Goal: Task Accomplishment & Management: Complete application form

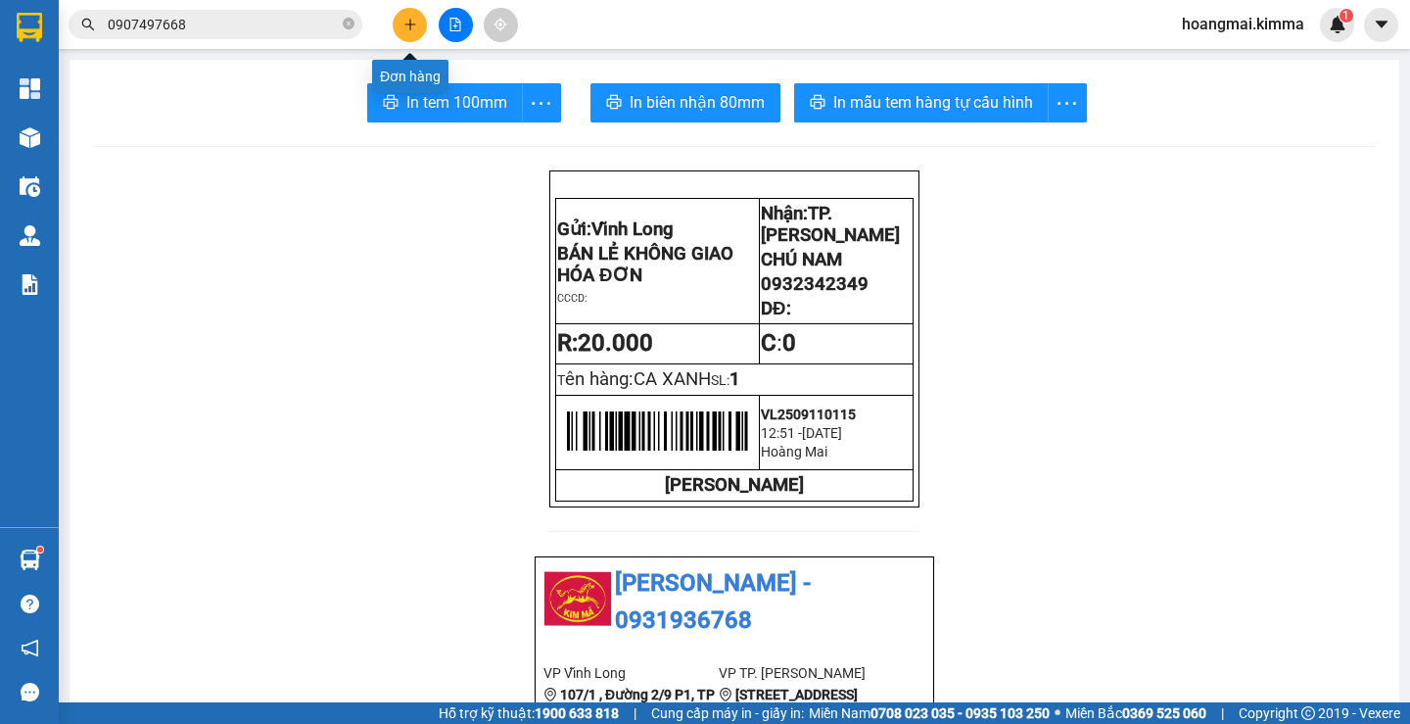
click at [412, 27] on icon "plus" at bounding box center [411, 25] width 14 height 14
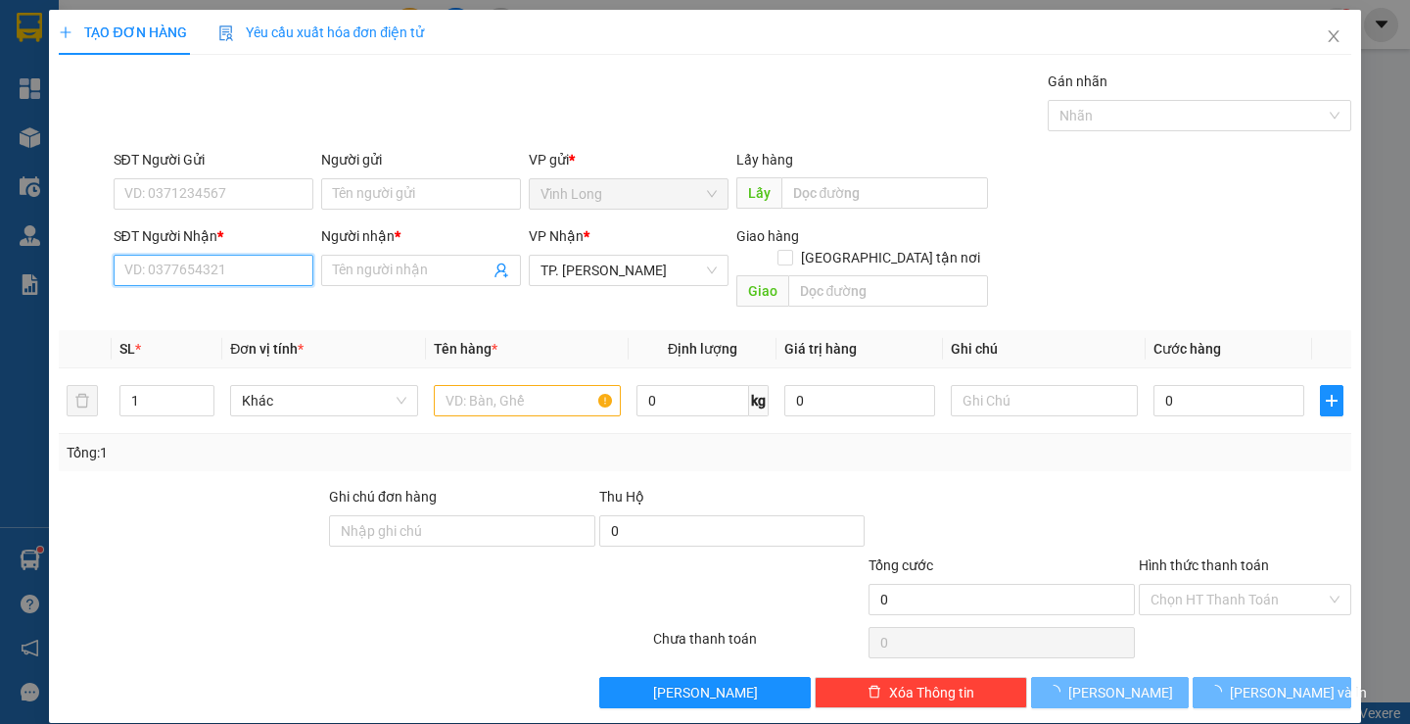
click at [242, 268] on input "SĐT Người Nhận *" at bounding box center [214, 270] width 200 height 31
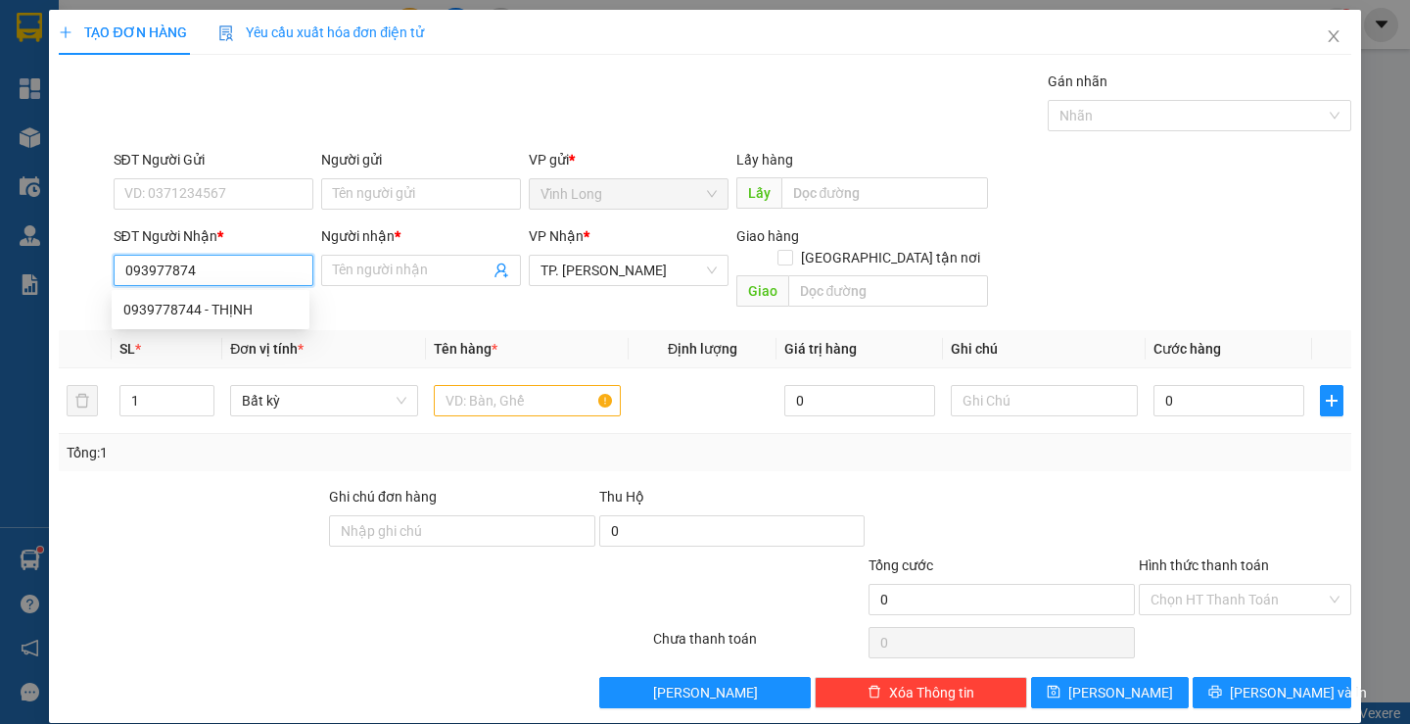
type input "0939778744"
click at [232, 308] on div "0939778744 - THỊNH" at bounding box center [210, 310] width 174 height 22
type input "THỊNH"
type input "0939778744"
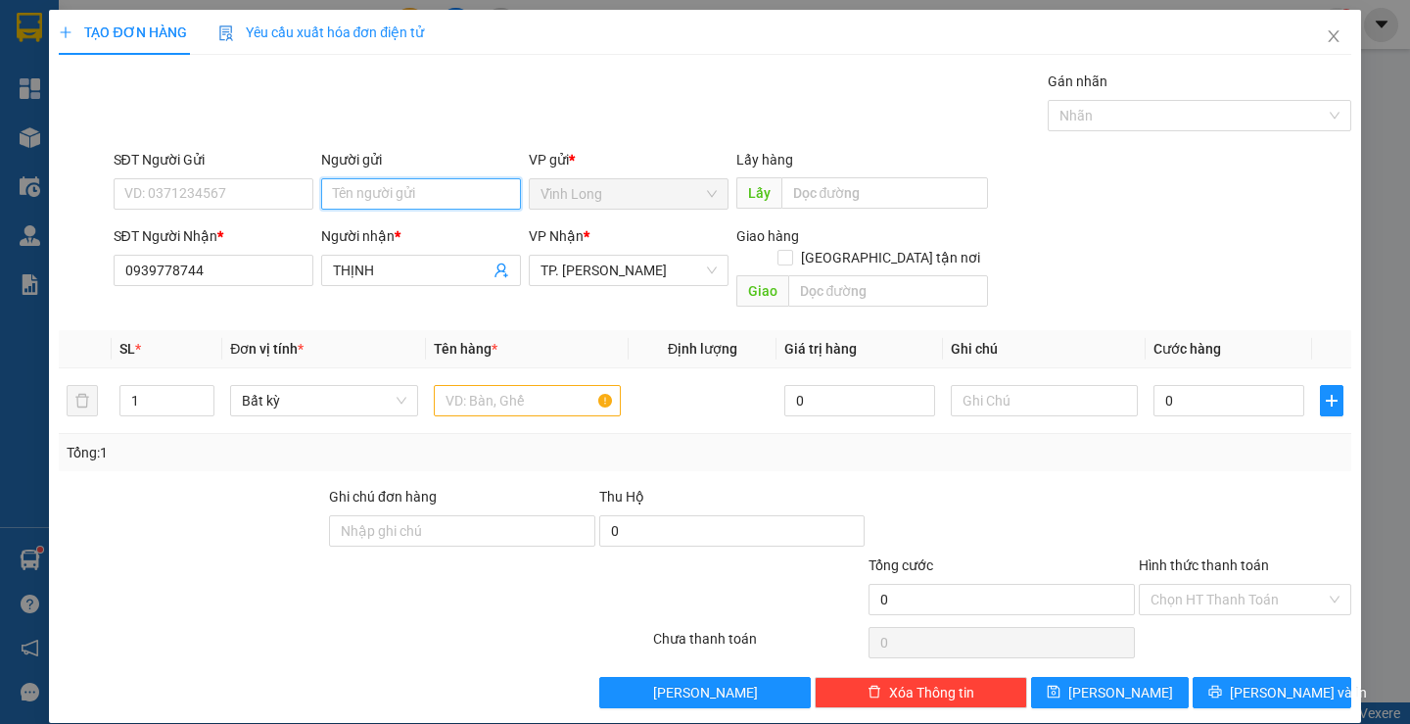
click at [343, 197] on input "Người gửi" at bounding box center [421, 193] width 200 height 31
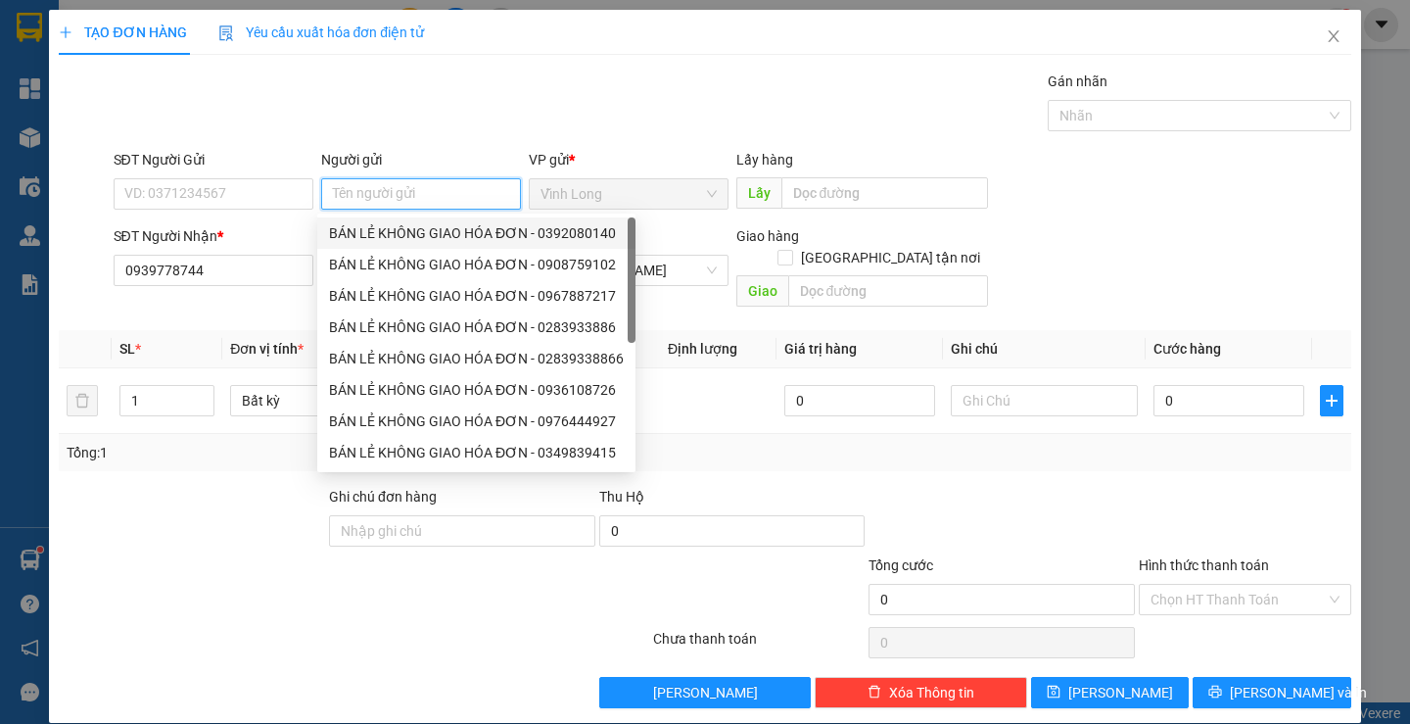
click at [406, 221] on div "BÁN LẺ KHÔNG GIAO HÓA ĐƠN - 0392080140" at bounding box center [476, 232] width 318 height 31
type input "0392080140"
type input "BÁN LẺ KHÔNG GIAO HÓA ĐƠN"
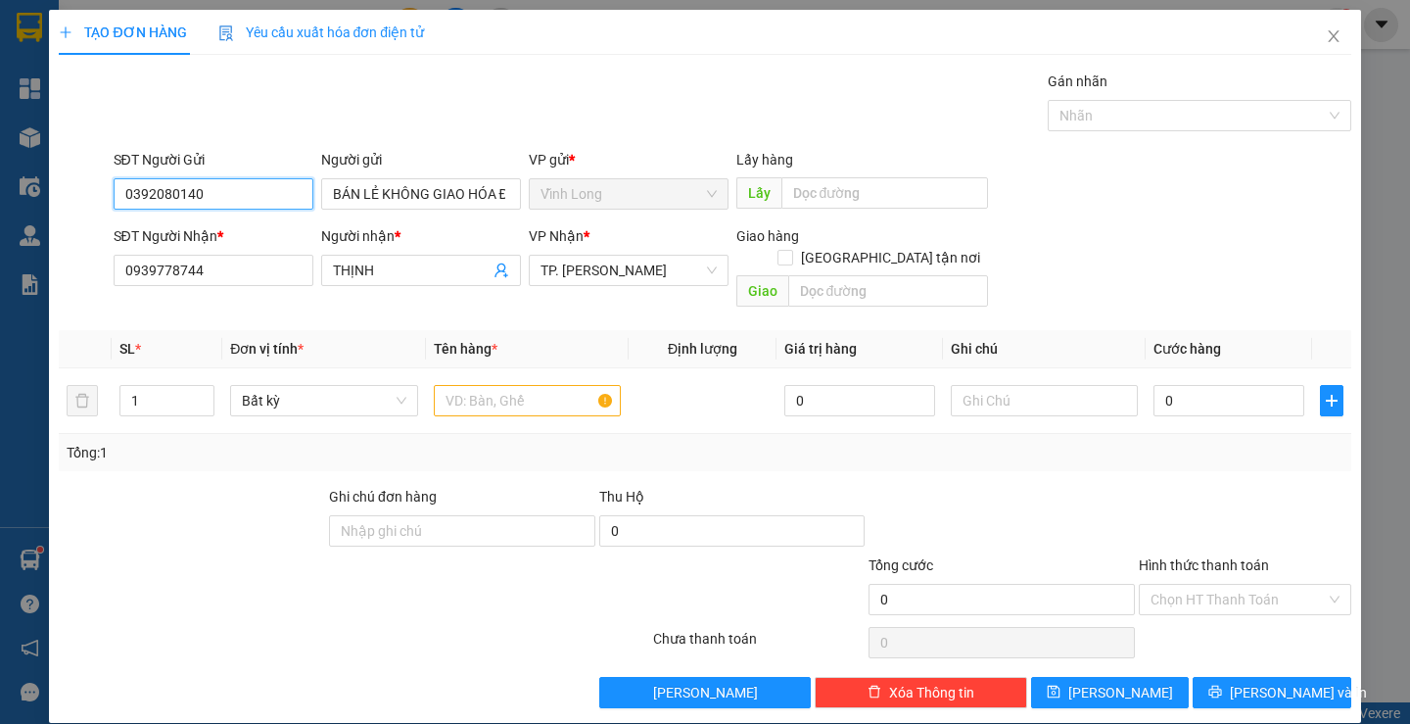
click at [213, 185] on input "0392080140" at bounding box center [214, 193] width 200 height 31
click at [477, 387] on input "text" at bounding box center [527, 400] width 187 height 31
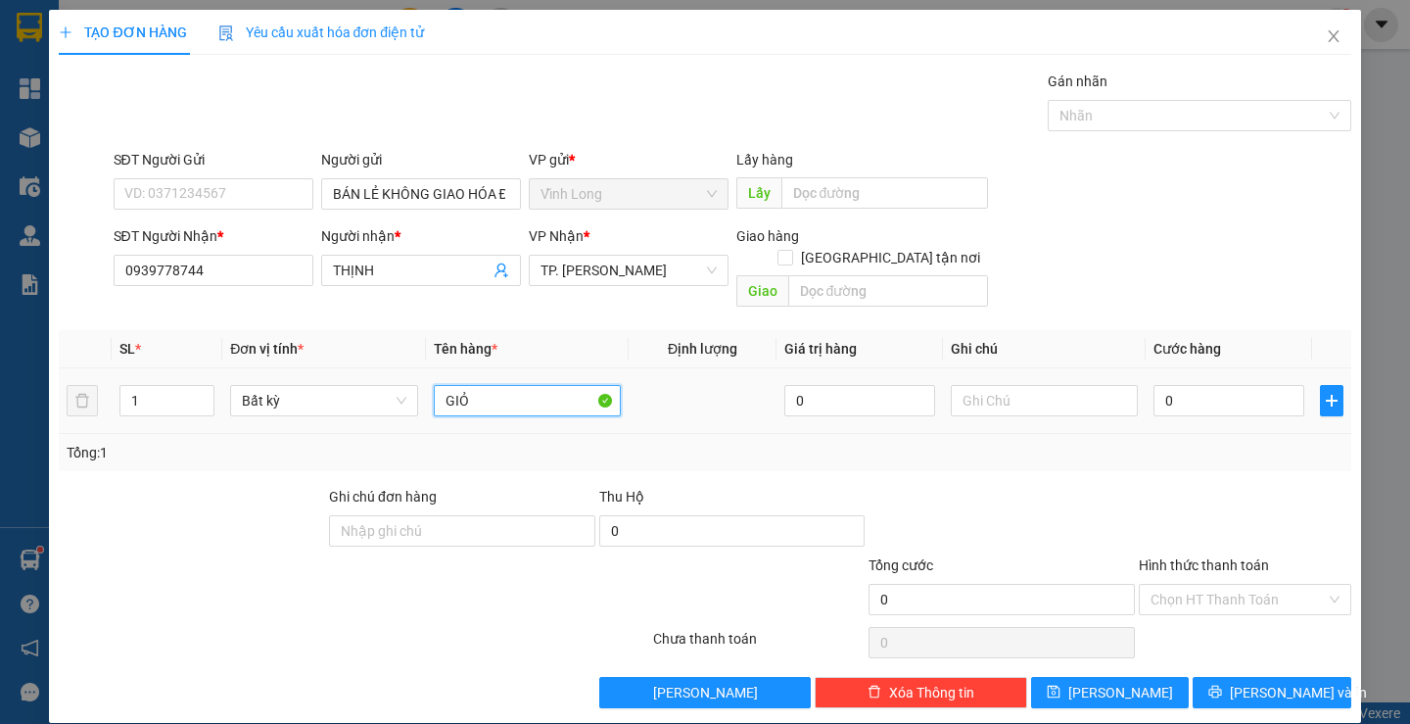
type input "GIỎ"
type input "THƯ"
type input "3"
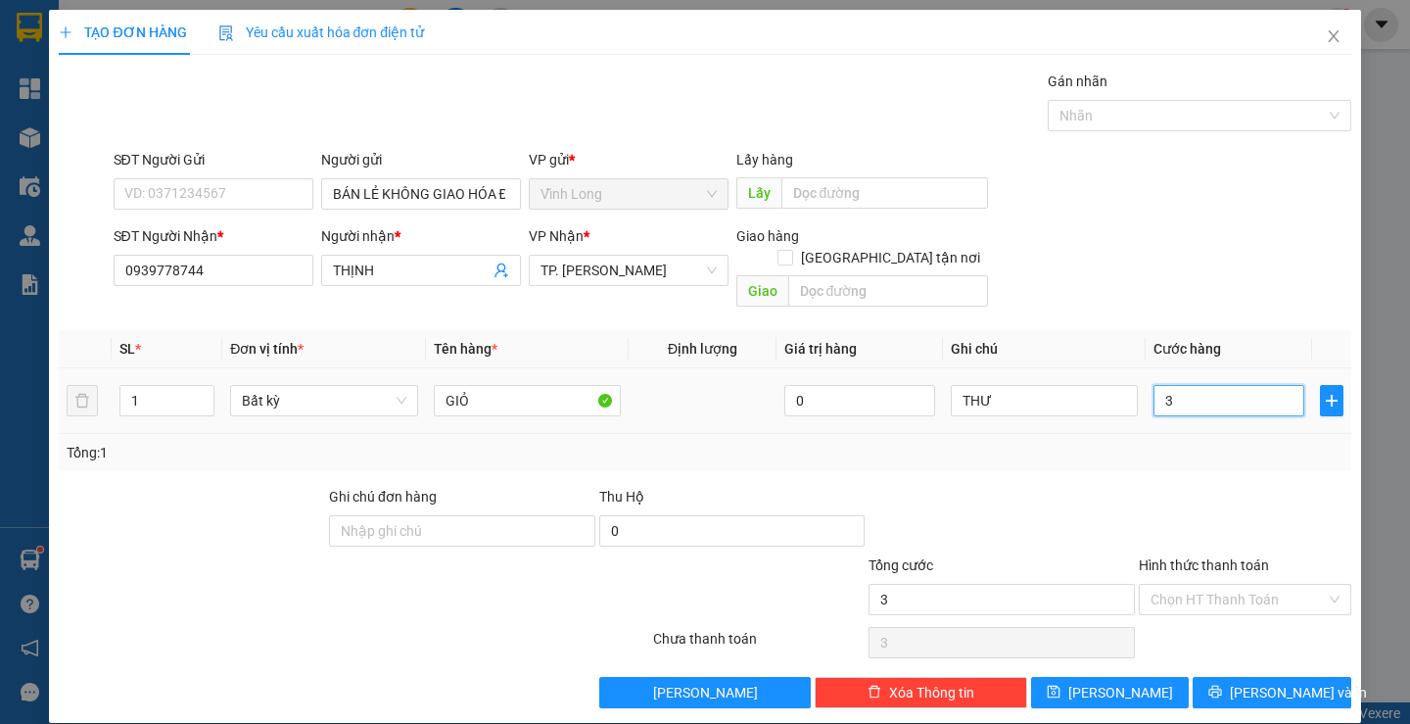
type input "30"
type input "30.000"
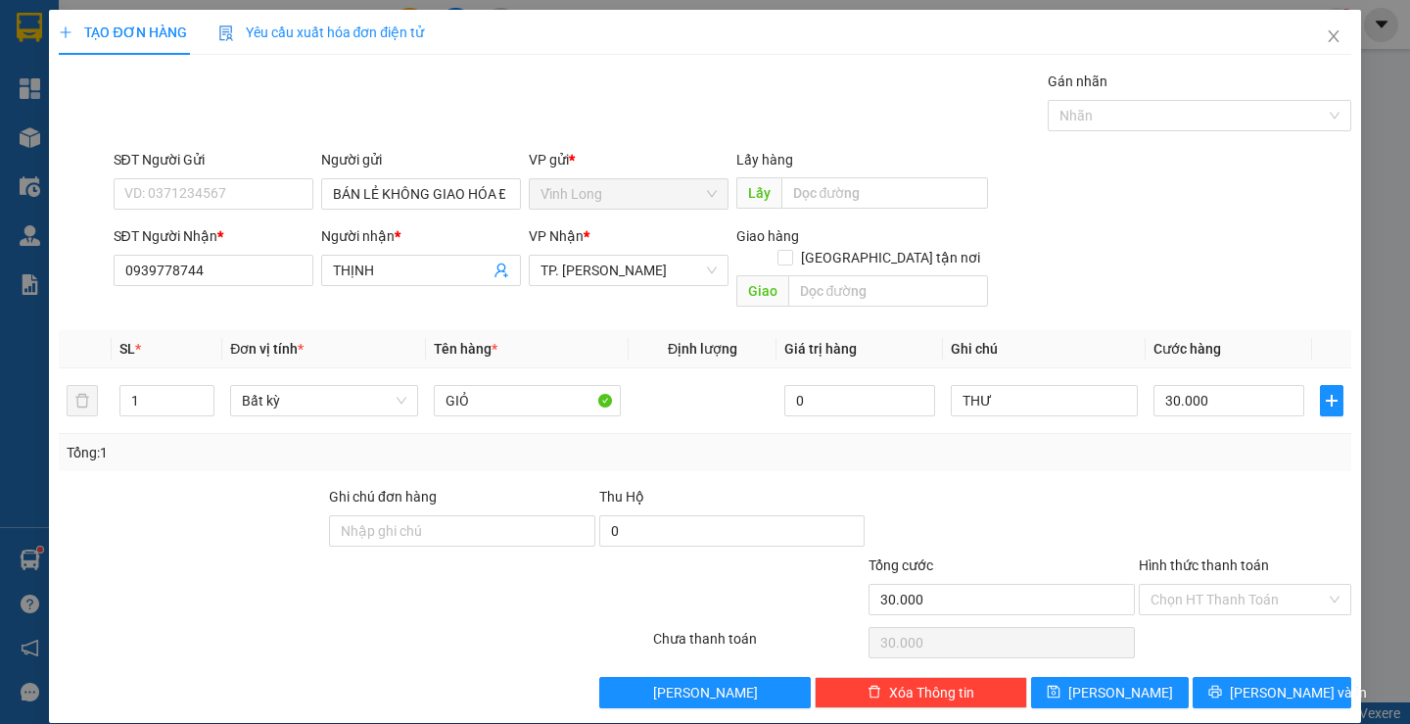
click at [1228, 450] on div "Transit Pickup Surcharge Ids Transit Deliver Surcharge Ids Transit Deliver Surc…" at bounding box center [705, 390] width 1292 height 638
click at [1220, 585] on input "Hình thức thanh toán" at bounding box center [1238, 599] width 175 height 29
click at [1185, 612] on div "Tại văn phòng" at bounding box center [1233, 617] width 186 height 22
type input "0"
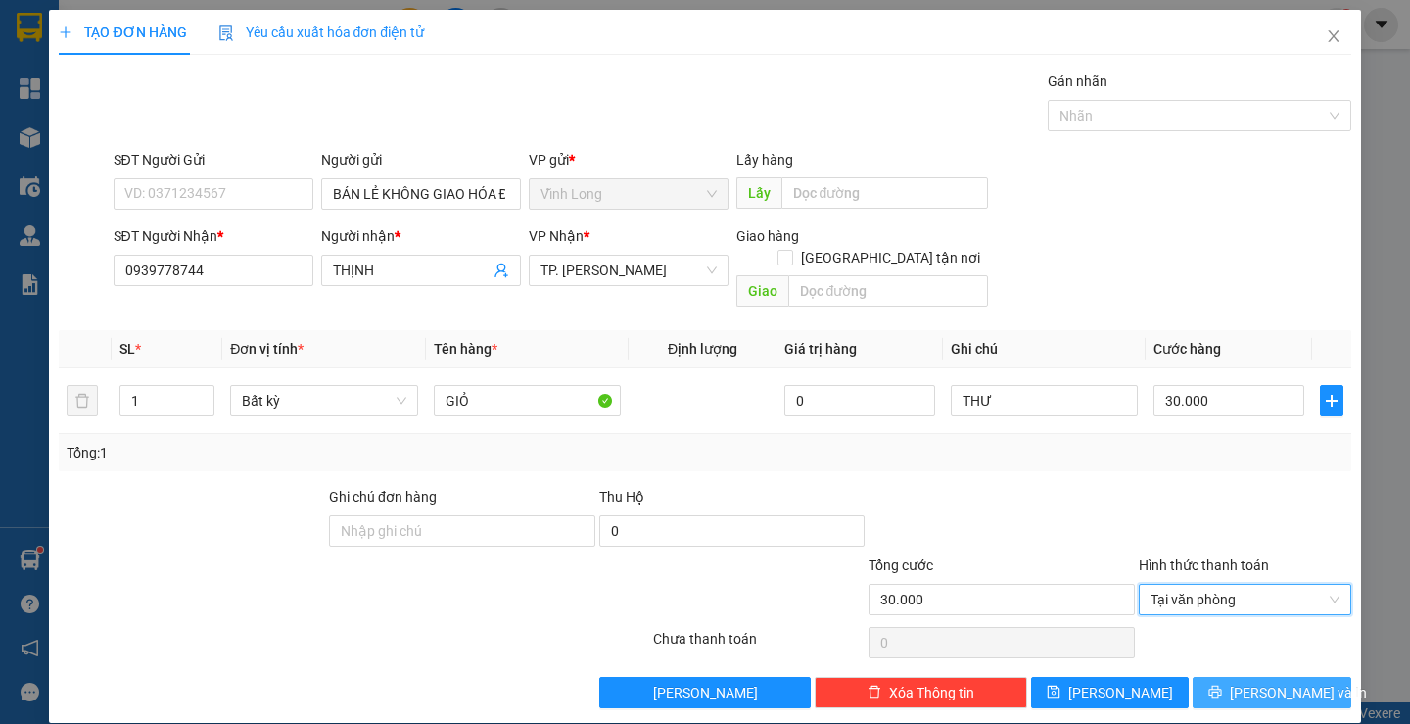
click at [1255, 682] on span "[PERSON_NAME] và In" at bounding box center [1298, 693] width 137 height 22
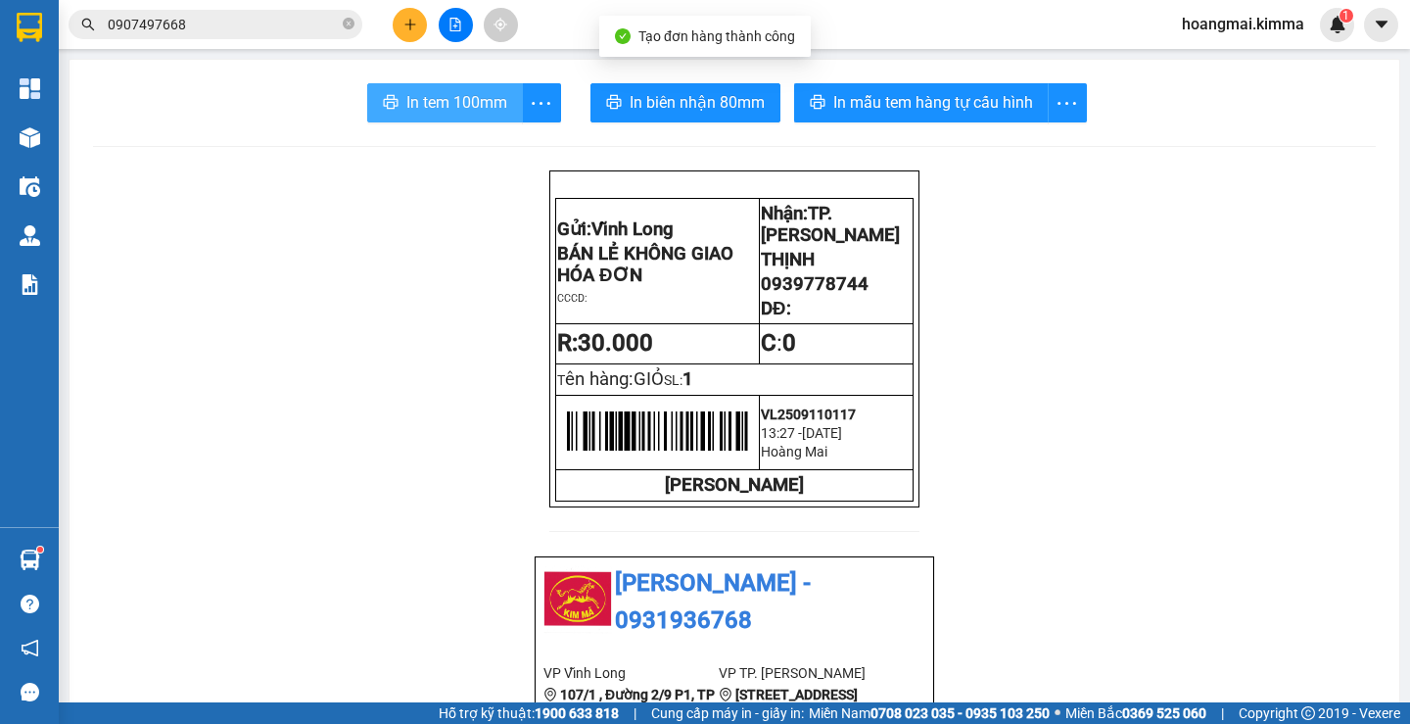
click at [446, 87] on button "In tem 100mm" at bounding box center [445, 102] width 156 height 39
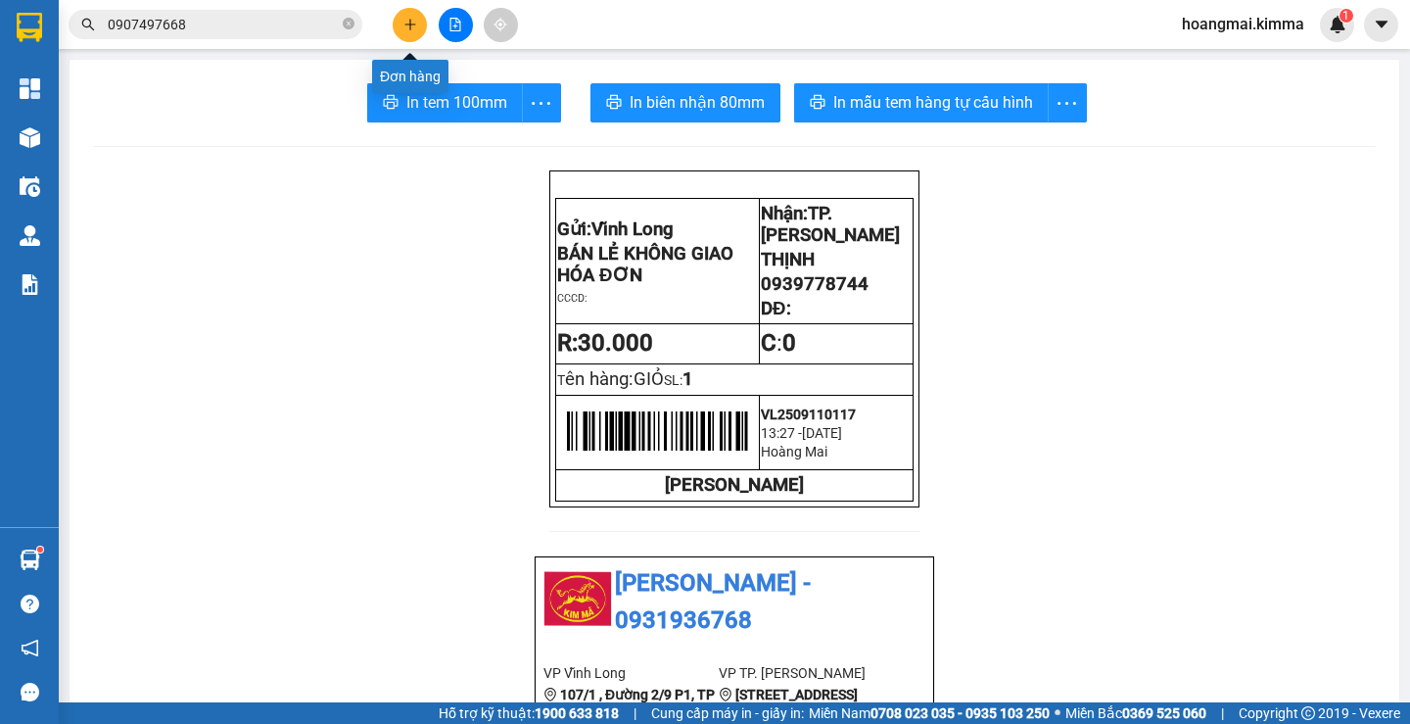
click at [407, 26] on icon "plus" at bounding box center [411, 25] width 14 height 14
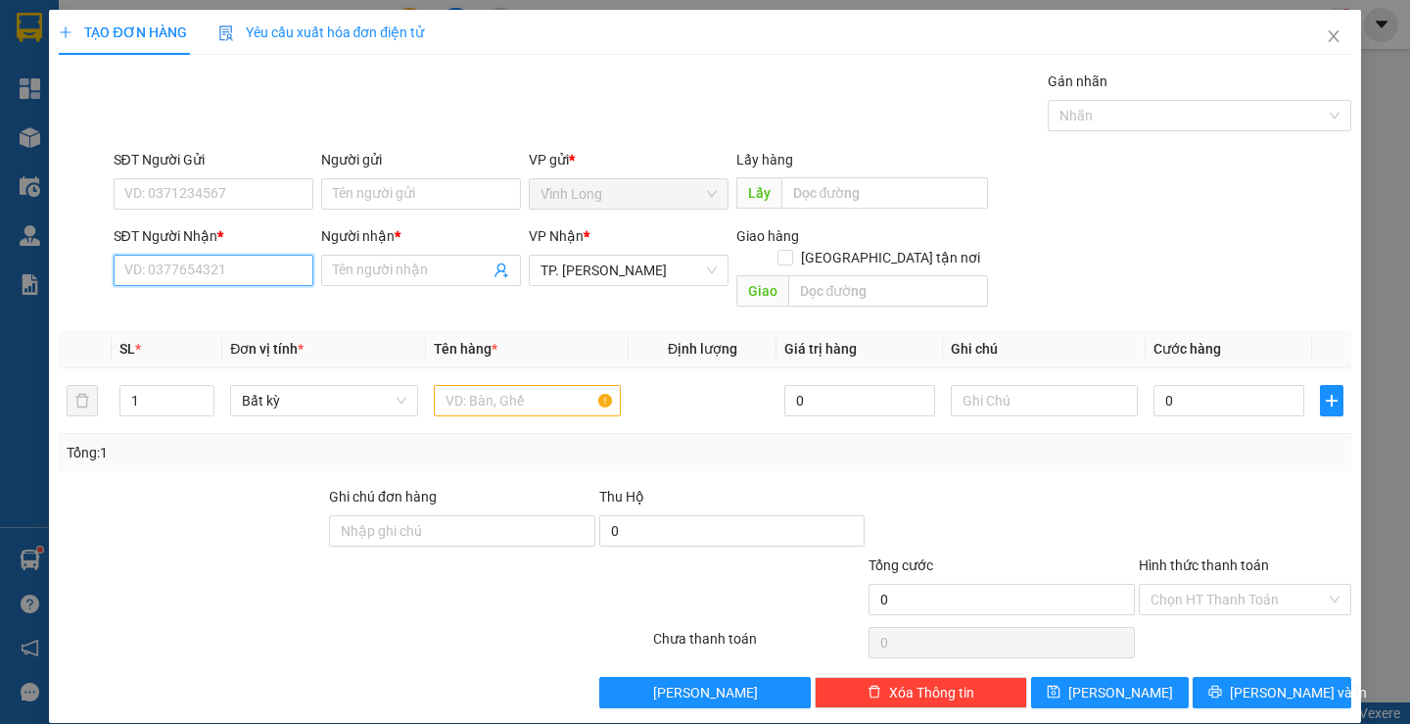
click at [237, 271] on input "SĐT Người Nhận *" at bounding box center [214, 270] width 200 height 31
click at [263, 261] on input "SĐT Người Nhận *" at bounding box center [214, 270] width 200 height 31
click at [502, 385] on input "text" at bounding box center [527, 400] width 187 height 31
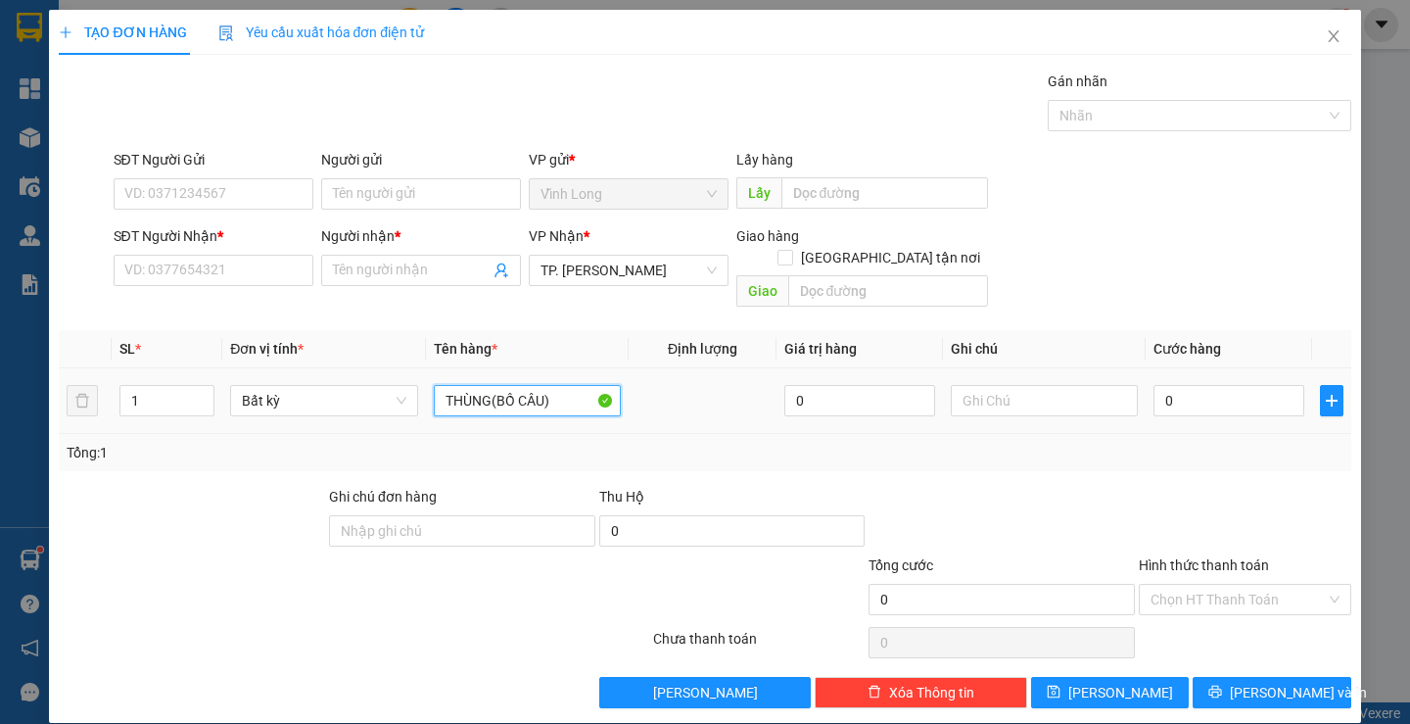
type input "THÙNG(BỒ CÂU)"
type input "0"
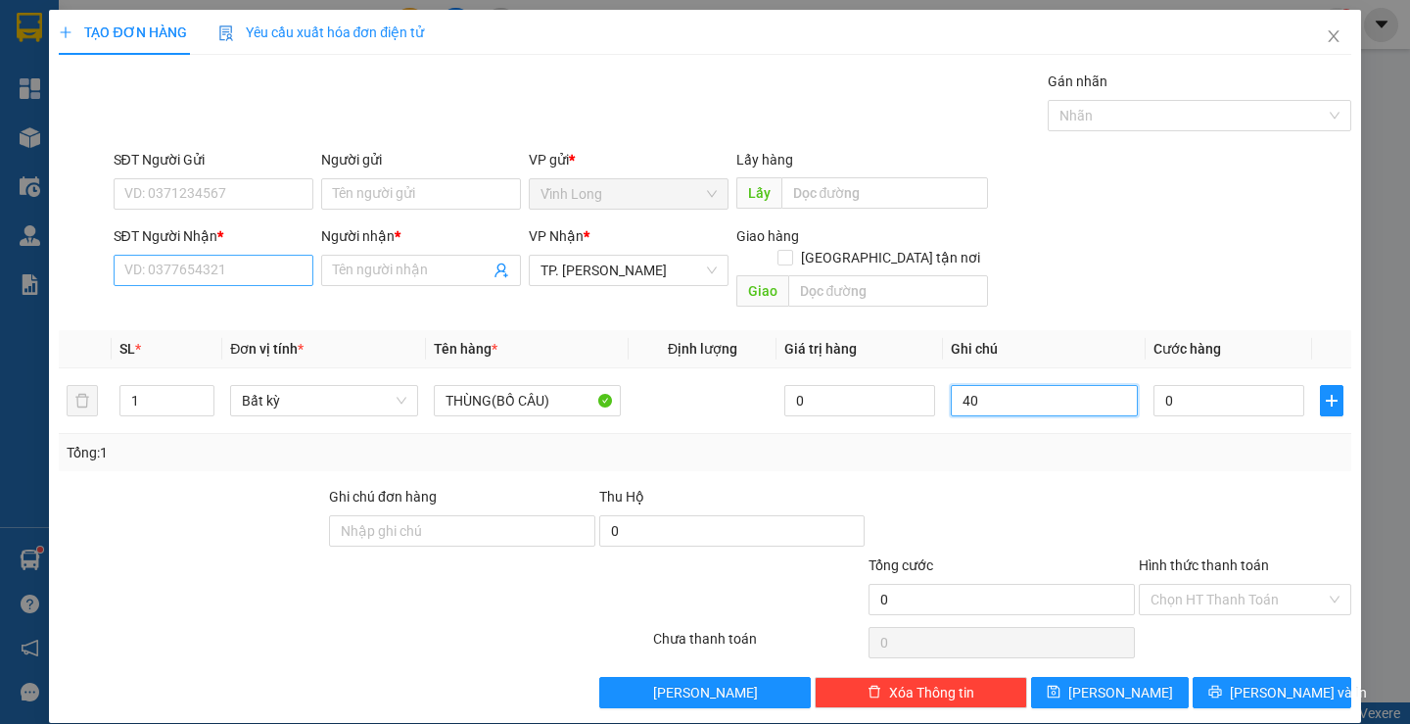
type input "40"
click at [215, 276] on input "SĐT Người Nhận *" at bounding box center [214, 270] width 200 height 31
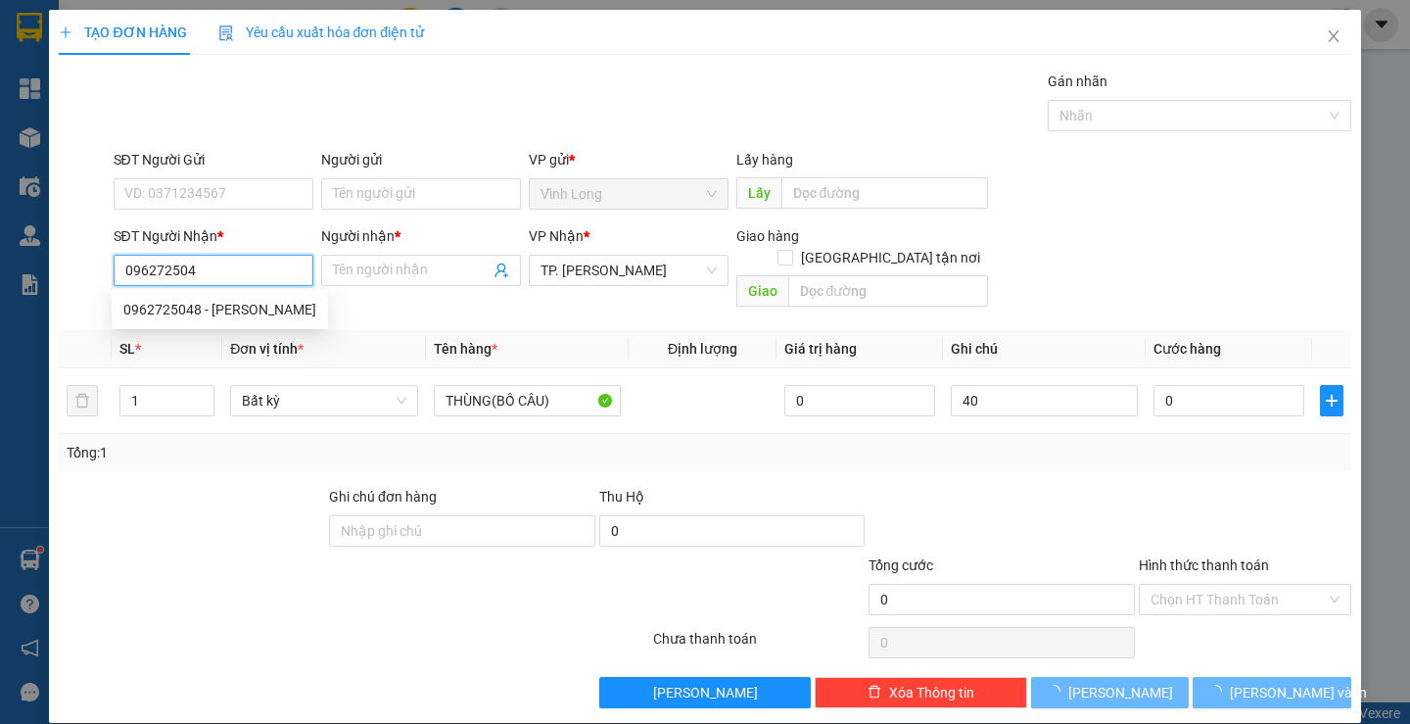
type input "0962725048"
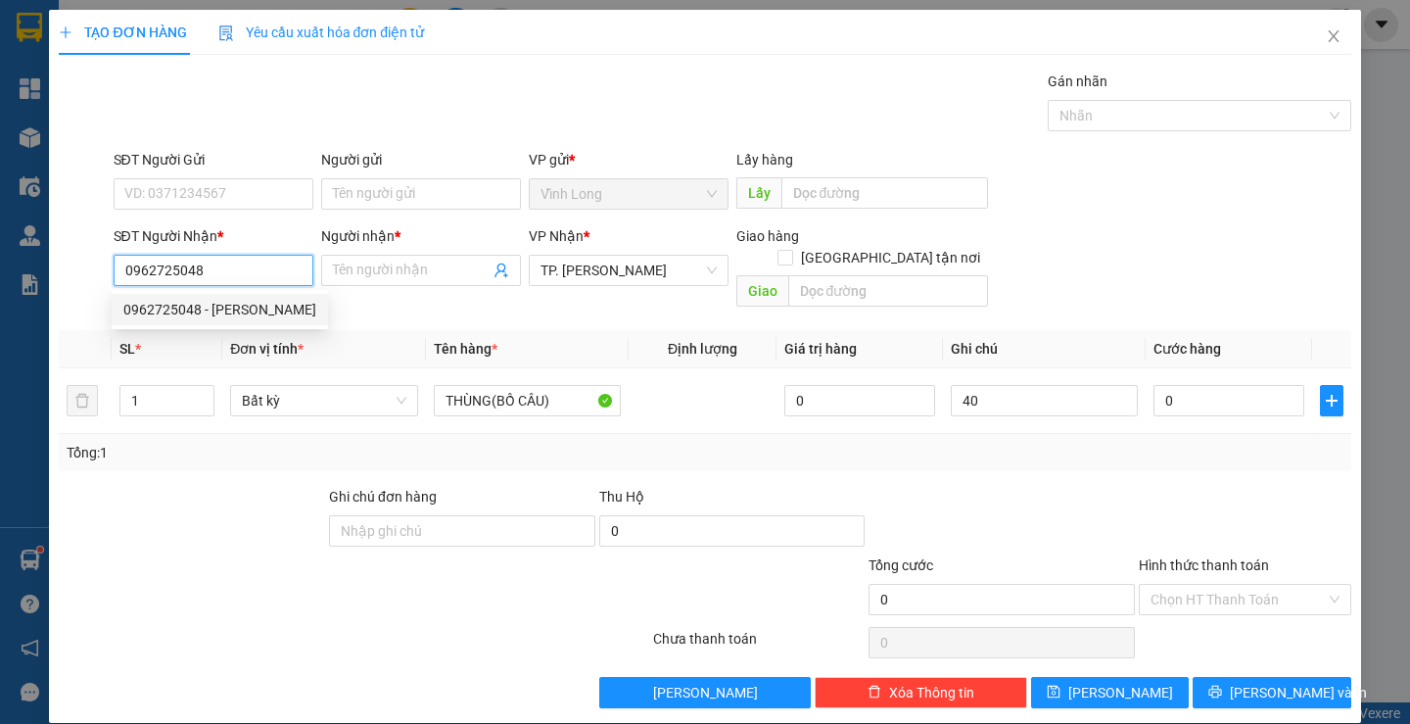
click at [243, 302] on div "0962725048 - [PERSON_NAME]" at bounding box center [219, 310] width 193 height 22
type input "TIẾN"
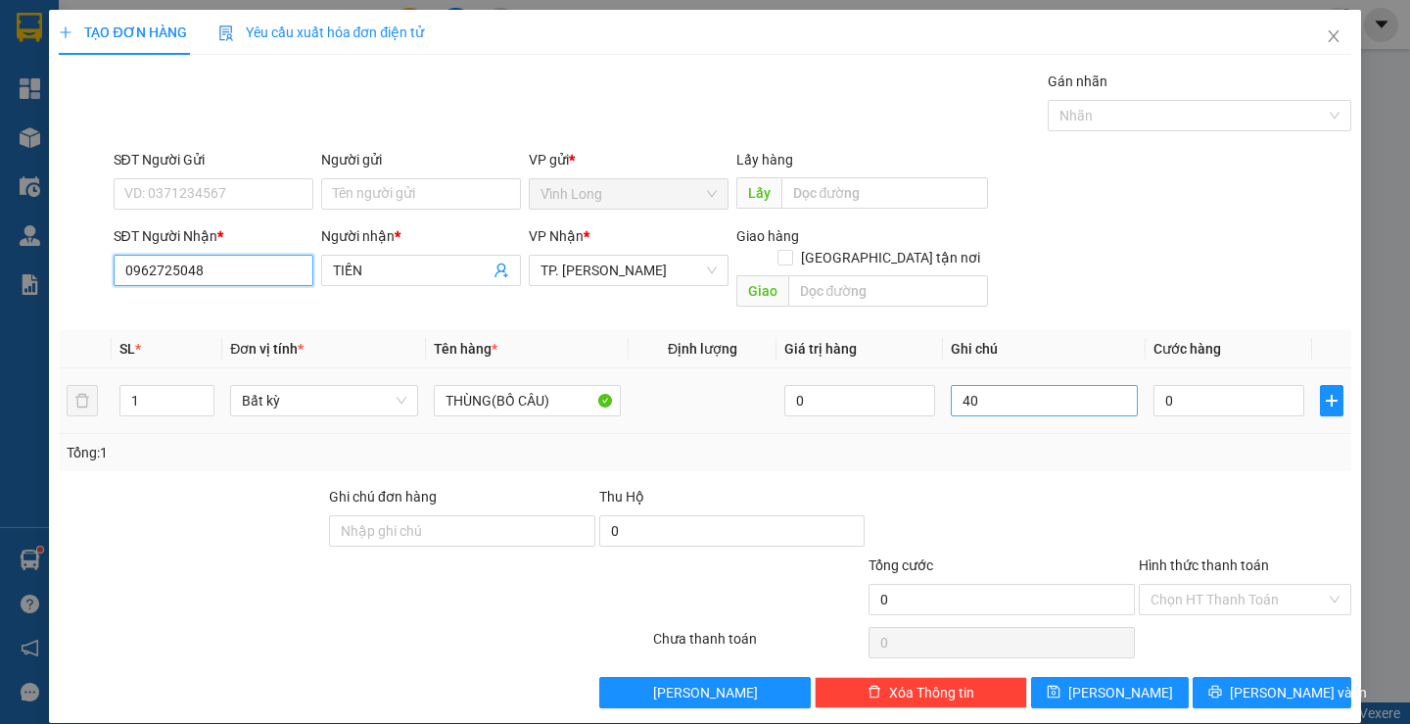
type input "0962725048"
click at [1049, 385] on input "40" at bounding box center [1044, 400] width 187 height 31
type input "THƯ"
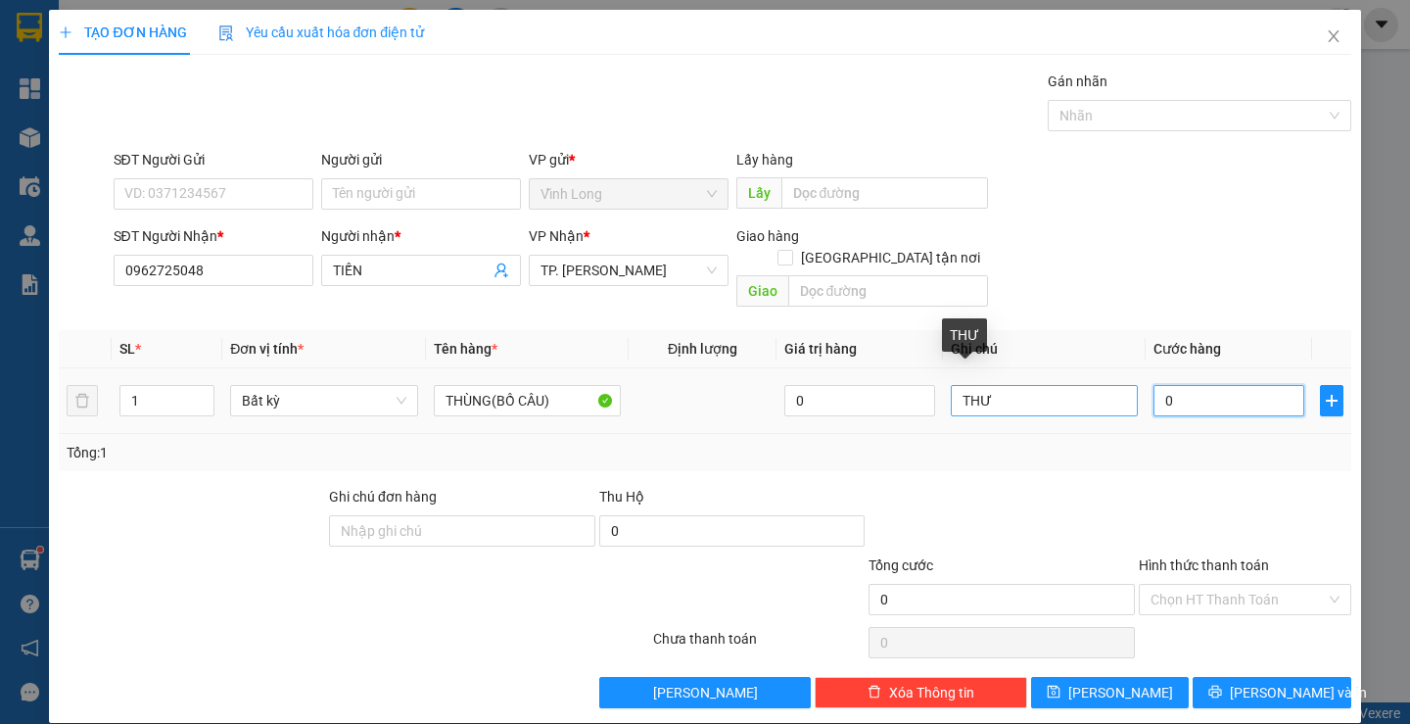
type input "4"
type input "40"
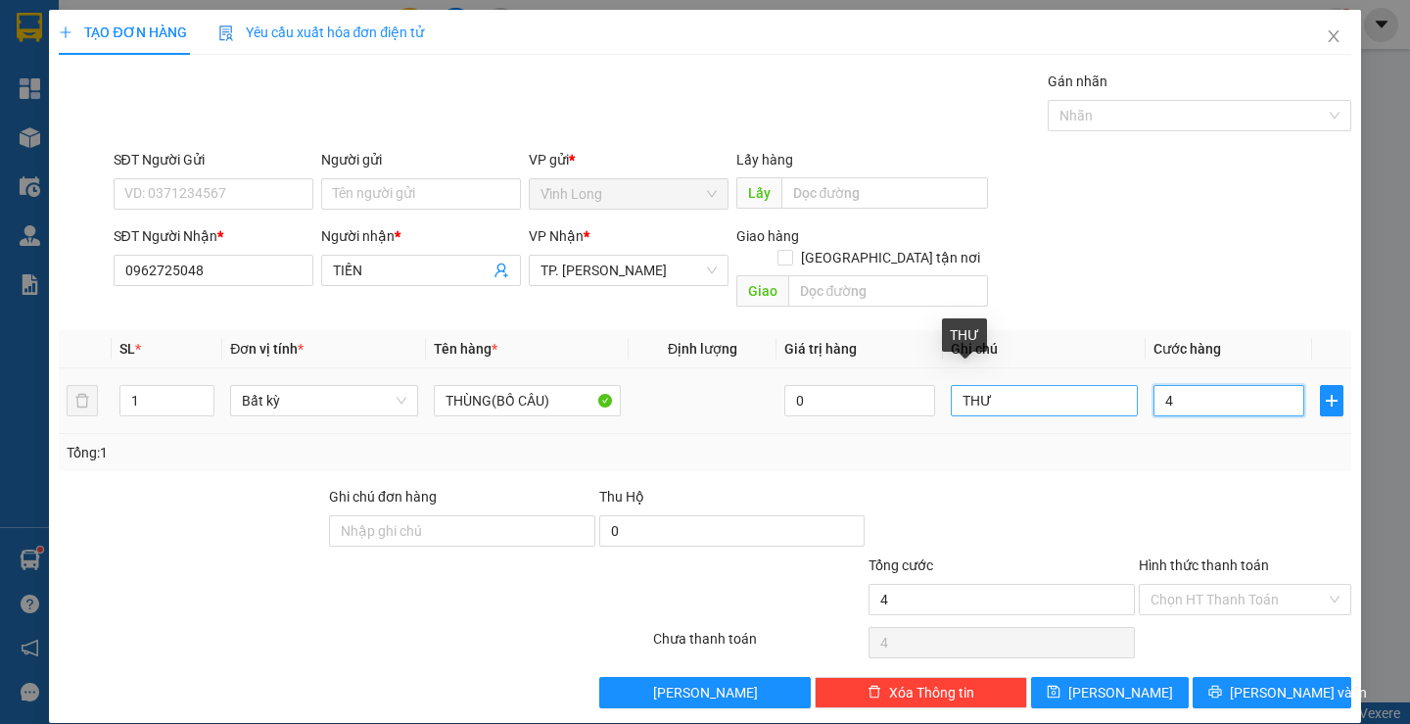
type input "40"
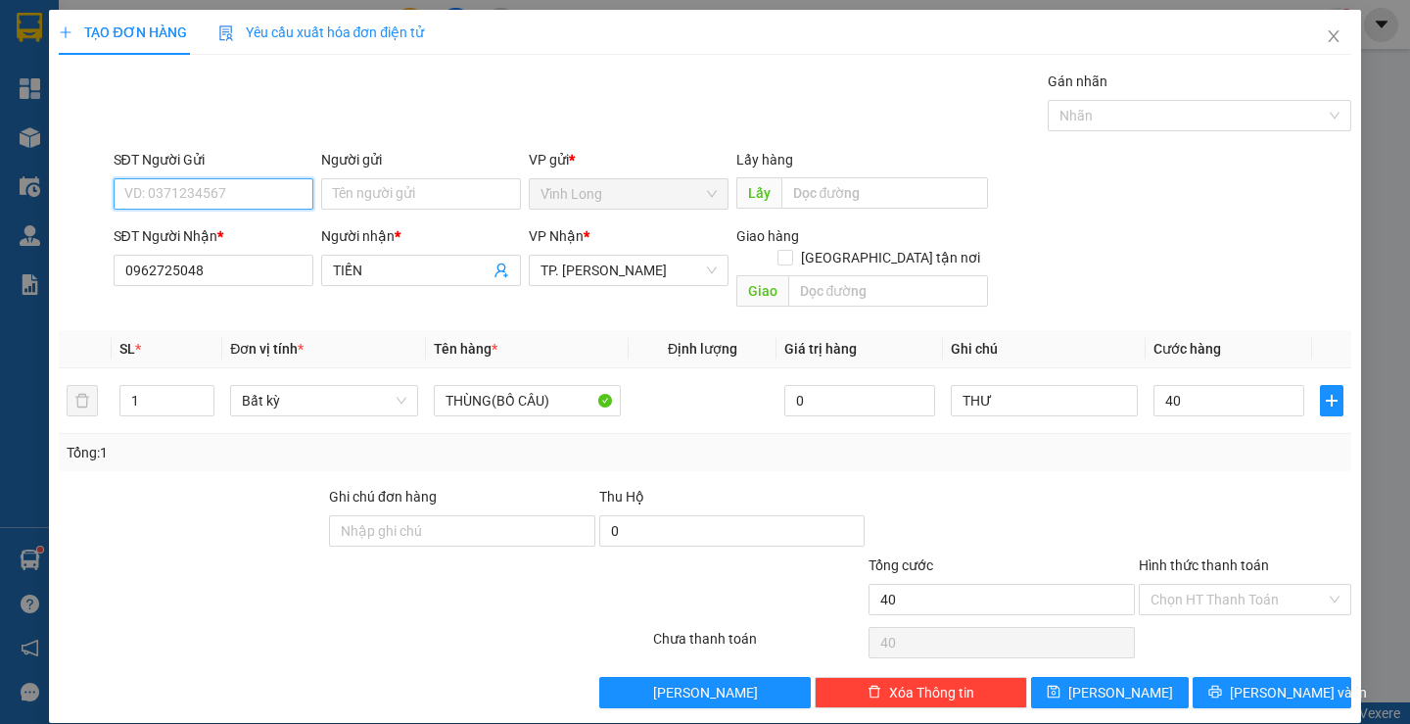
type input "40.000"
click at [245, 194] on input "SĐT Người Gửi" at bounding box center [214, 193] width 200 height 31
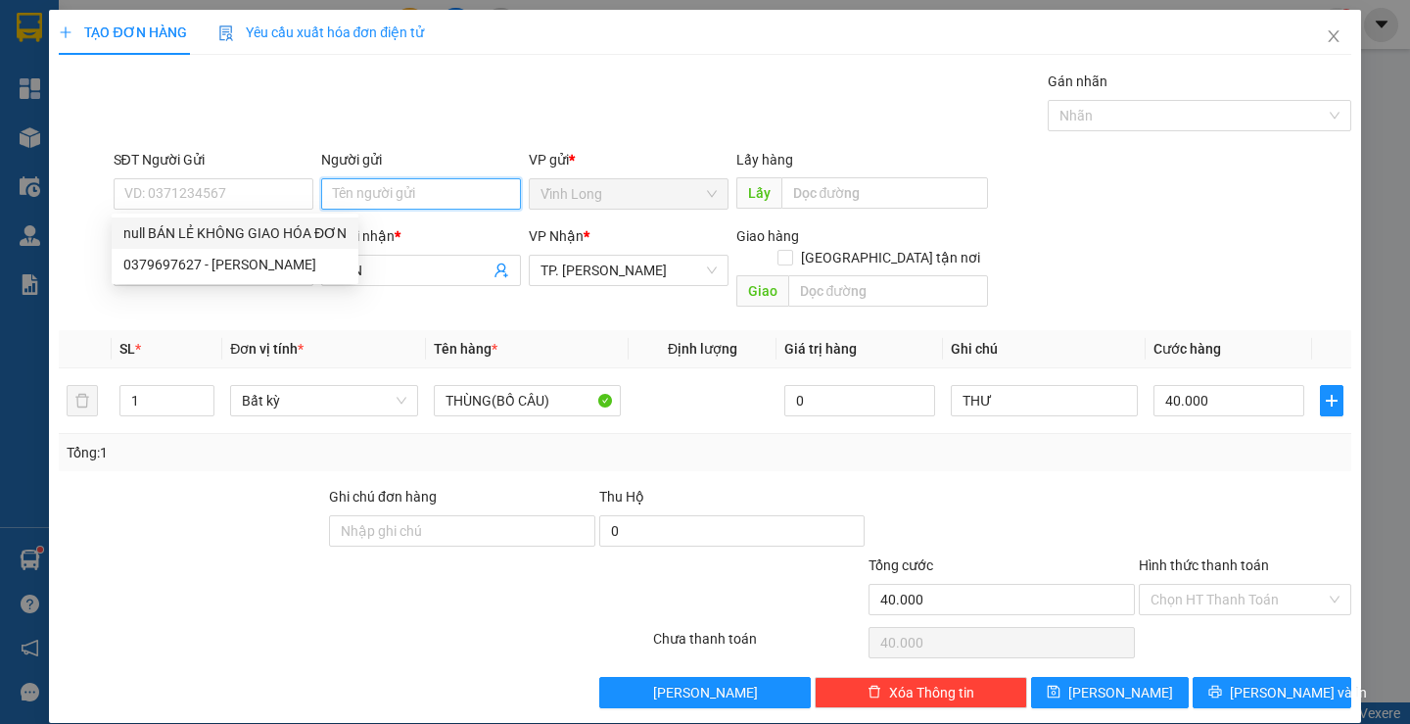
click at [373, 186] on input "Người gửi" at bounding box center [421, 193] width 200 height 31
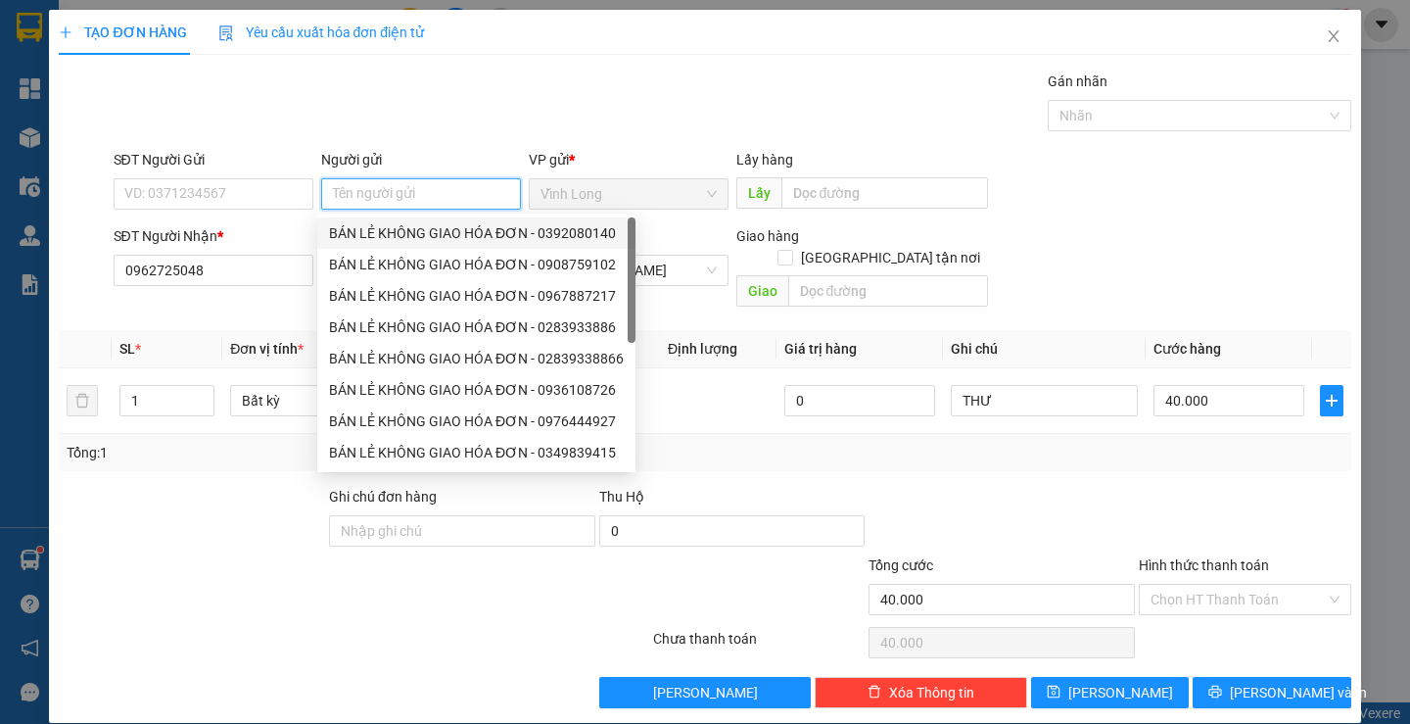
click at [389, 225] on div "BÁN LẺ KHÔNG GIAO HÓA ĐƠN - 0392080140" at bounding box center [476, 233] width 295 height 22
type input "0392080140"
type input "BÁN LẺ KHÔNG GIAO HÓA ĐƠN"
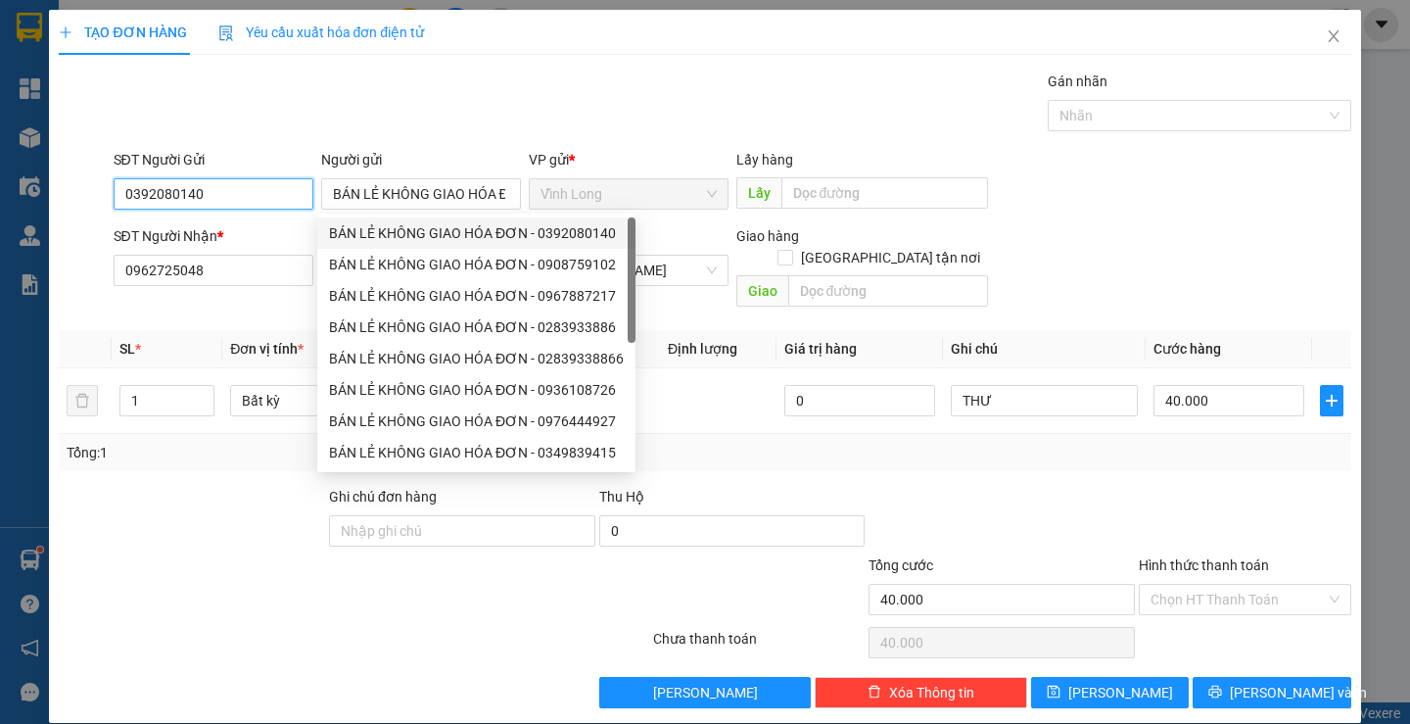
click at [279, 193] on input "0392080140" at bounding box center [214, 193] width 200 height 31
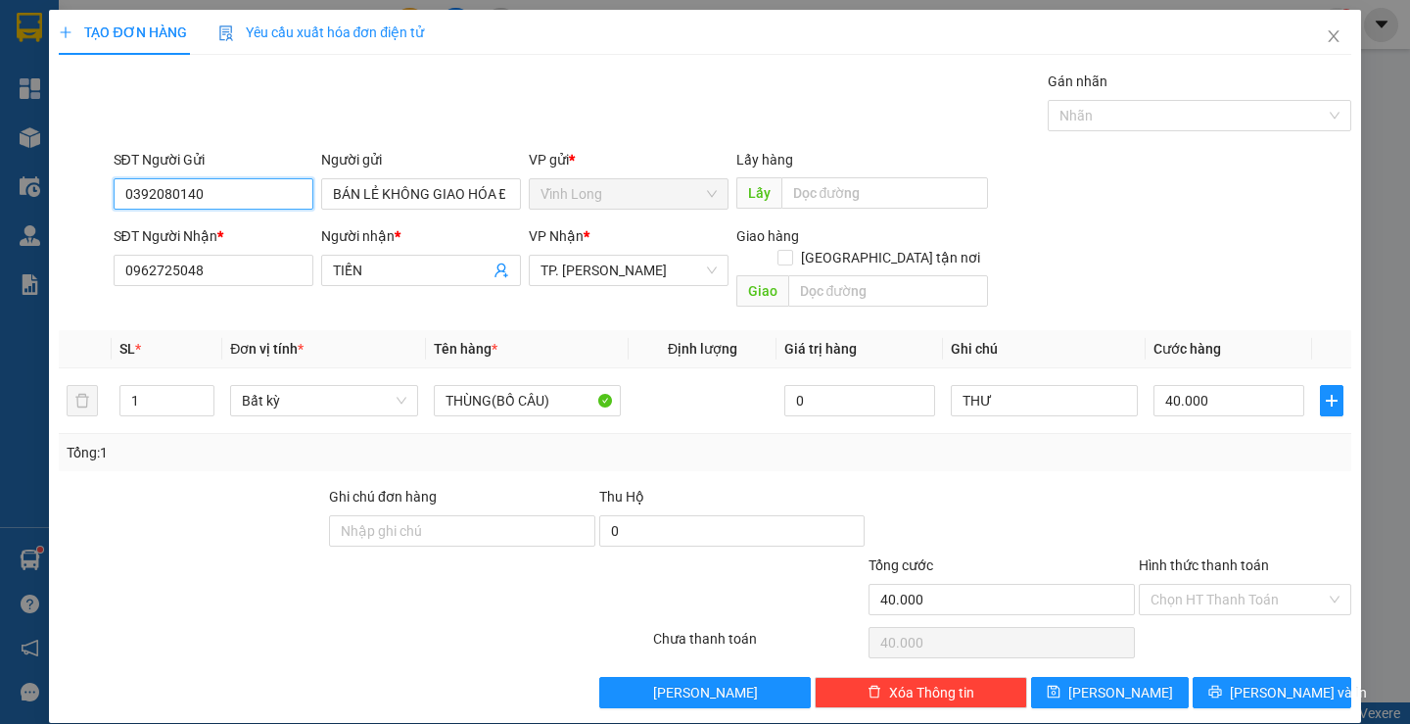
click at [278, 192] on input "0392080140" at bounding box center [214, 193] width 200 height 31
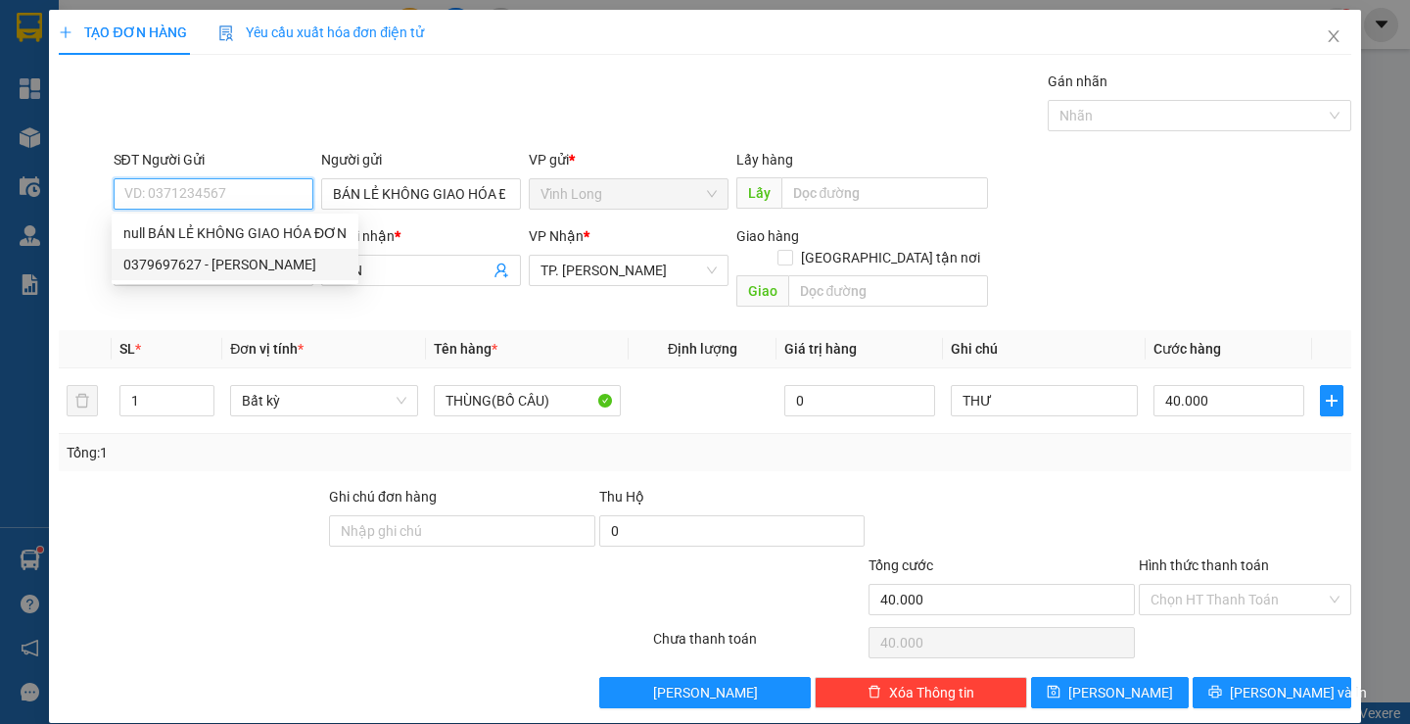
click at [202, 267] on div "0379697627 - [PERSON_NAME]" at bounding box center [234, 265] width 223 height 22
type input "0379697627"
type input "[PERSON_NAME]"
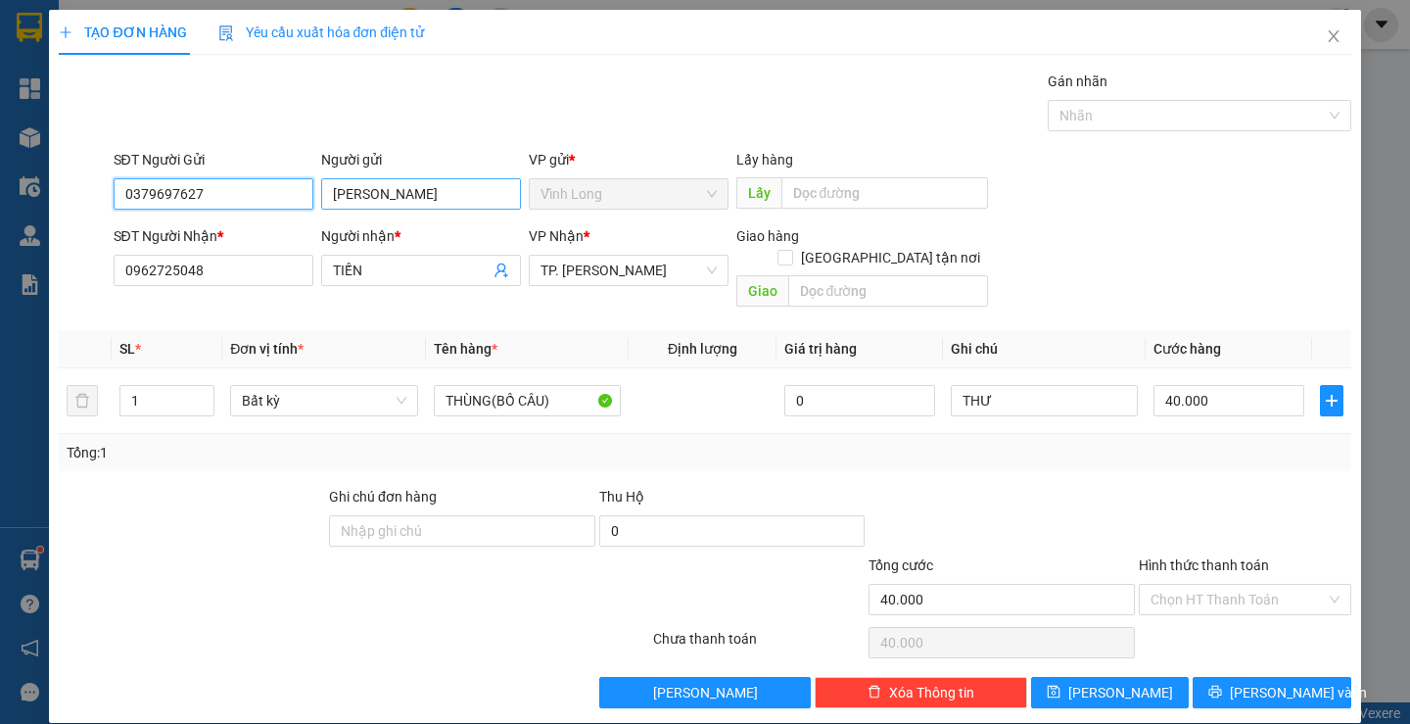
type input "0379697627"
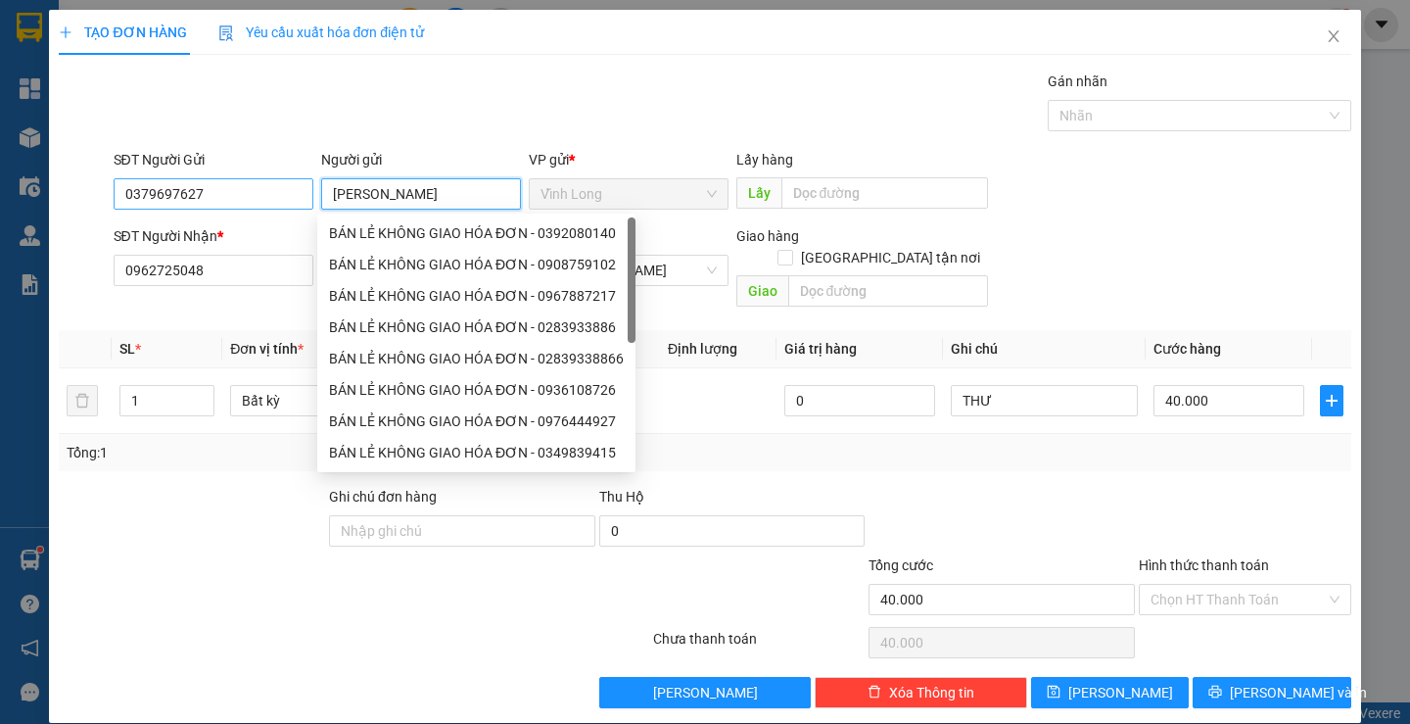
drag, startPoint x: 481, startPoint y: 194, endPoint x: 161, endPoint y: 197, distance: 320.3
click at [161, 197] on div "SĐT Người Gửi 0379697627 Người gửi [PERSON_NAME] VP gửi * [PERSON_NAME] Lấy hàn…" at bounding box center [733, 183] width 1246 height 69
click at [1106, 442] on div "Tổng: 1" at bounding box center [705, 453] width 1276 height 22
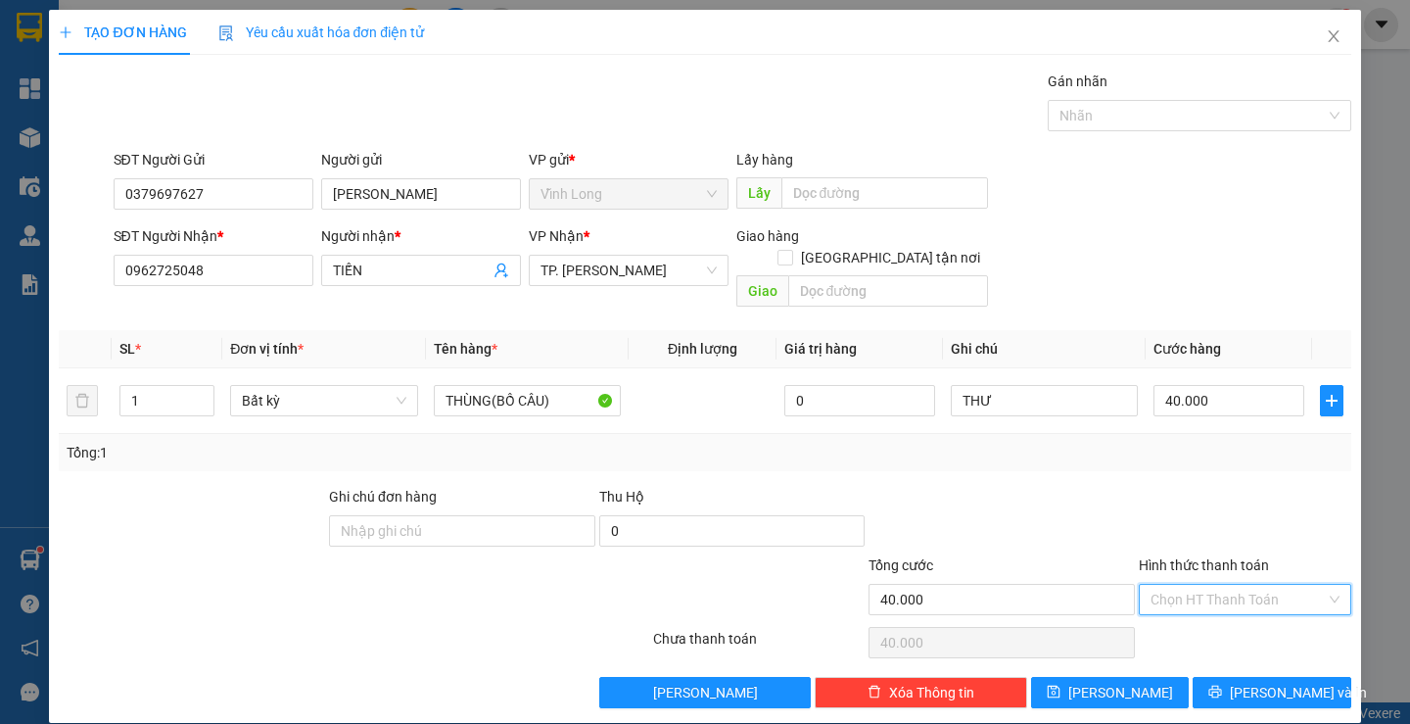
click at [1192, 585] on input "Hình thức thanh toán" at bounding box center [1238, 599] width 175 height 29
click at [1185, 616] on div "Tại văn phòng" at bounding box center [1233, 617] width 186 height 22
type input "0"
click at [1249, 682] on span "[PERSON_NAME] và In" at bounding box center [1298, 693] width 137 height 22
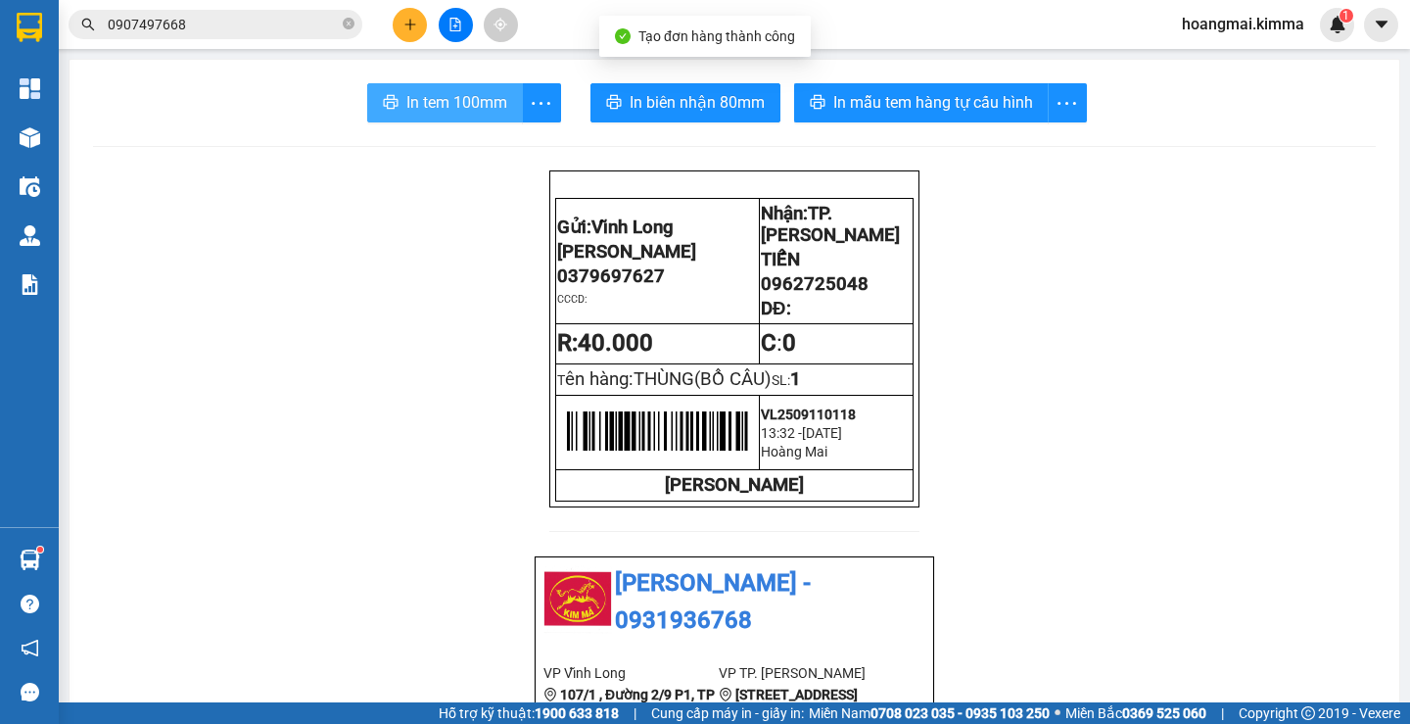
click at [425, 120] on button "In tem 100mm" at bounding box center [445, 102] width 156 height 39
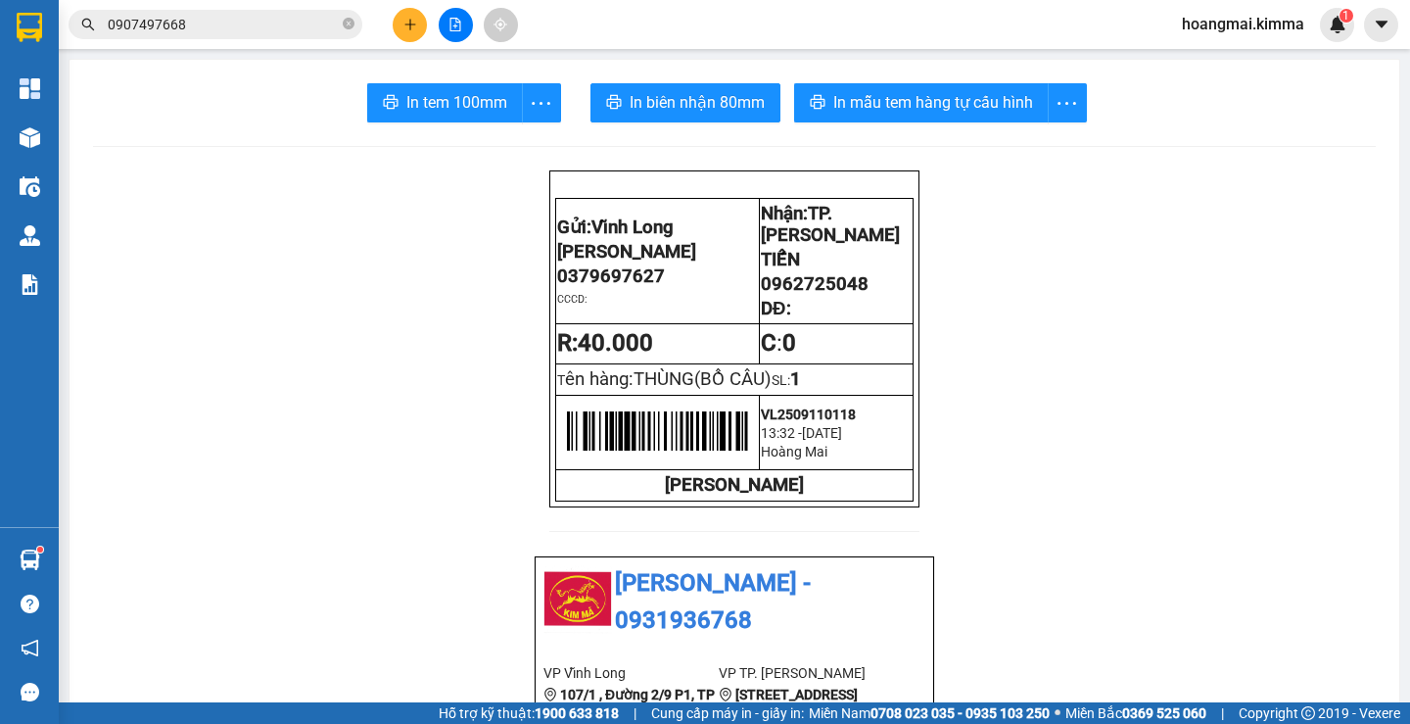
click at [405, 27] on icon "plus" at bounding box center [411, 25] width 14 height 14
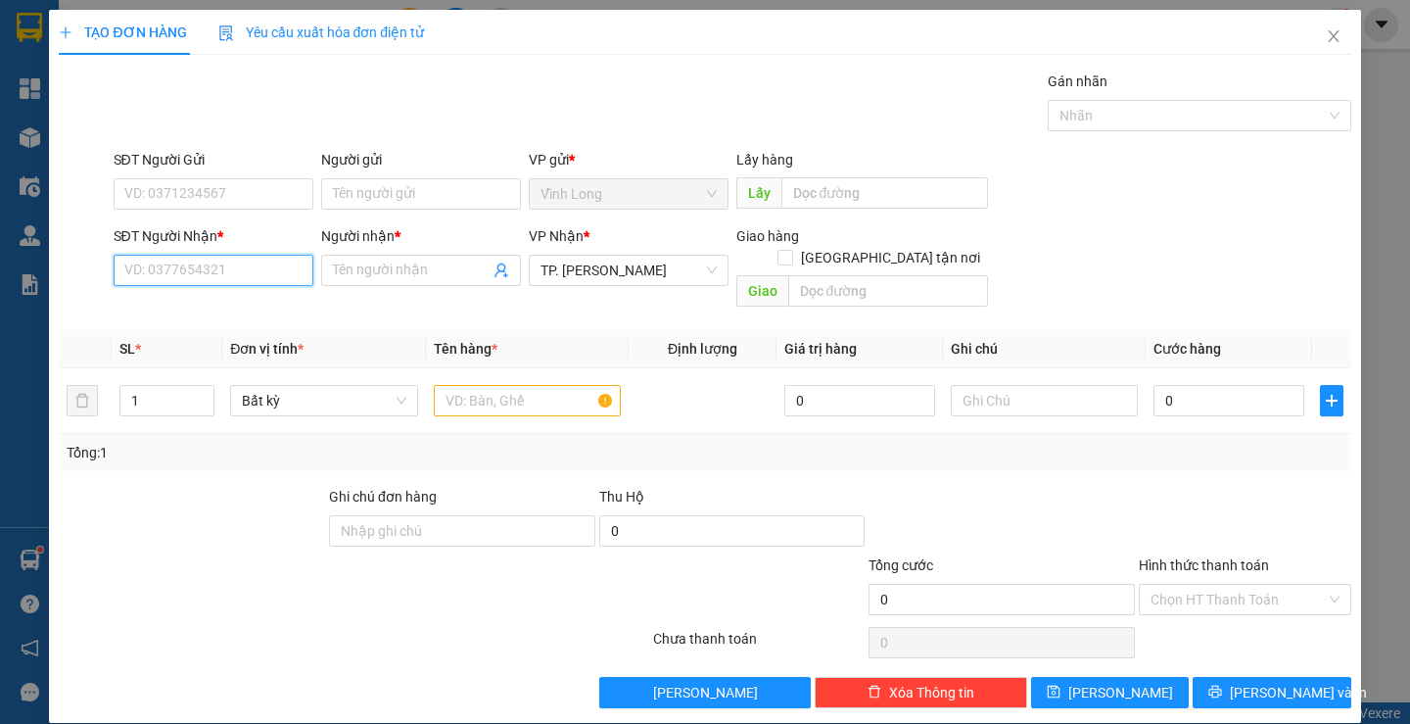
click at [232, 282] on input "SĐT Người Nhận *" at bounding box center [214, 270] width 200 height 31
type input "0782"
click at [348, 201] on input "Người gửi" at bounding box center [421, 193] width 200 height 31
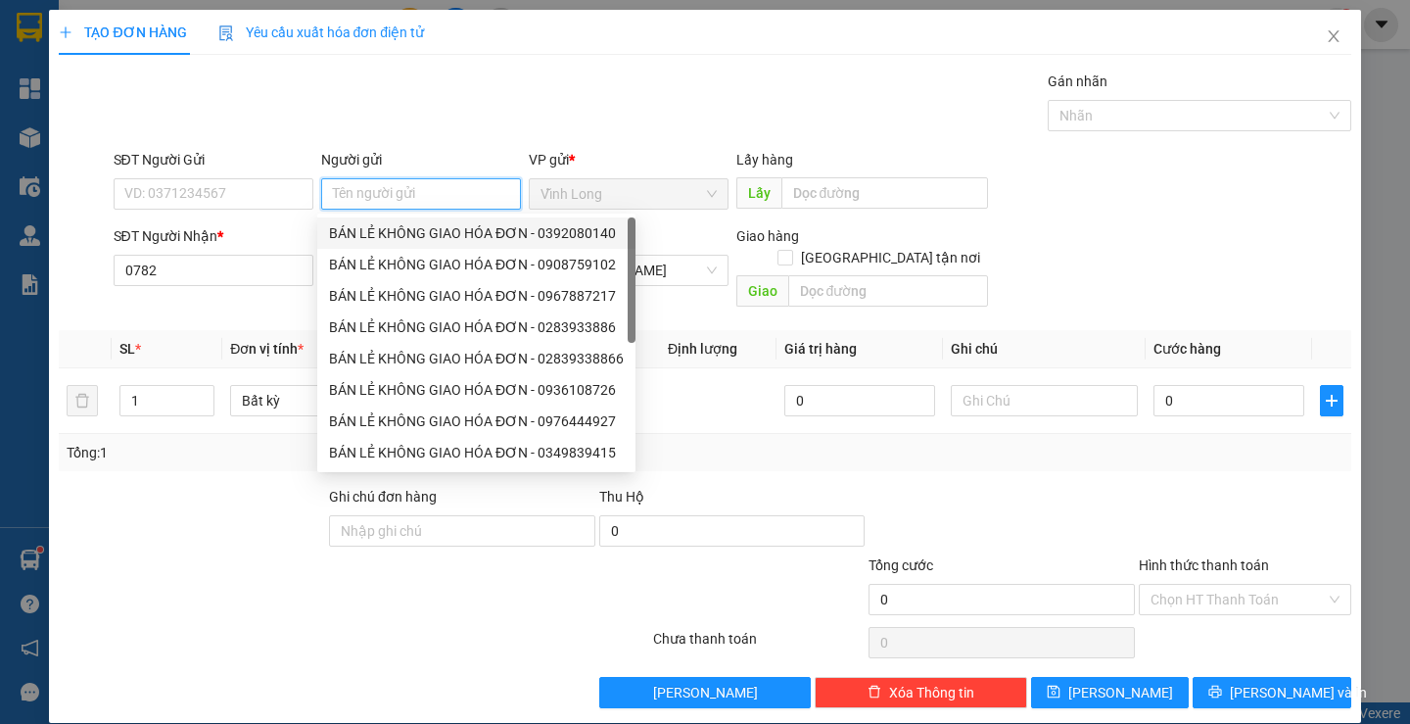
click at [358, 236] on div "BÁN LẺ KHÔNG GIAO HÓA ĐƠN - 0392080140" at bounding box center [476, 233] width 295 height 22
type input "0392080140"
type input "BÁN LẺ KHÔNG GIAO HÓA ĐƠN"
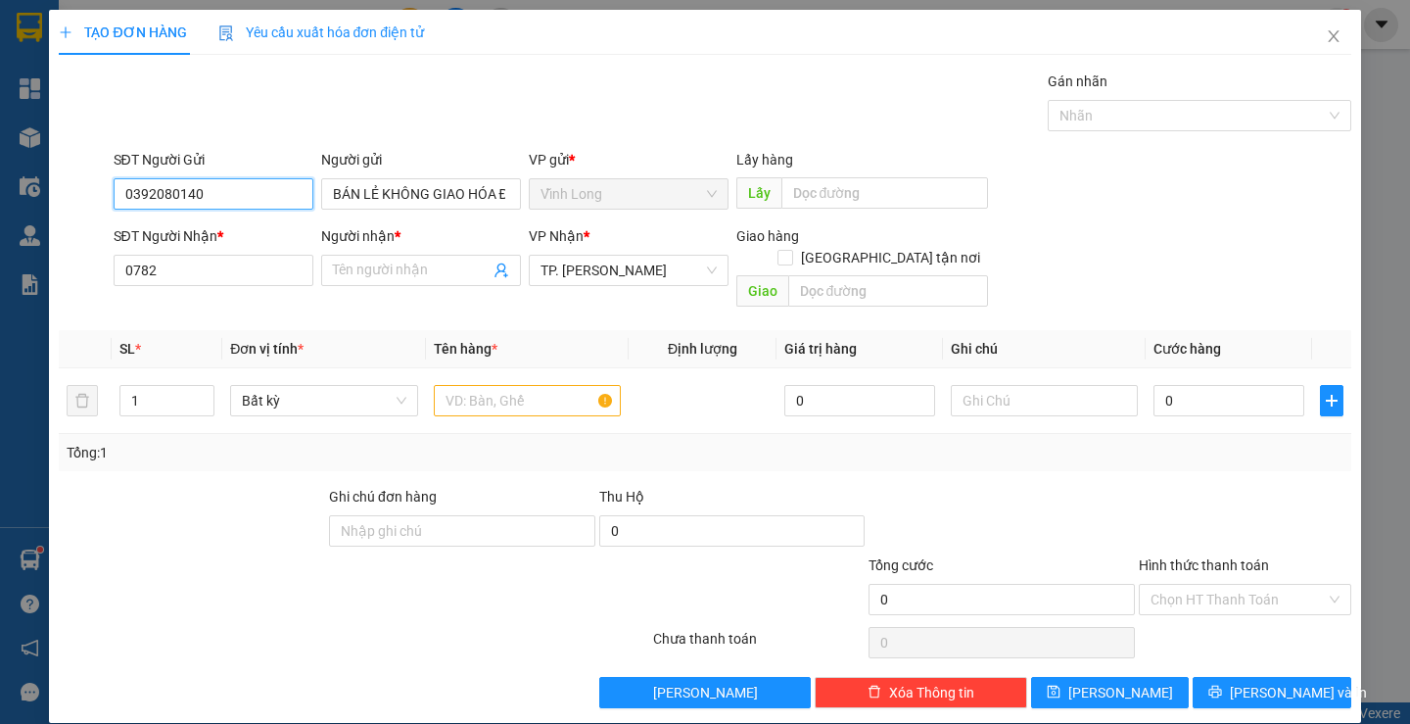
click at [263, 203] on input "0392080140" at bounding box center [214, 193] width 200 height 31
click at [485, 385] on input "text" at bounding box center [527, 400] width 187 height 31
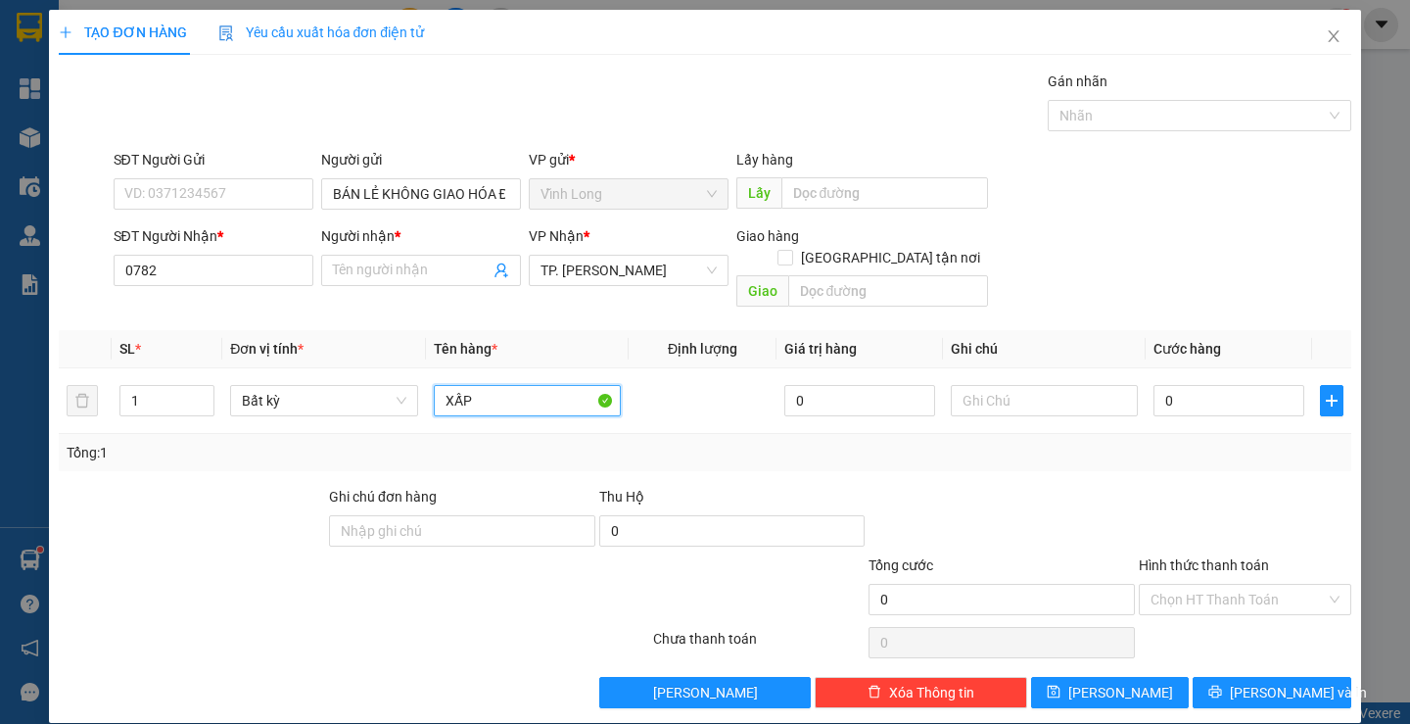
type input "XẤP"
type input "THƯ"
type input "2"
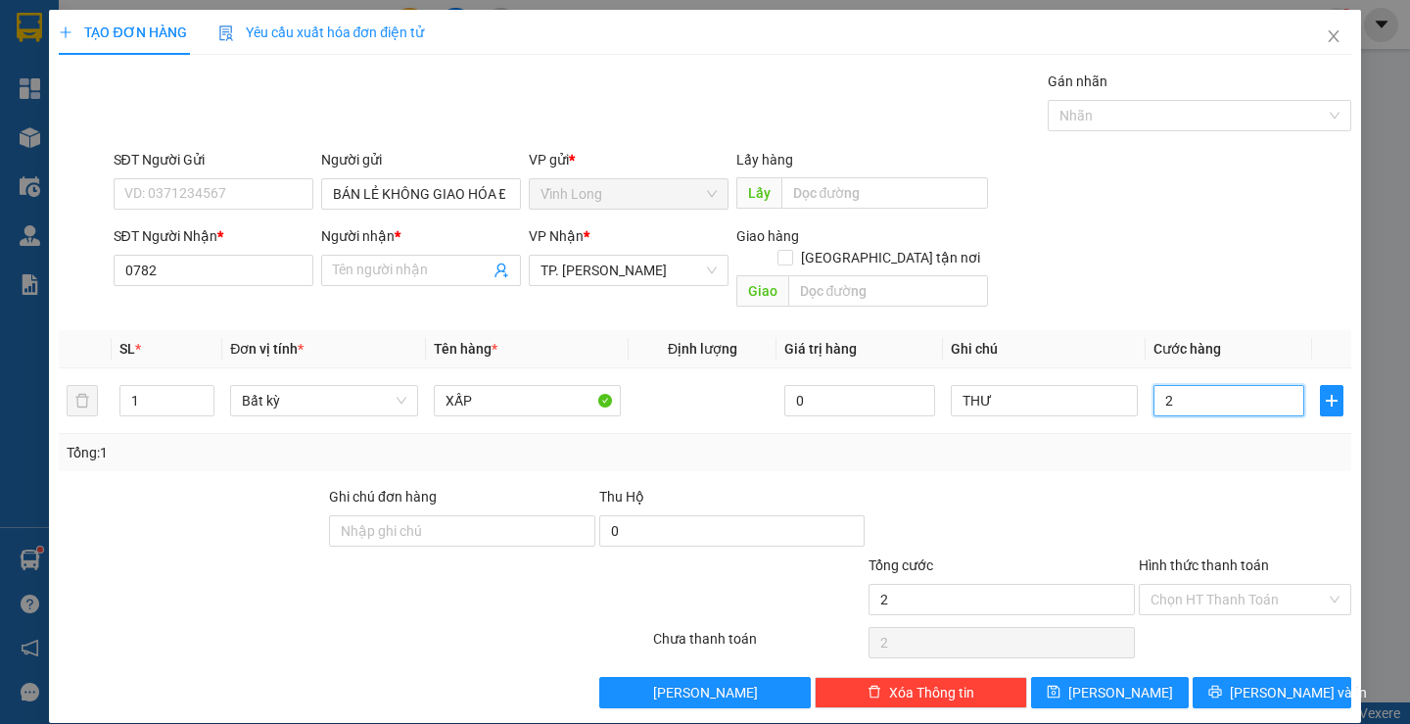
type input "20"
type input "20.000"
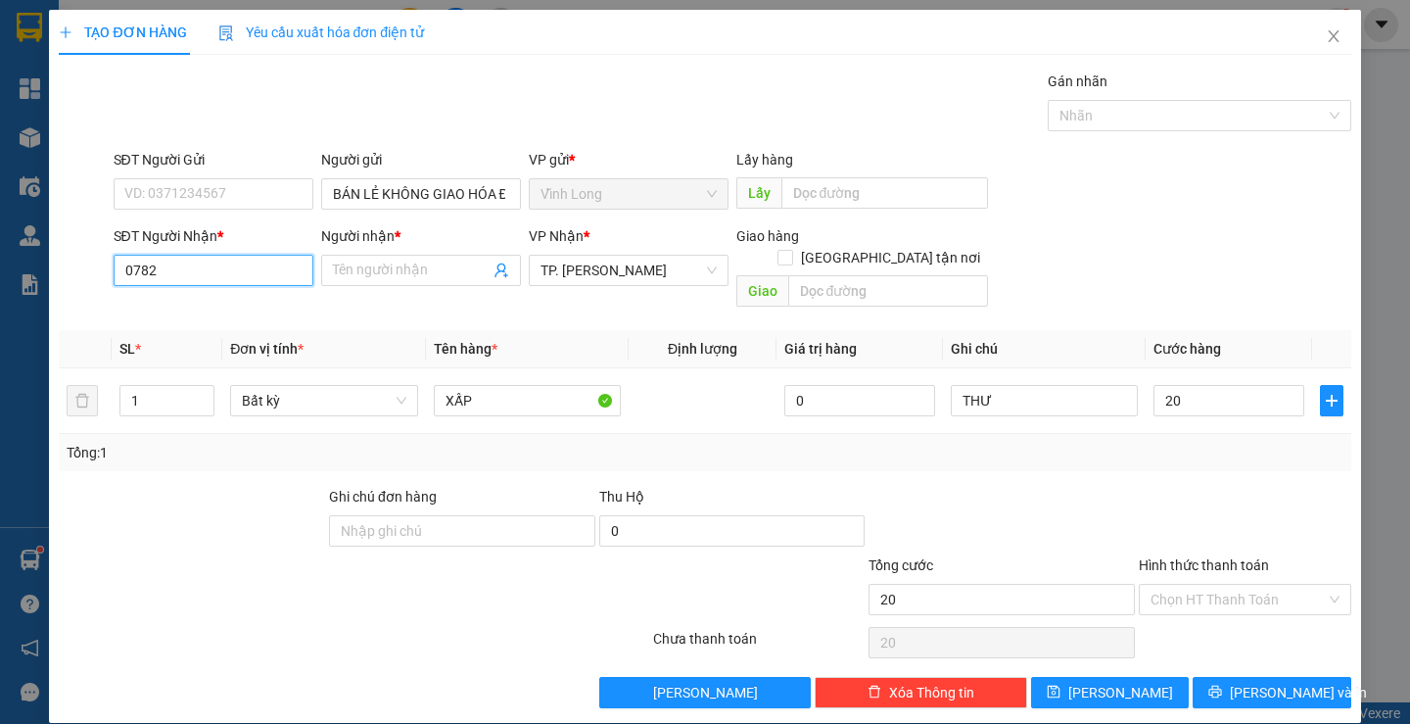
type input "20.000"
click at [276, 263] on input "0782" at bounding box center [214, 270] width 200 height 31
type input "0782960866"
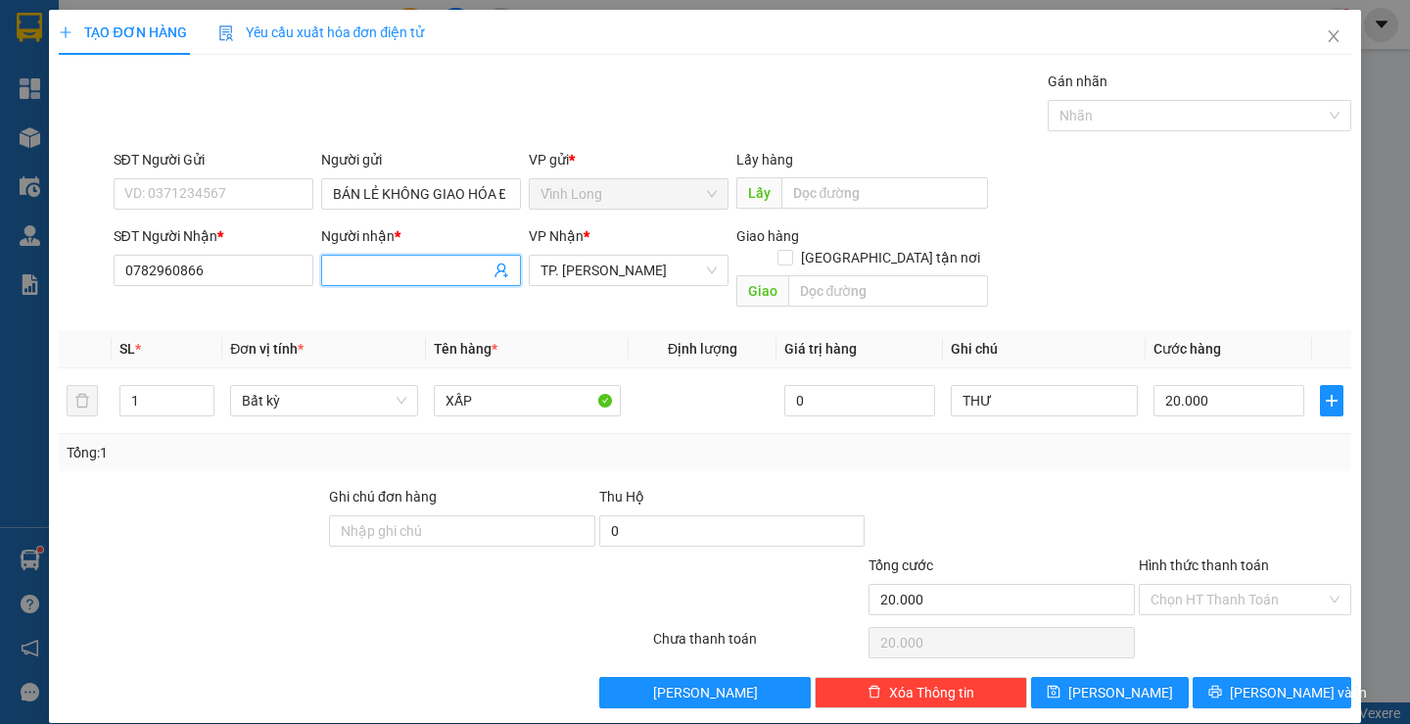
click at [371, 279] on input "Người nhận *" at bounding box center [411, 271] width 157 height 22
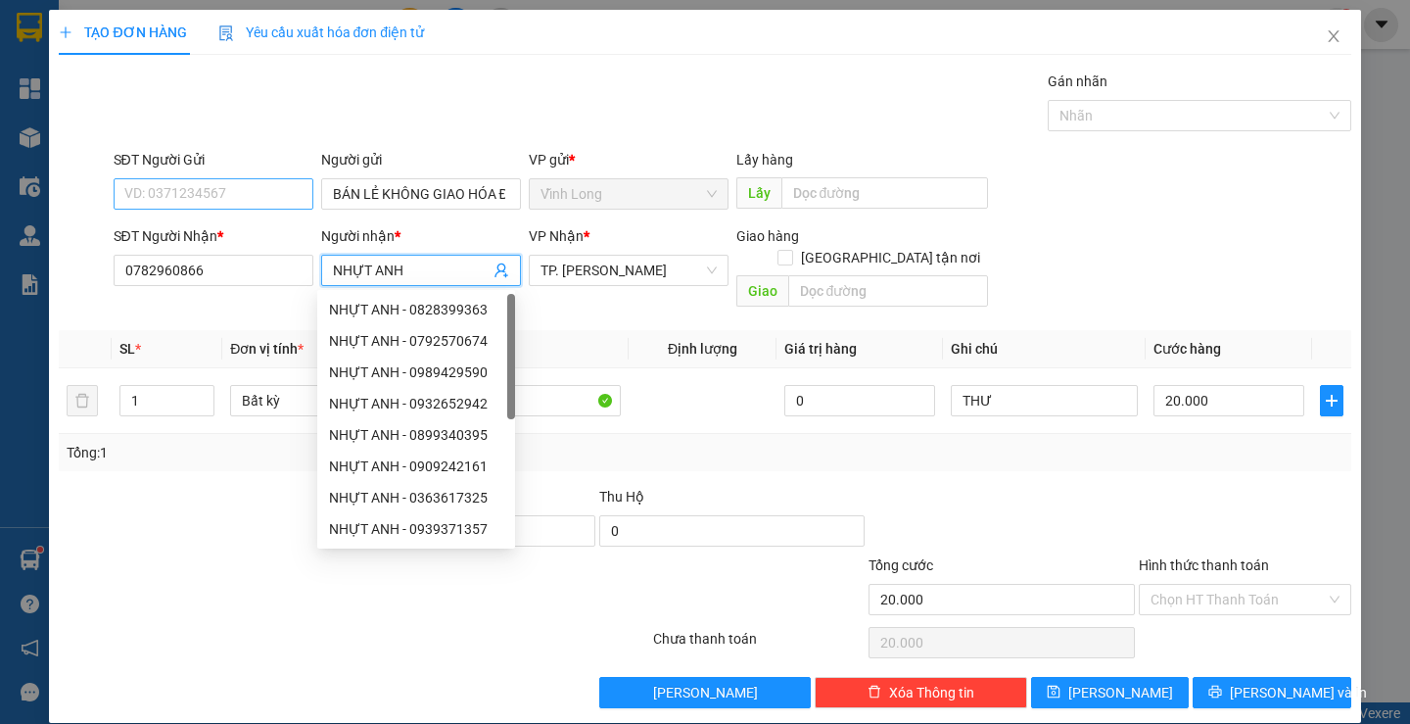
type input "NHỰT ANH"
click at [193, 205] on input "SĐT Người Gửi" at bounding box center [214, 193] width 200 height 31
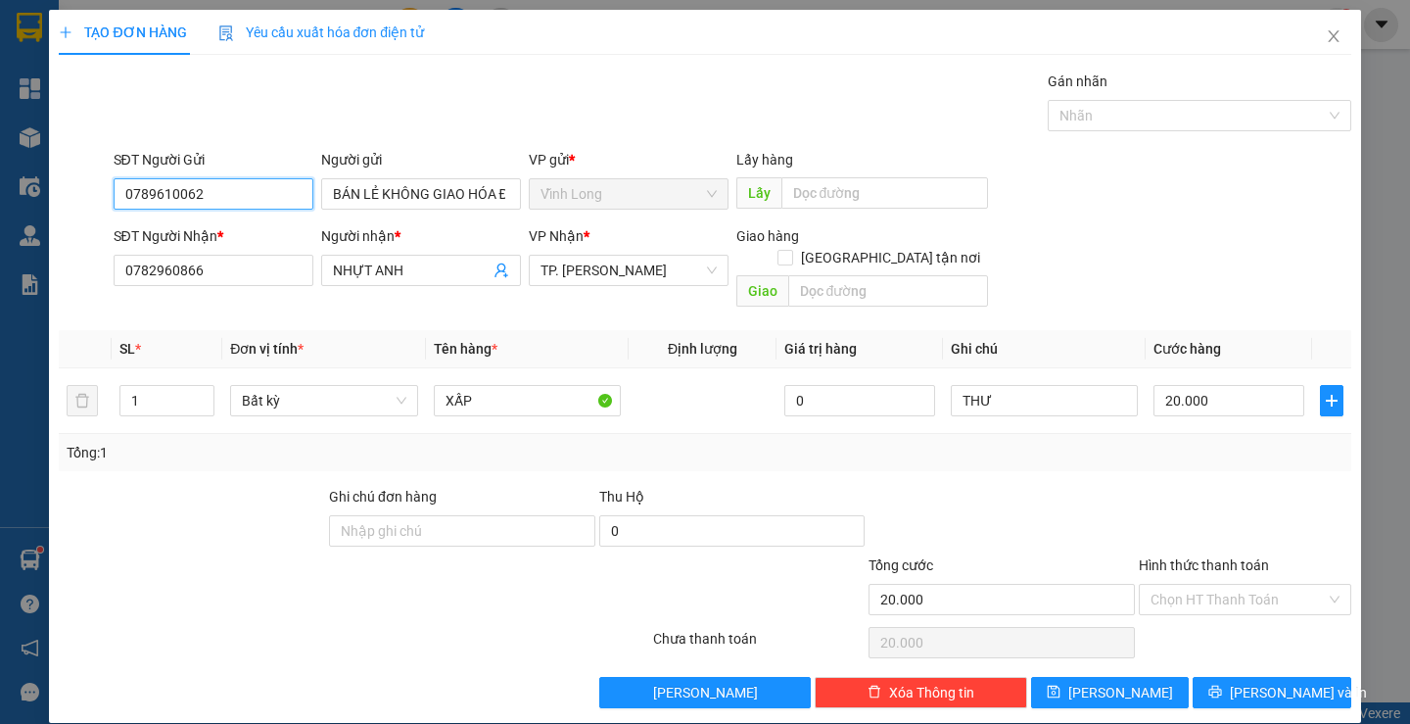
type input "0789610062"
click at [1146, 460] on div "Transit Pickup Surcharge Ids Transit Deliver Surcharge Ids Transit Deliver Surc…" at bounding box center [705, 390] width 1292 height 638
click at [1210, 585] on input "Hình thức thanh toán" at bounding box center [1238, 599] width 175 height 29
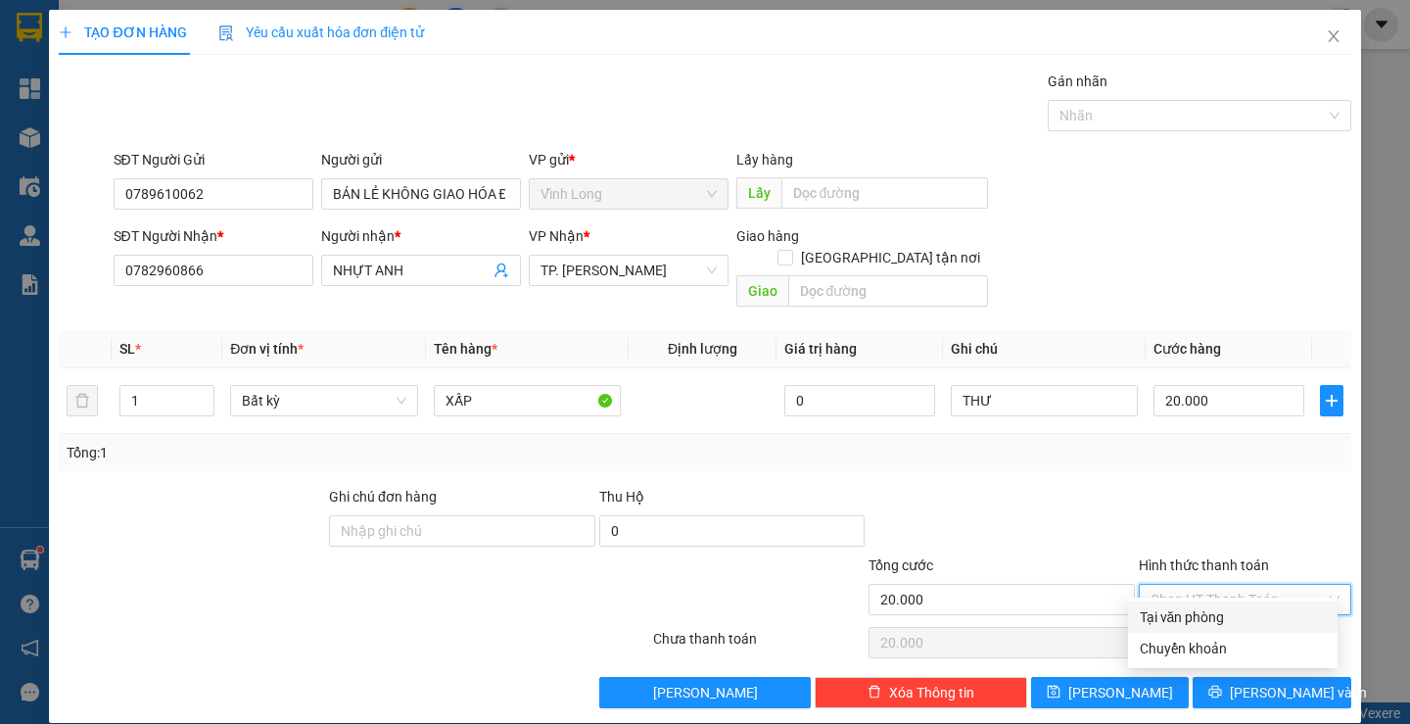
click at [1196, 605] on div "Tại văn phòng" at bounding box center [1233, 616] width 210 height 31
type input "0"
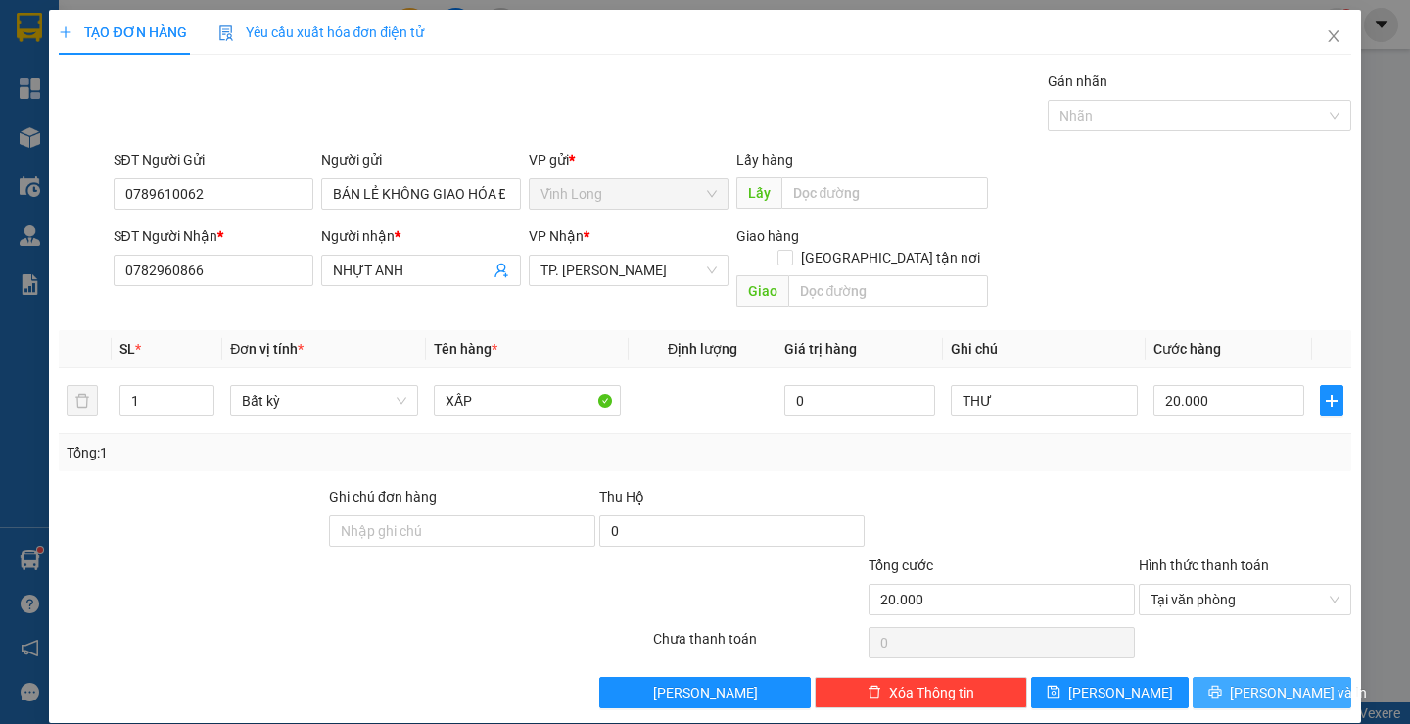
click at [1238, 677] on button "[PERSON_NAME] và In" at bounding box center [1272, 692] width 158 height 31
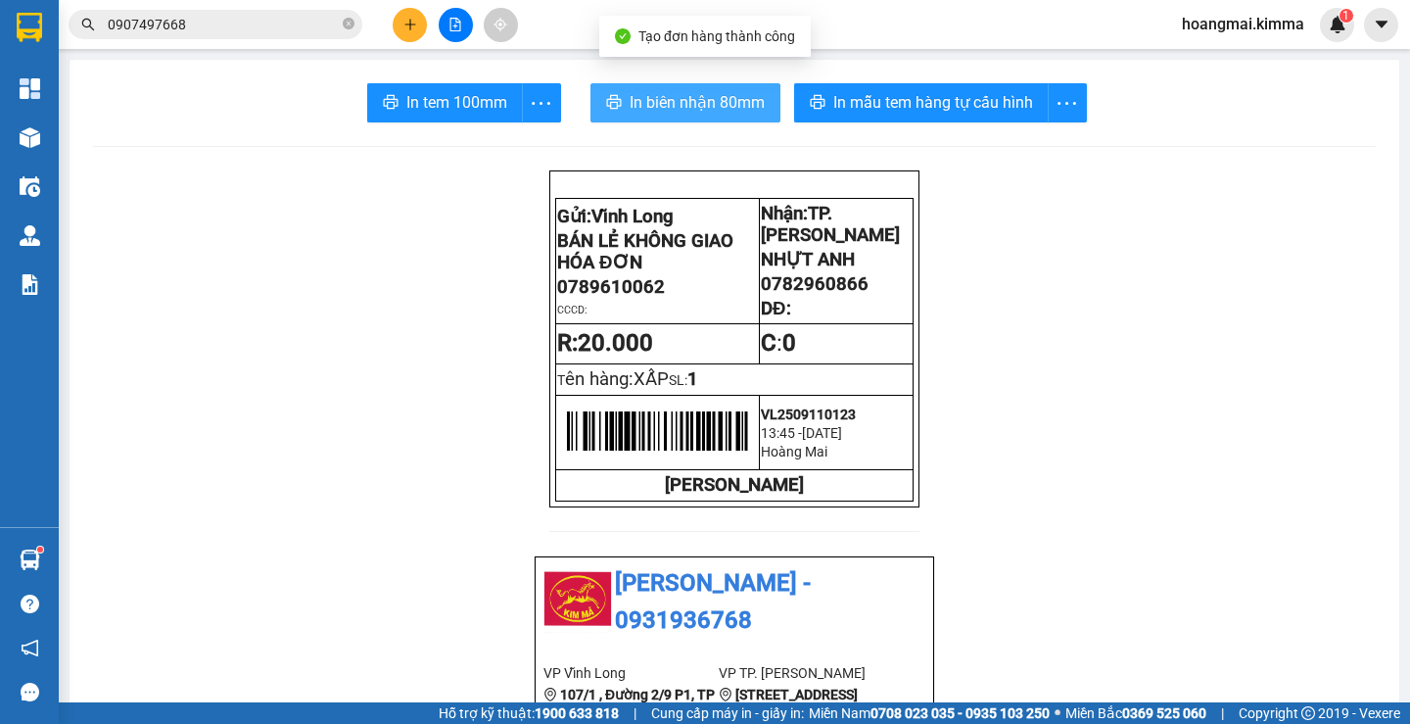
click at [637, 98] on span "In biên nhận 80mm" at bounding box center [697, 102] width 135 height 24
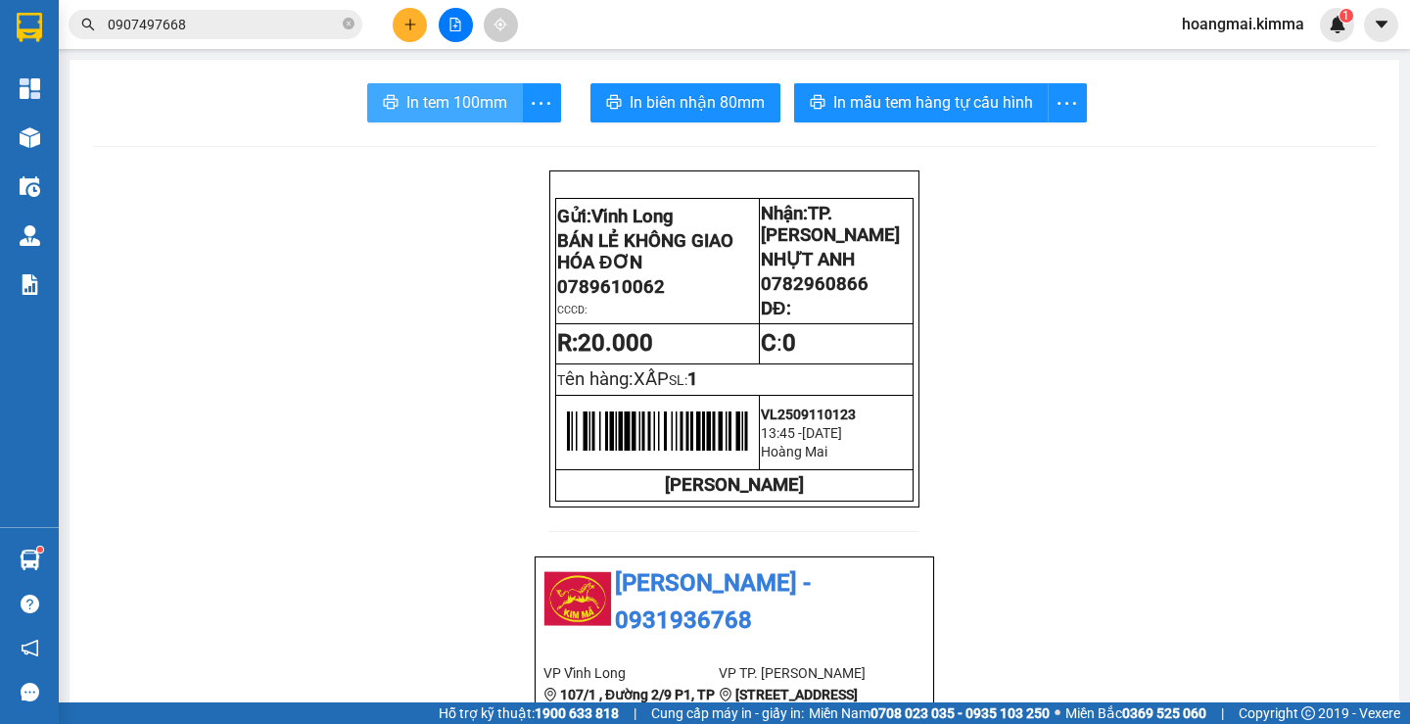
click at [458, 100] on span "In tem 100mm" at bounding box center [456, 102] width 101 height 24
click at [411, 26] on icon "plus" at bounding box center [411, 25] width 14 height 14
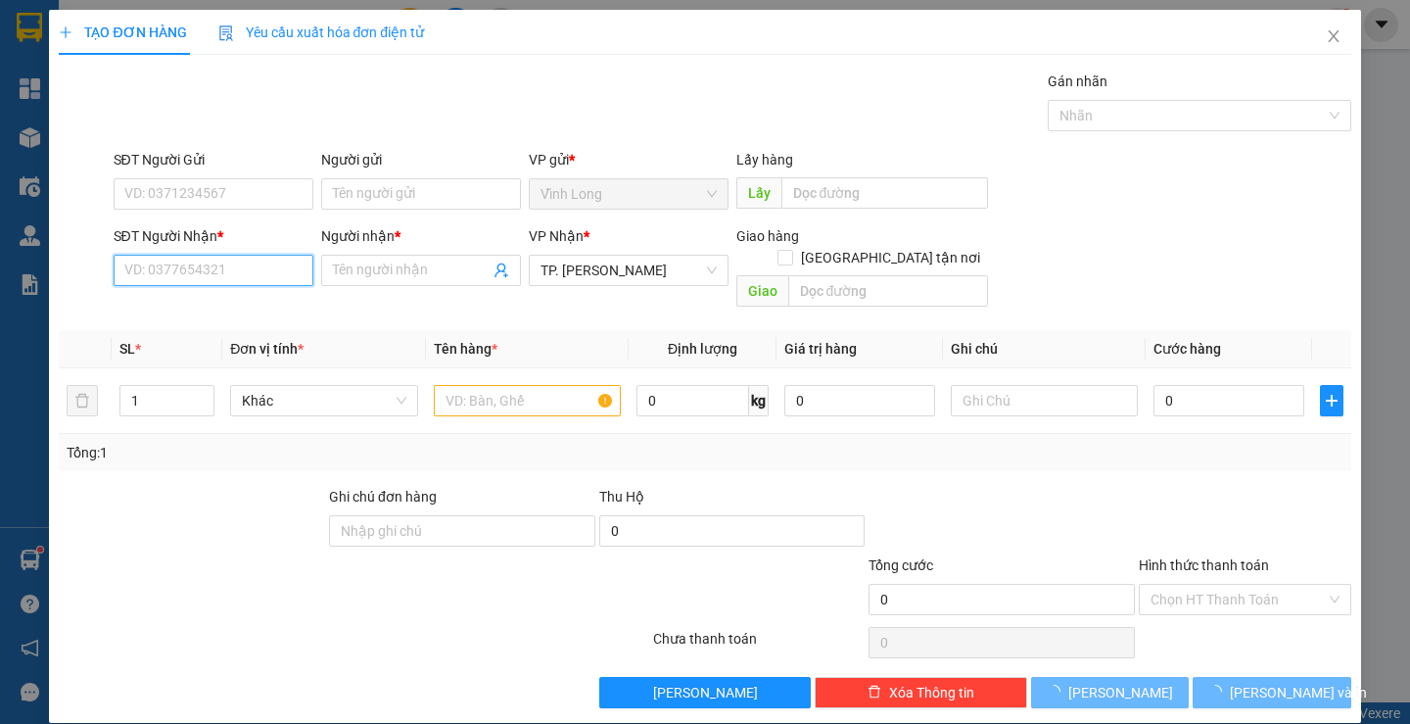
drag, startPoint x: 199, startPoint y: 269, endPoint x: 239, endPoint y: 200, distance: 80.3
click at [199, 268] on input "SĐT Người Nhận *" at bounding box center [214, 270] width 200 height 31
type input "0346944959"
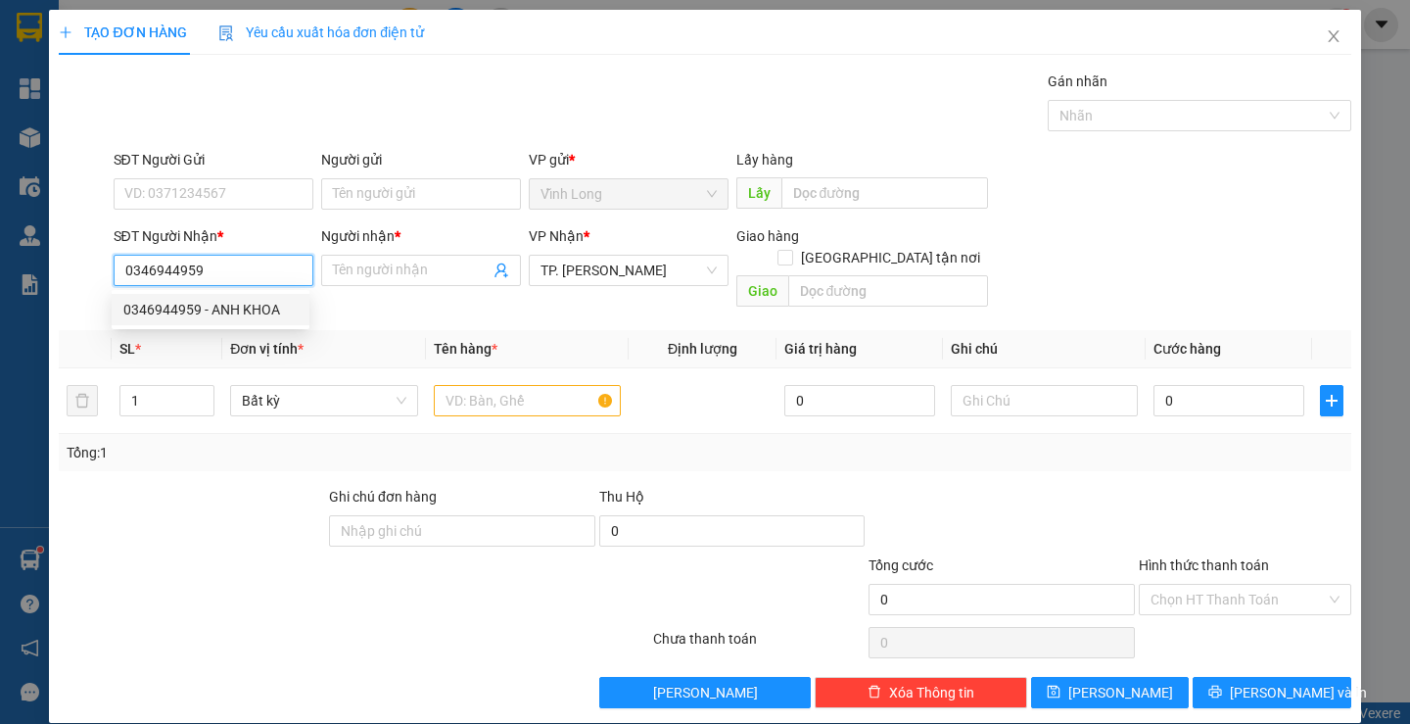
click at [196, 308] on div "0346944959 - ANH KHOA" at bounding box center [210, 310] width 174 height 22
type input "ANH KHOA"
type input "0346944959"
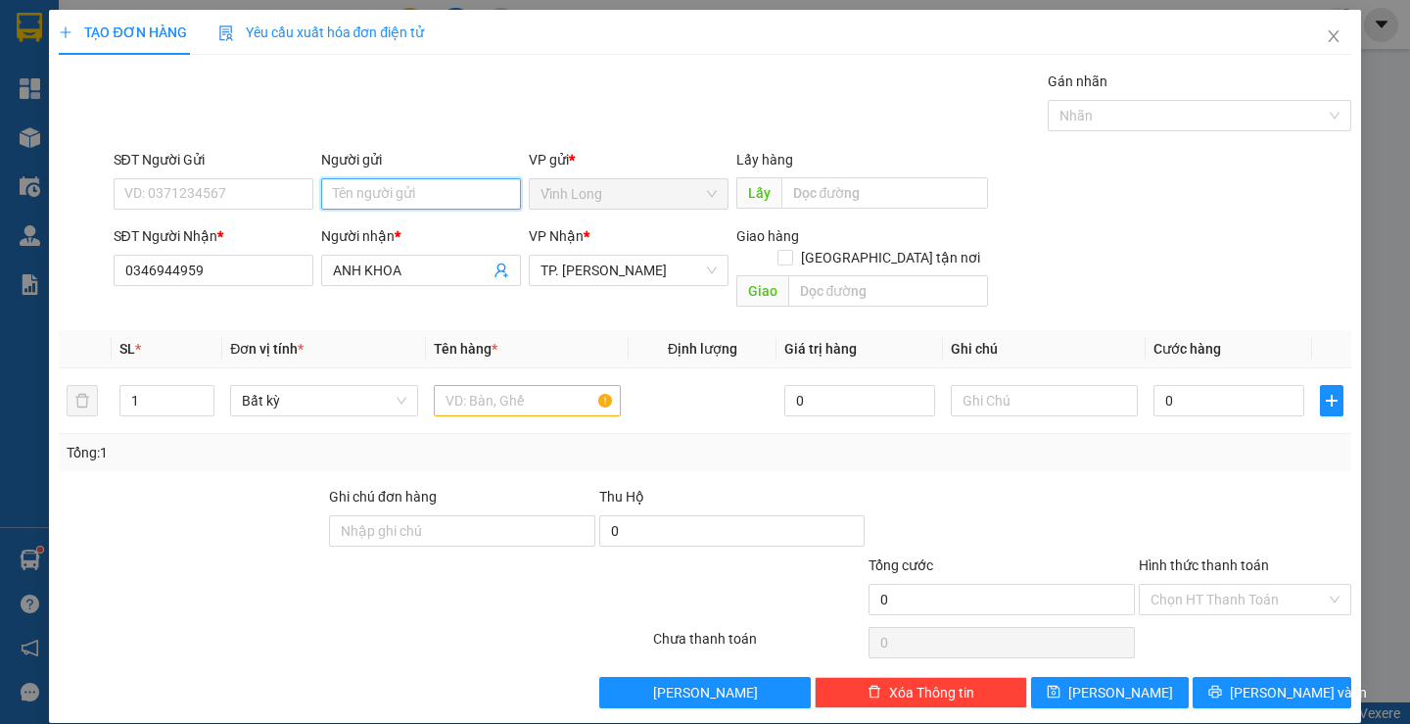
click at [456, 189] on input "Người gửi" at bounding box center [421, 193] width 200 height 31
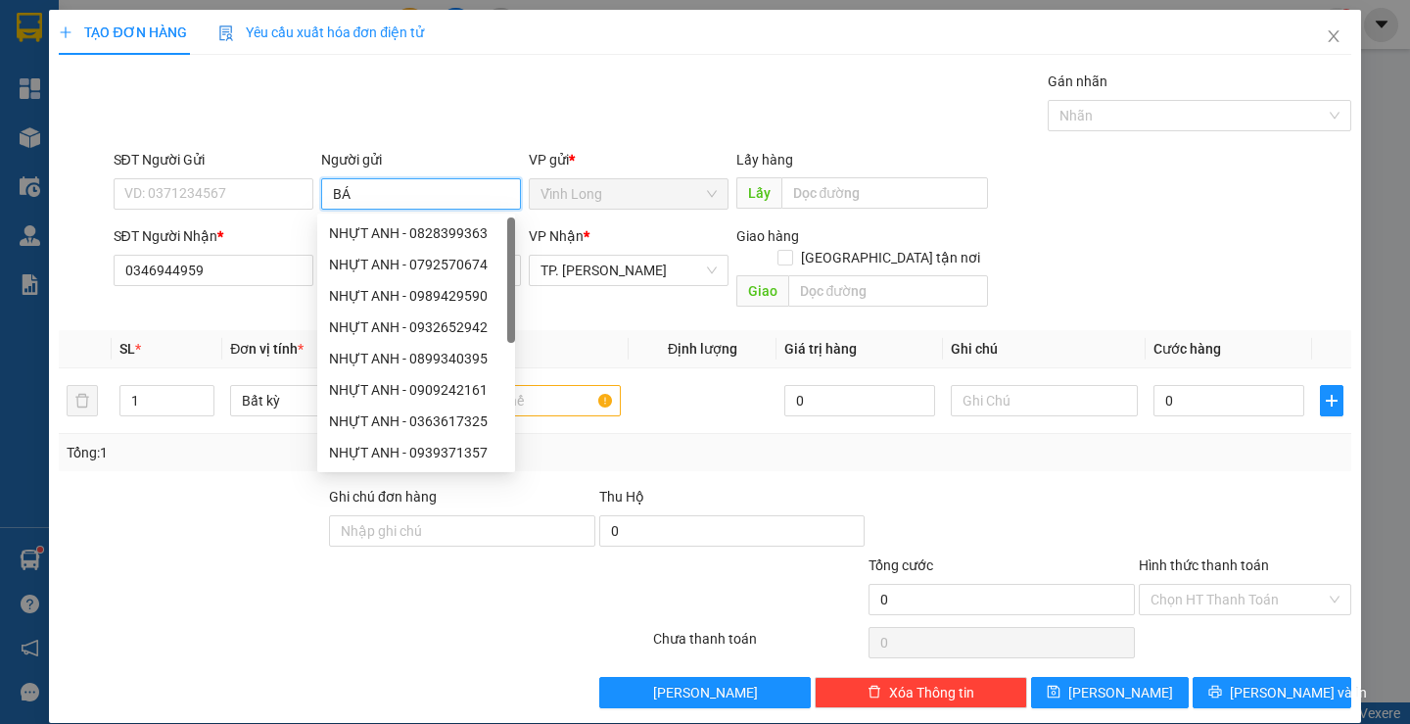
type input "BÁN"
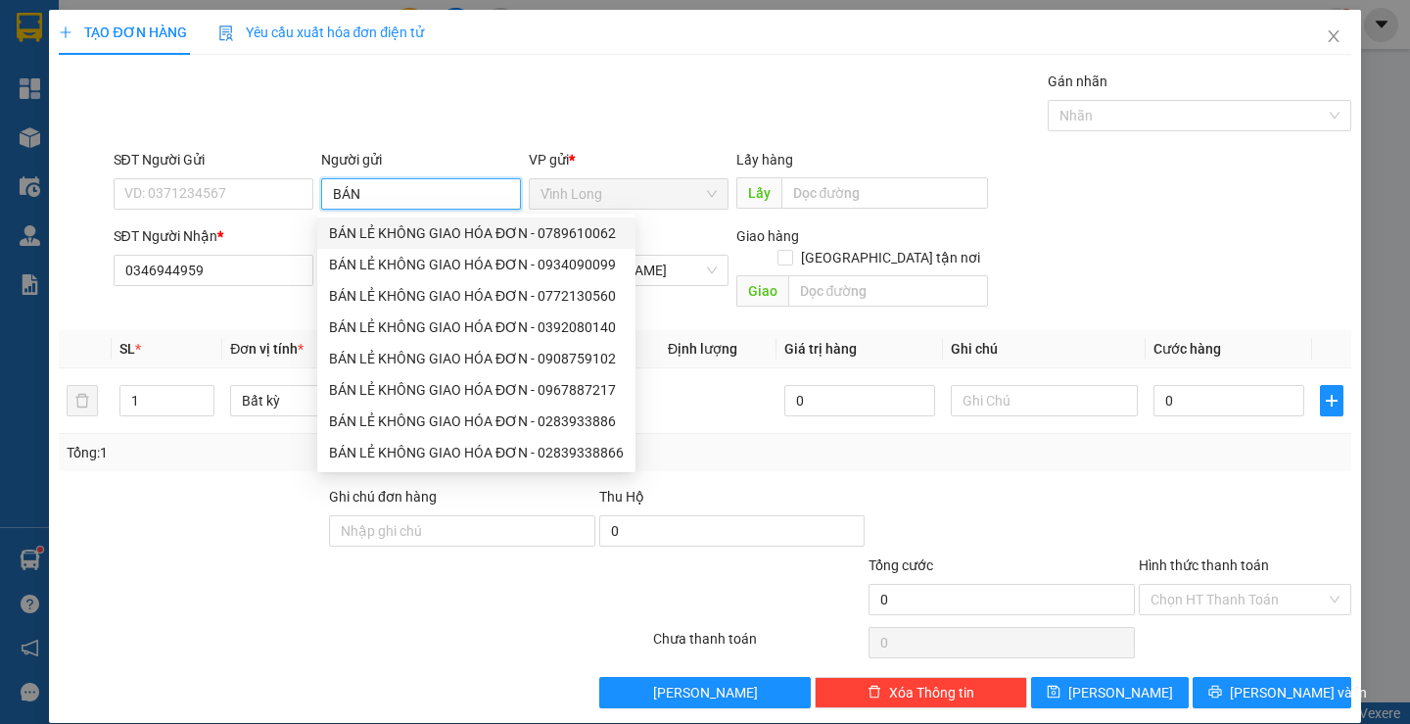
click at [421, 232] on div "BÁN LẺ KHÔNG GIAO HÓA ĐƠN - 0789610062" at bounding box center [476, 233] width 295 height 22
type input "0789610062"
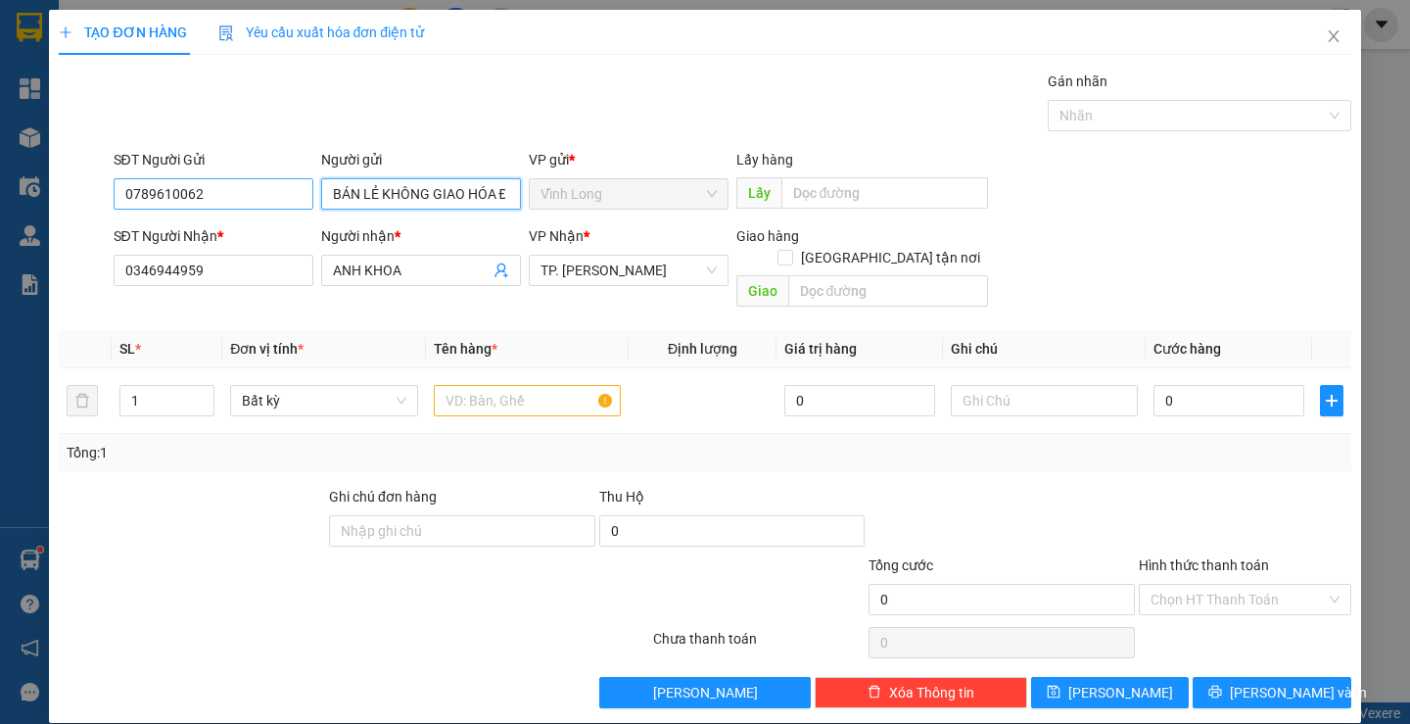
type input "BÁN LẺ KHÔNG GIAO HÓA ĐƠN"
click at [241, 197] on input "0789610062" at bounding box center [214, 193] width 200 height 31
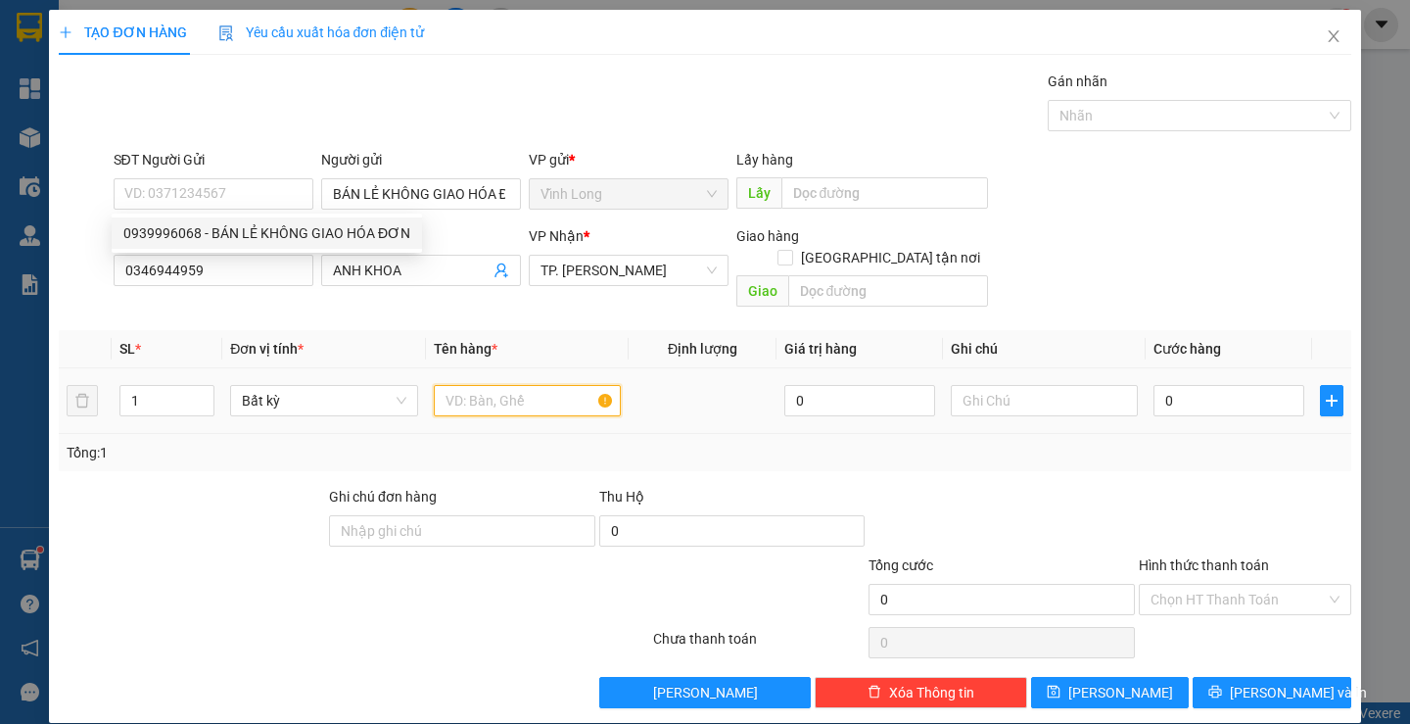
click at [489, 385] on input "text" at bounding box center [527, 400] width 187 height 31
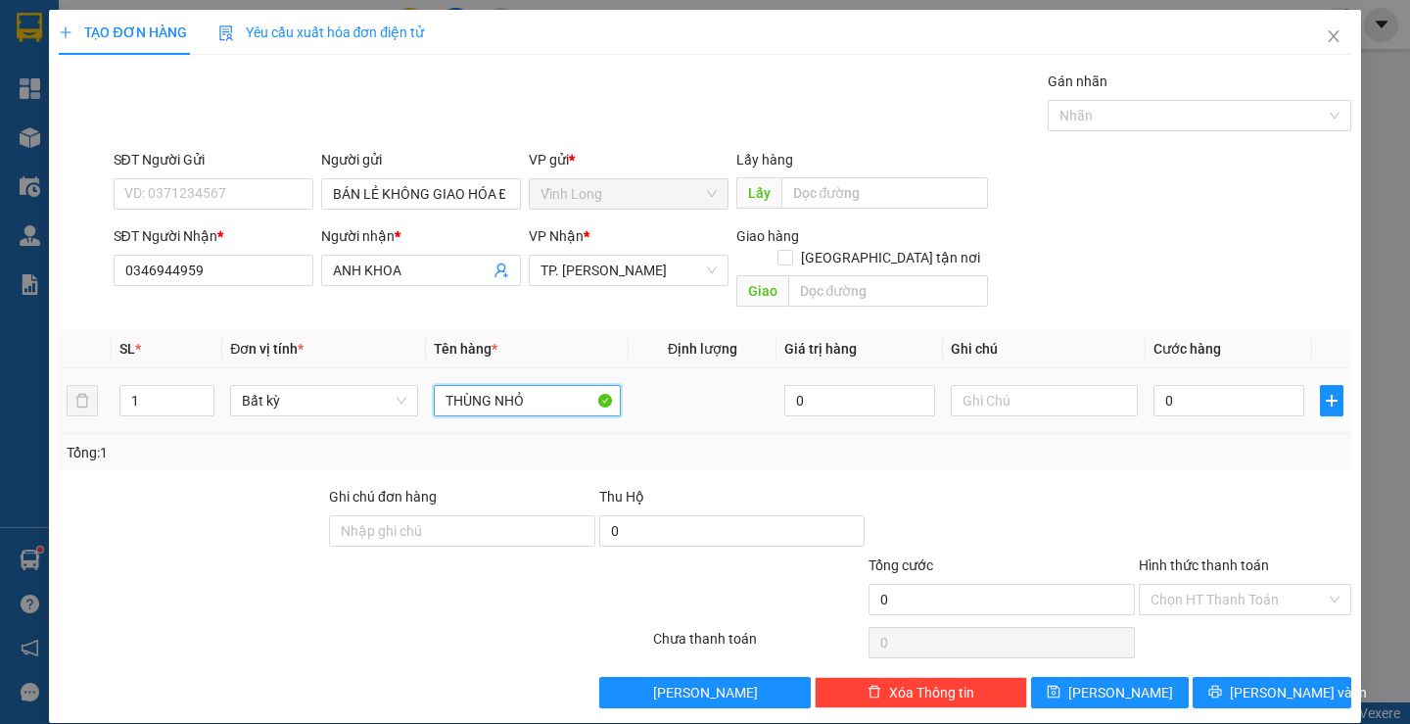
type input "THÙNG NHỎ"
type input "THƯ"
type input "3"
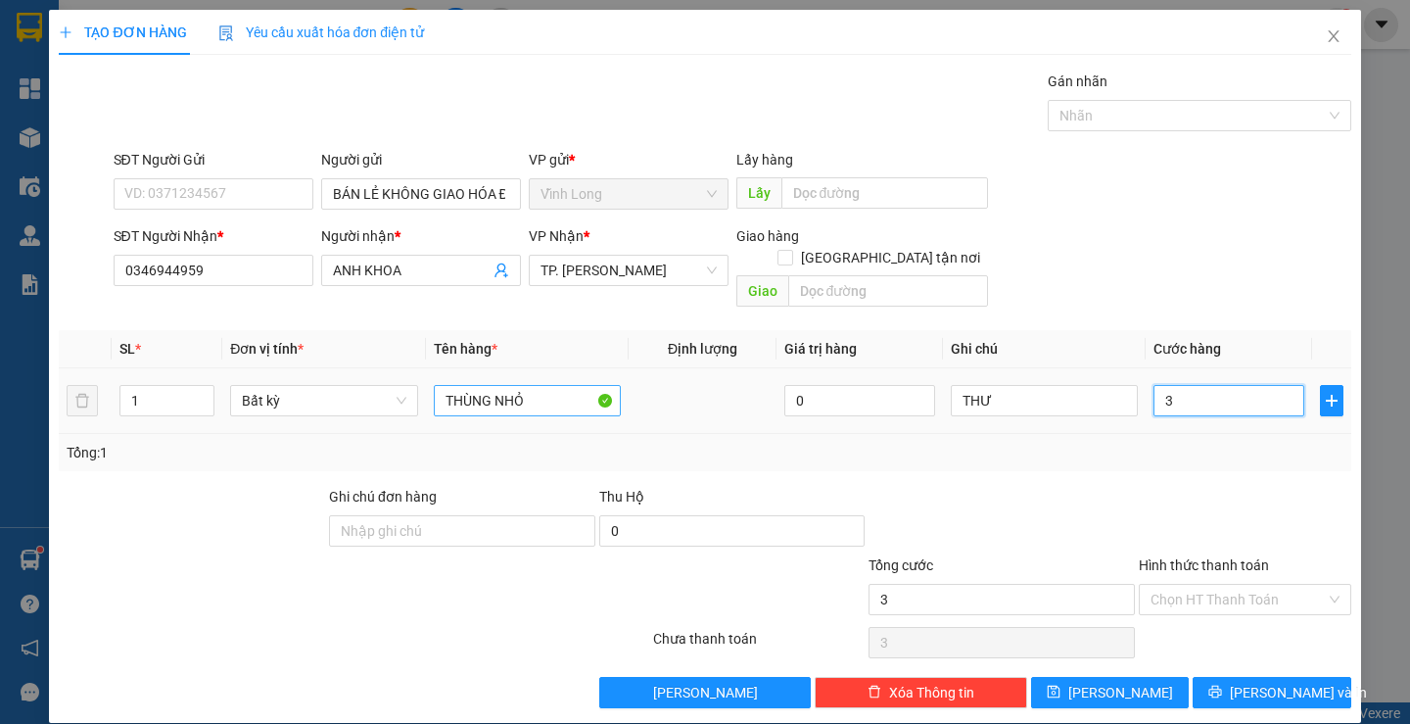
type input "30"
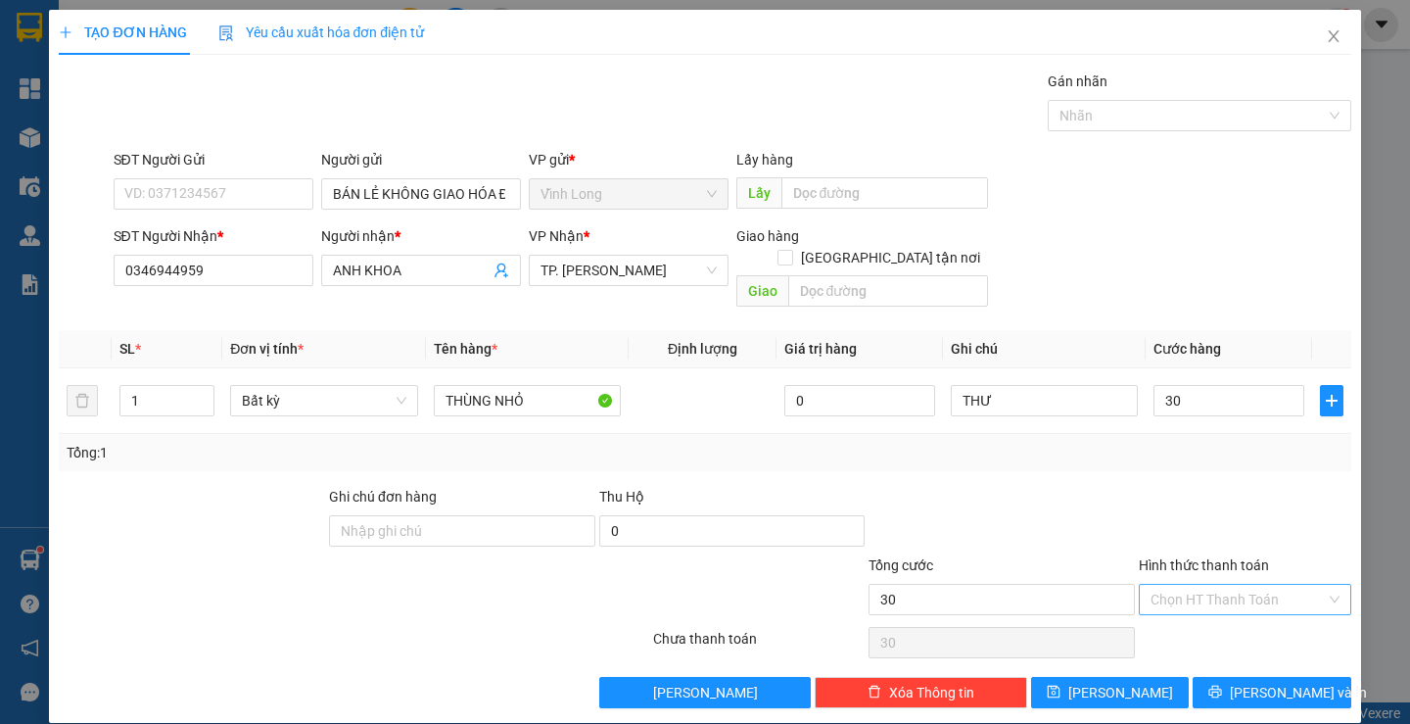
type input "30.000"
drag, startPoint x: 1217, startPoint y: 567, endPoint x: 1219, endPoint y: 594, distance: 26.5
click at [1218, 585] on input "Hình thức thanh toán" at bounding box center [1238, 599] width 175 height 29
click at [1218, 602] on div "Tại văn phòng" at bounding box center [1233, 616] width 210 height 31
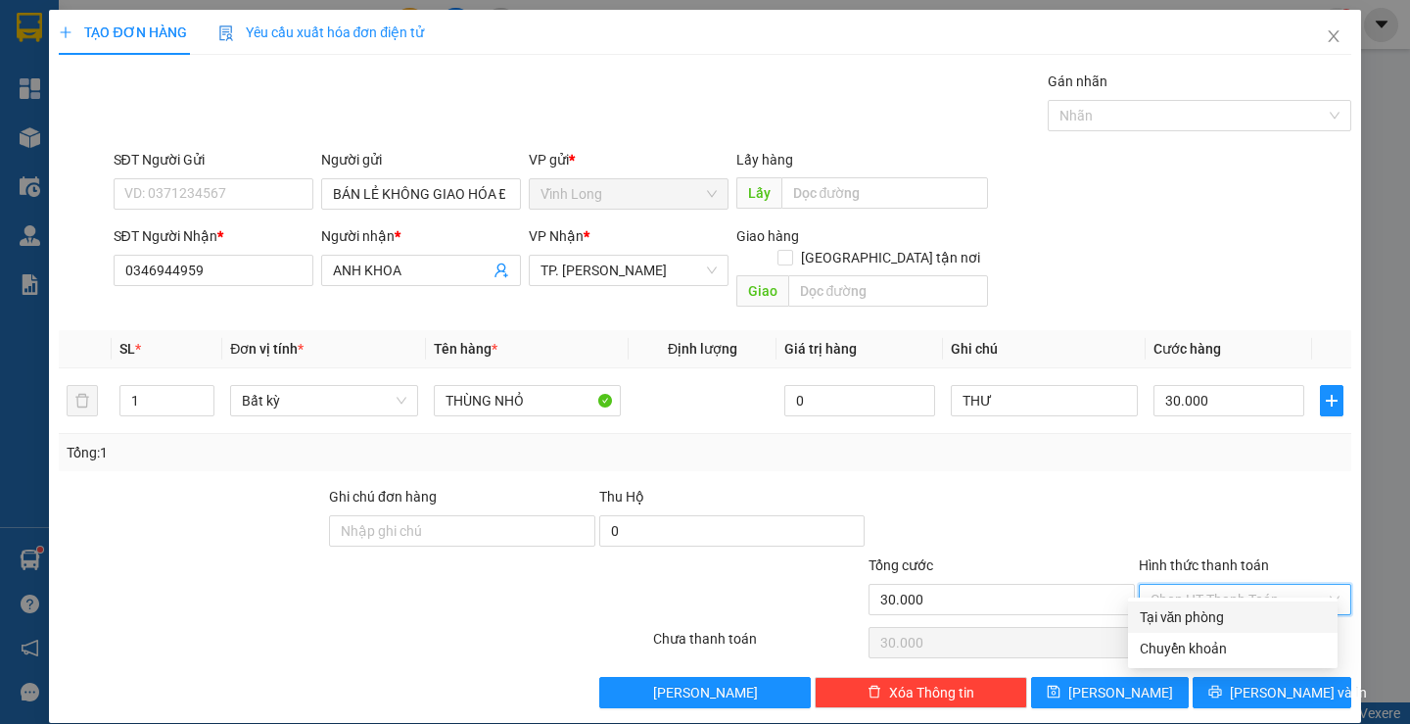
type input "0"
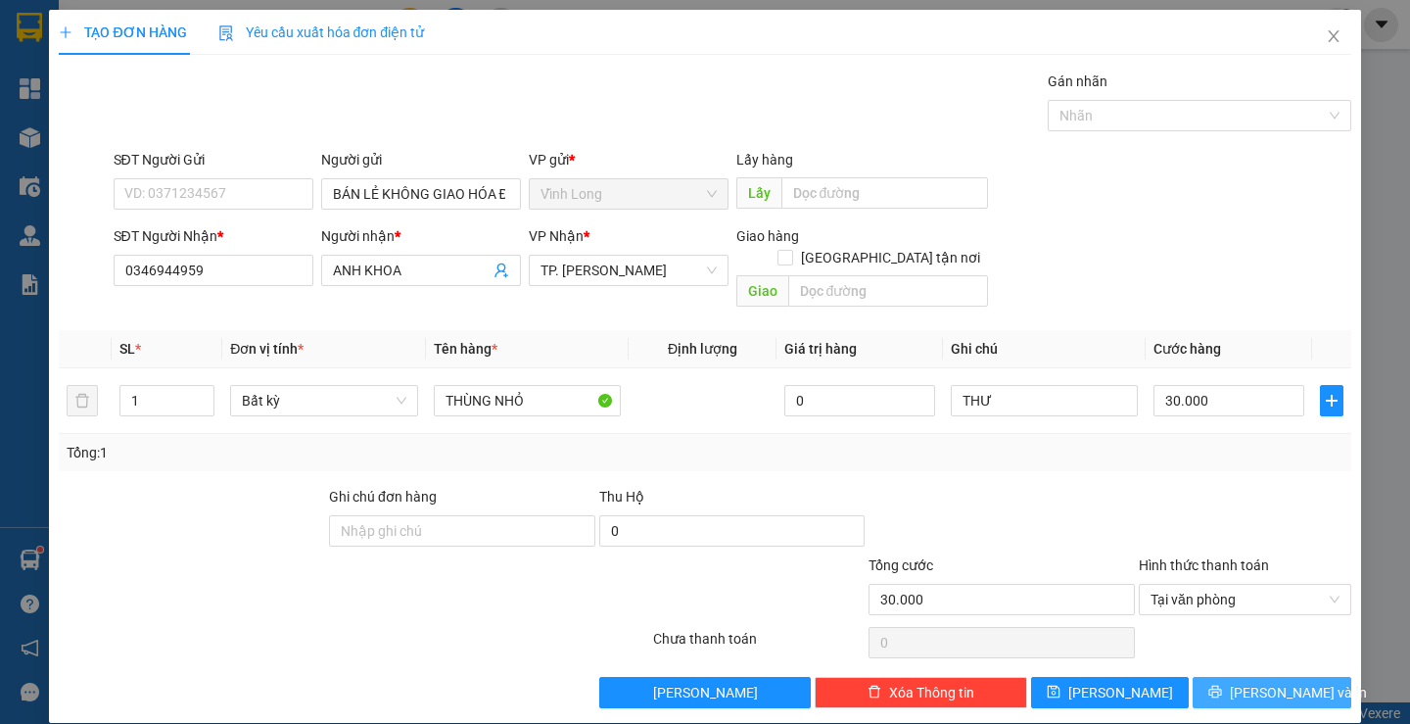
click at [1238, 677] on button "[PERSON_NAME] và In" at bounding box center [1272, 692] width 158 height 31
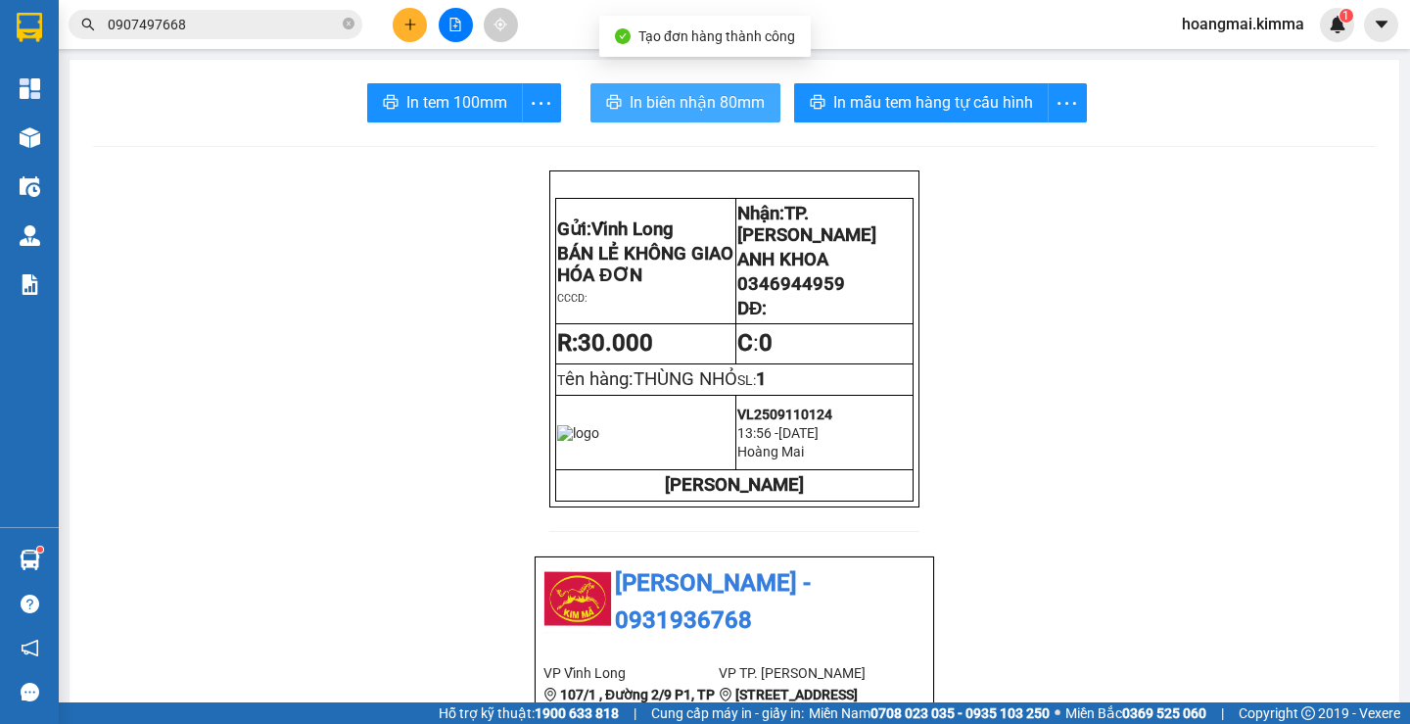
click at [634, 105] on span "In biên nhận 80mm" at bounding box center [697, 102] width 135 height 24
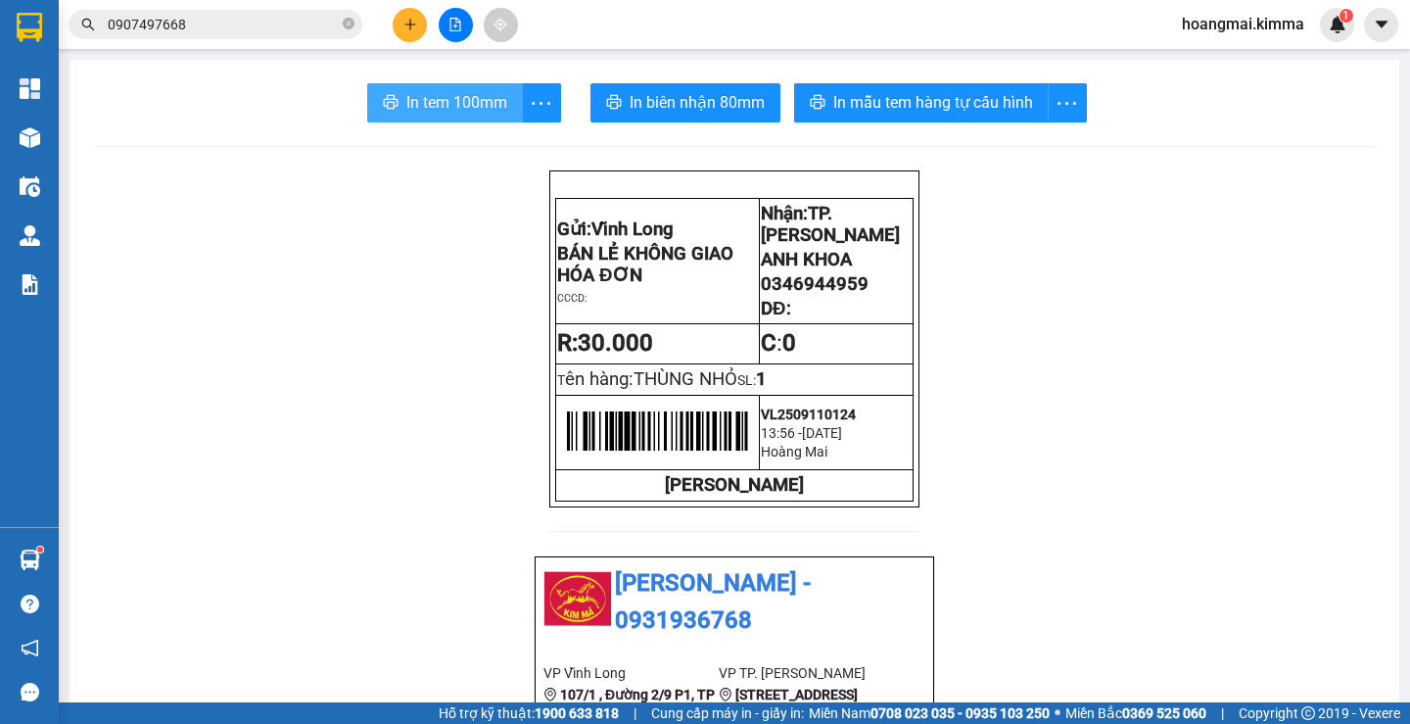
click at [438, 93] on span "In tem 100mm" at bounding box center [456, 102] width 101 height 24
click at [407, 28] on icon "plus" at bounding box center [411, 25] width 14 height 14
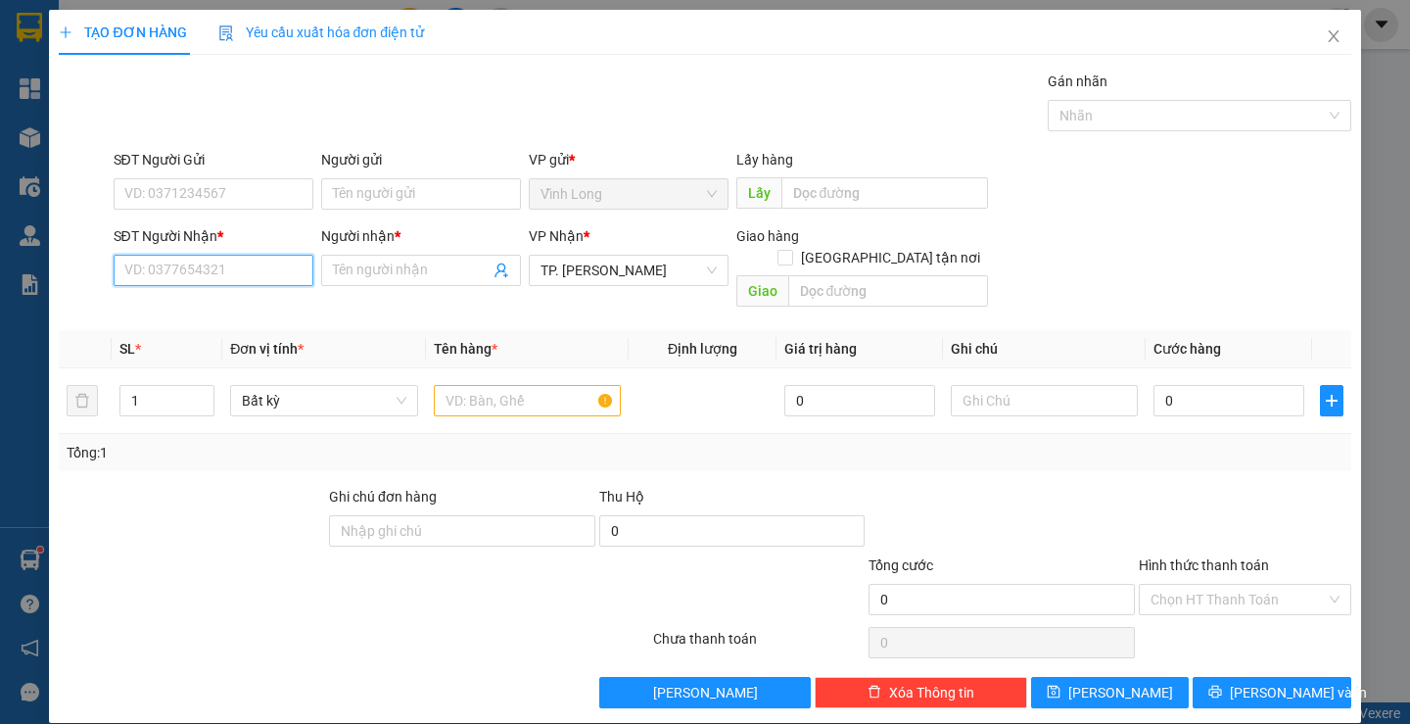
click at [224, 280] on input "SĐT Người Nhận *" at bounding box center [214, 270] width 200 height 31
click at [156, 271] on input "SĐT Người Nhận *" at bounding box center [214, 270] width 200 height 31
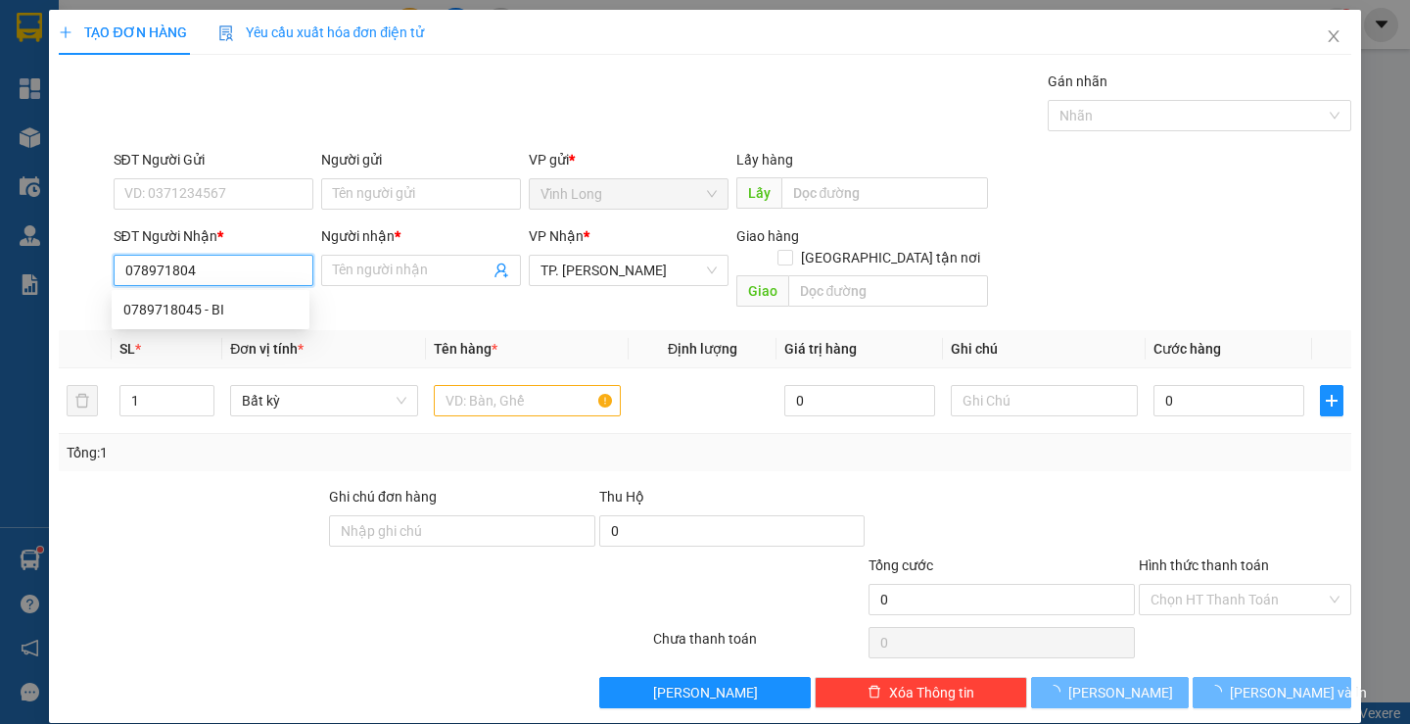
type input "0789718045"
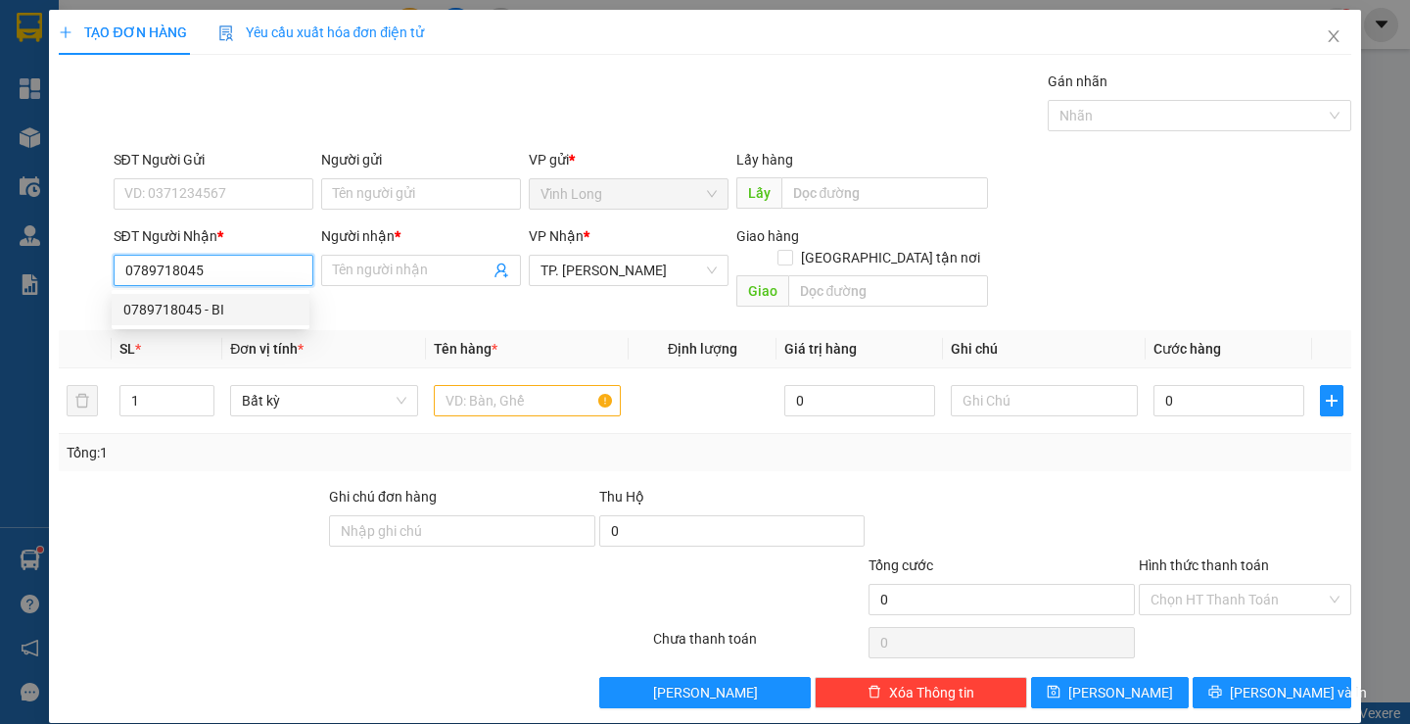
click at [220, 309] on div "0789718045 - BI" at bounding box center [210, 310] width 174 height 22
type input "BI"
type input "0789718045"
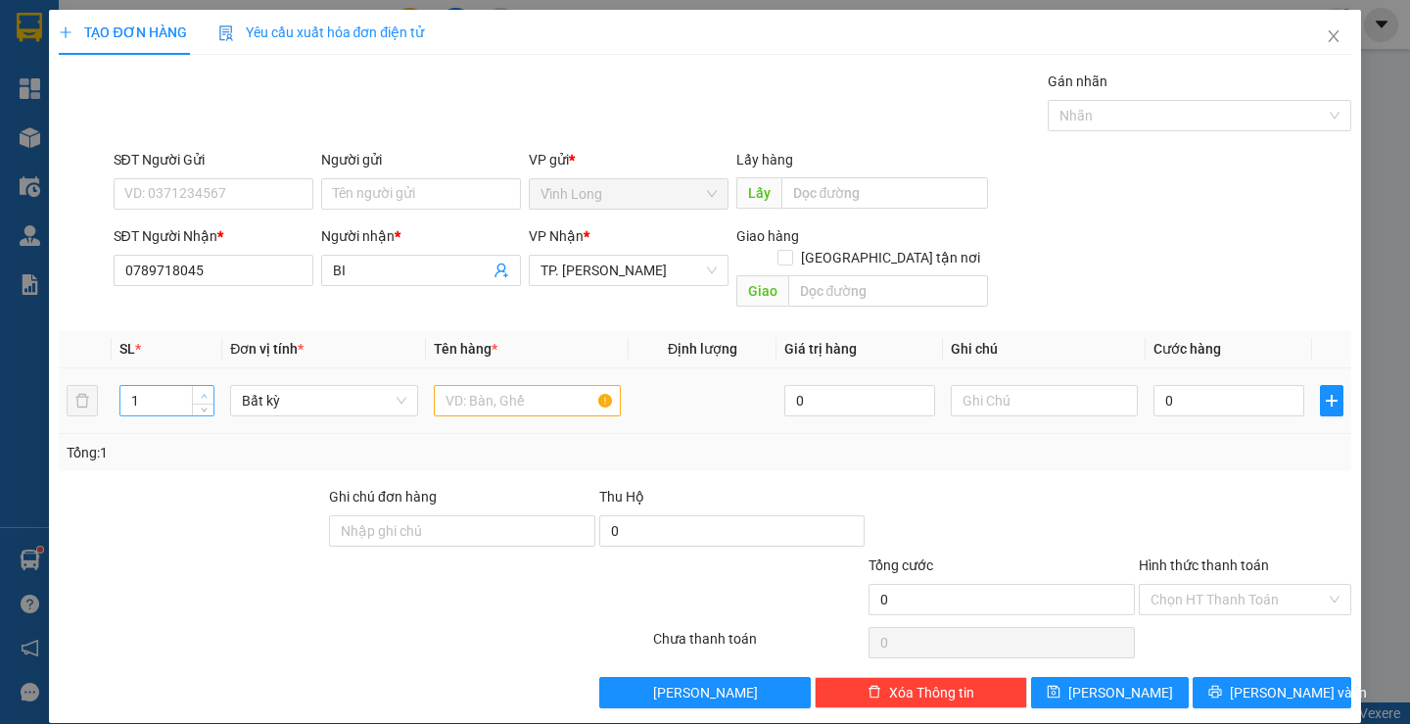
type input "2"
click at [202, 386] on span "Increase Value" at bounding box center [203, 395] width 22 height 18
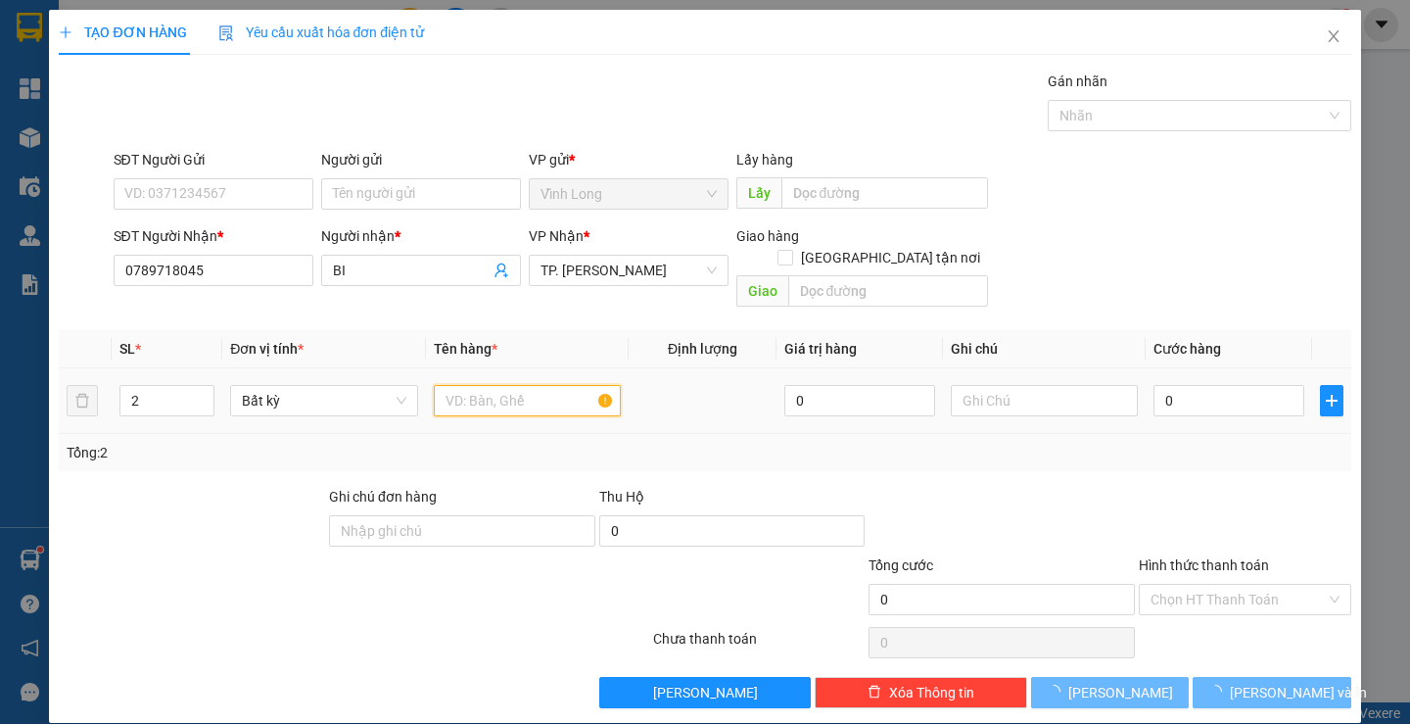
click at [455, 385] on input "text" at bounding box center [527, 400] width 187 height 31
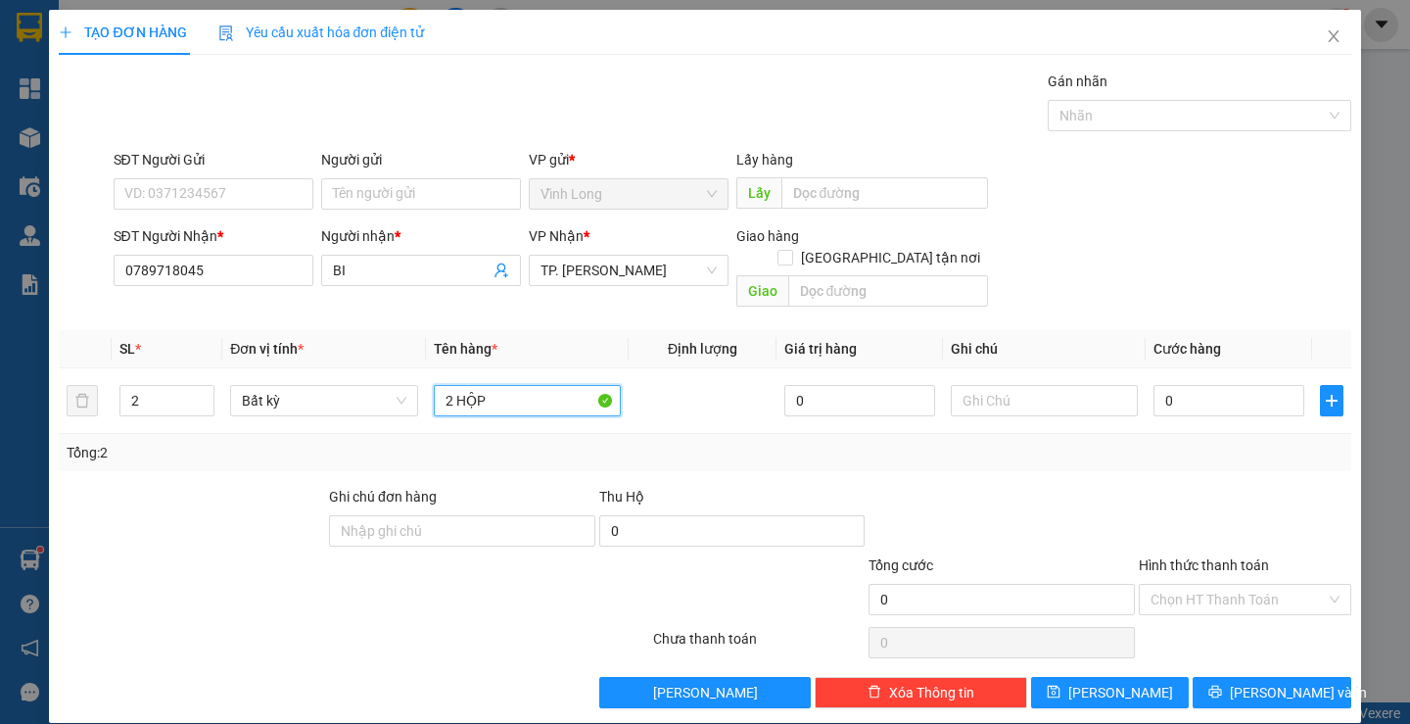
type input "2 HỘP"
type input "THƯ"
type input "4"
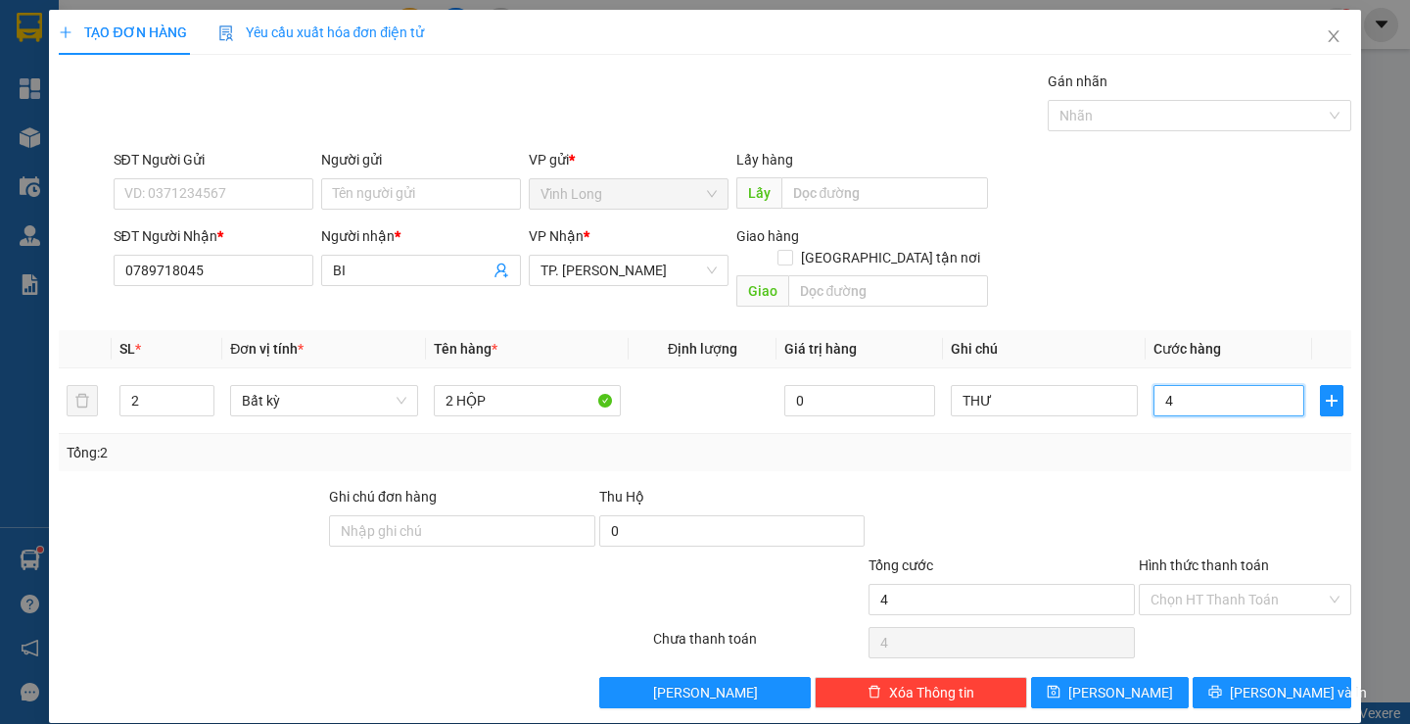
type input "40"
type input "40.000"
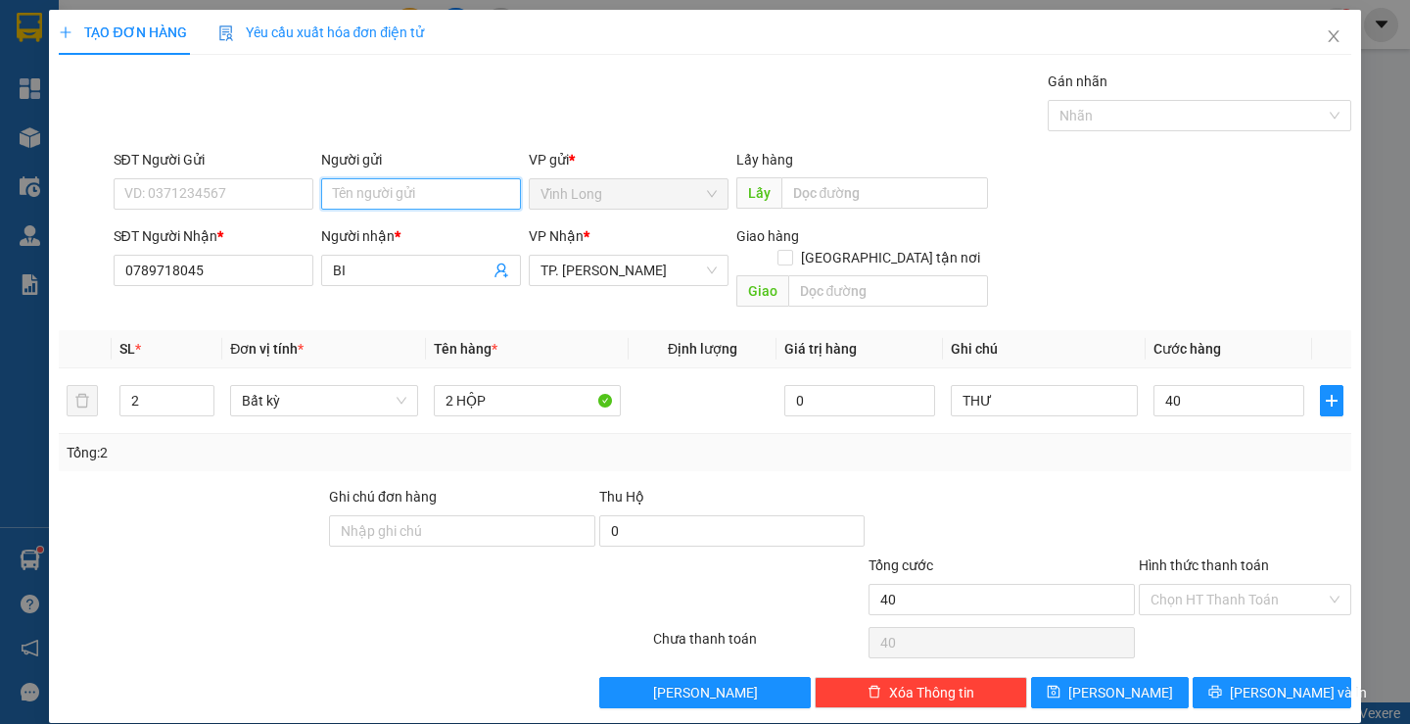
type input "40.000"
click at [416, 195] on input "Người gửi" at bounding box center [421, 193] width 200 height 31
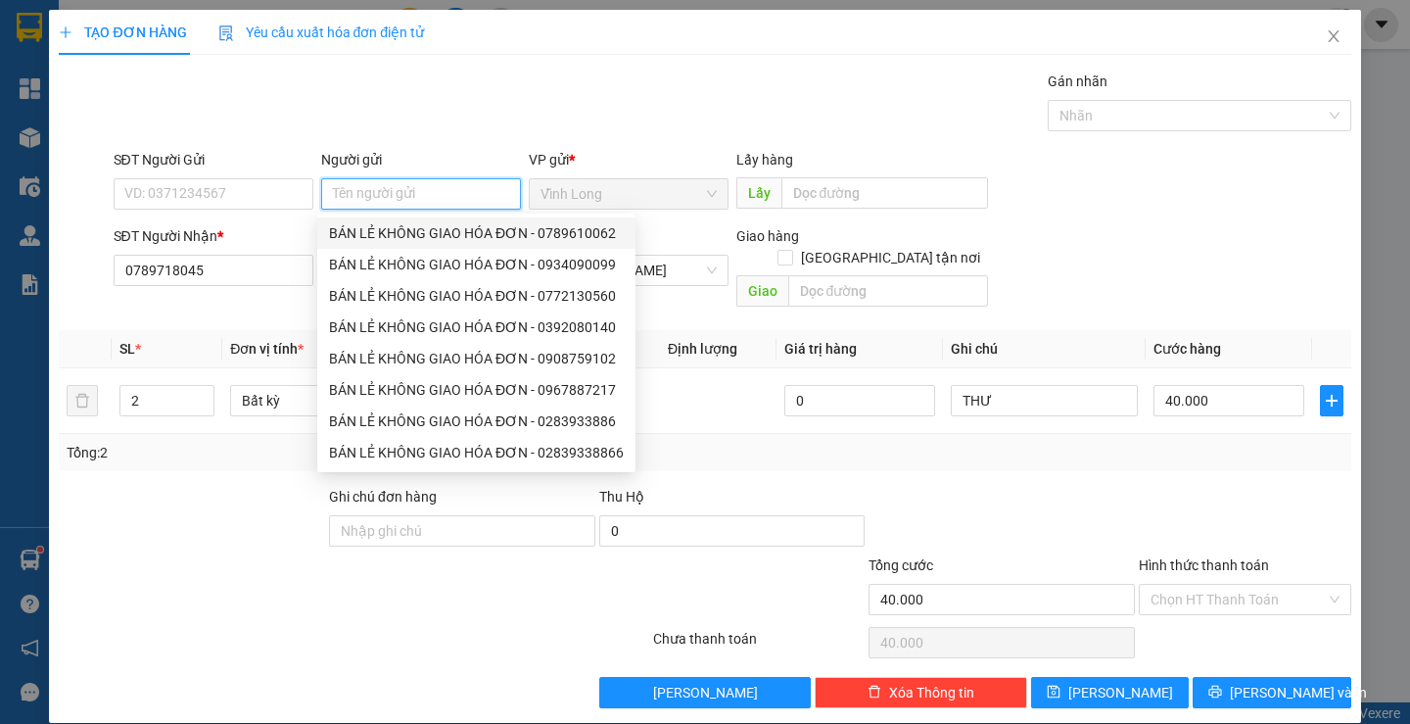
click at [463, 225] on div "BÁN LẺ KHÔNG GIAO HÓA ĐƠN - 0789610062" at bounding box center [476, 233] width 295 height 22
type input "0789610062"
type input "BÁN LẺ KHÔNG GIAO HÓA ĐƠN"
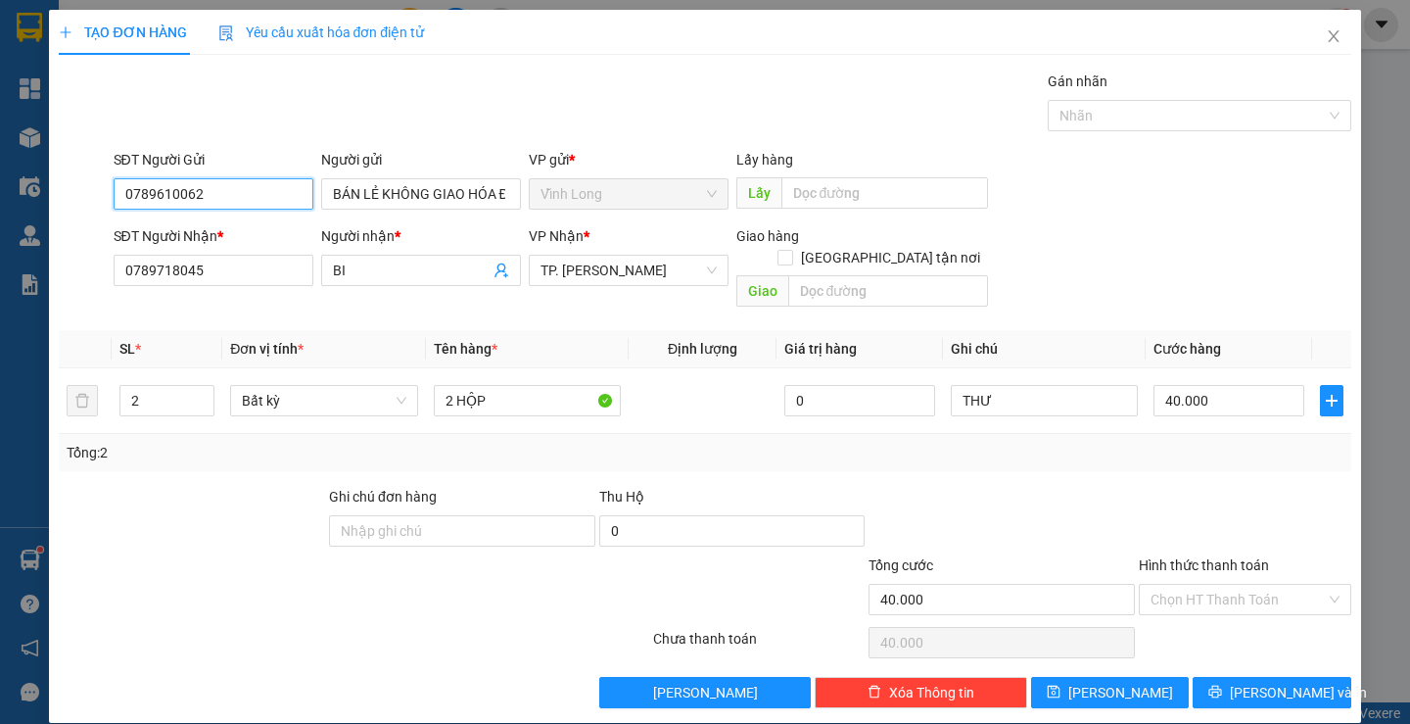
click at [270, 199] on input "0789610062" at bounding box center [214, 193] width 200 height 31
click at [1180, 442] on div "Tổng: 2" at bounding box center [705, 453] width 1276 height 22
click at [1228, 585] on input "Hình thức thanh toán" at bounding box center [1238, 599] width 175 height 29
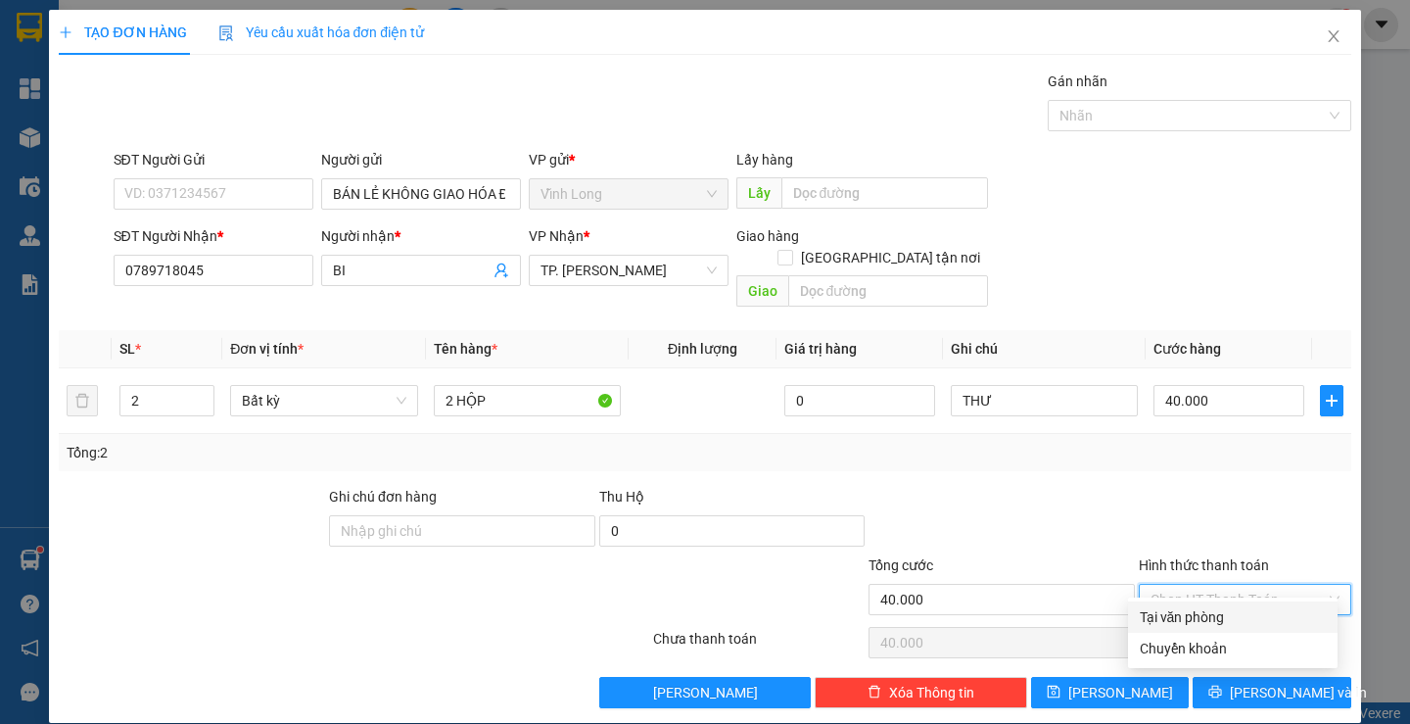
click at [1205, 610] on div "Tại văn phòng" at bounding box center [1233, 617] width 186 height 22
type input "0"
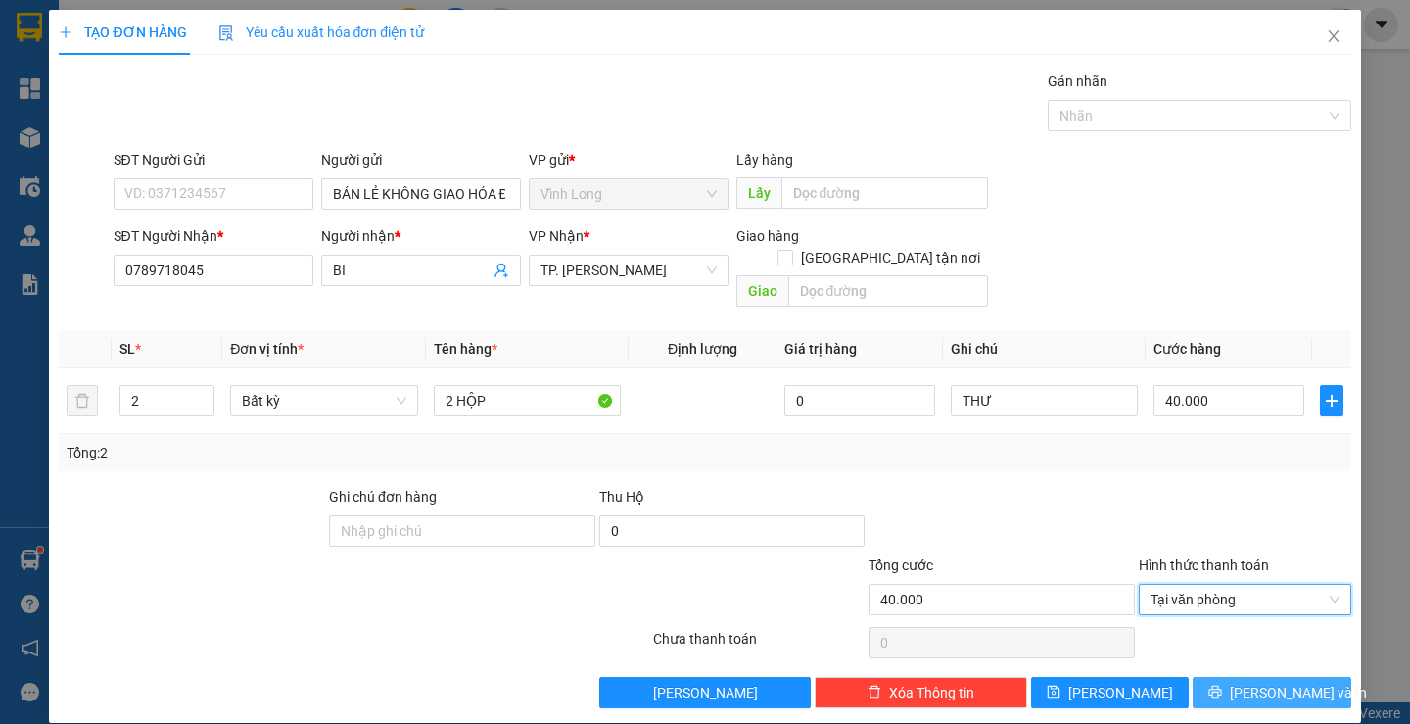
click at [1239, 683] on button "[PERSON_NAME] và In" at bounding box center [1272, 692] width 158 height 31
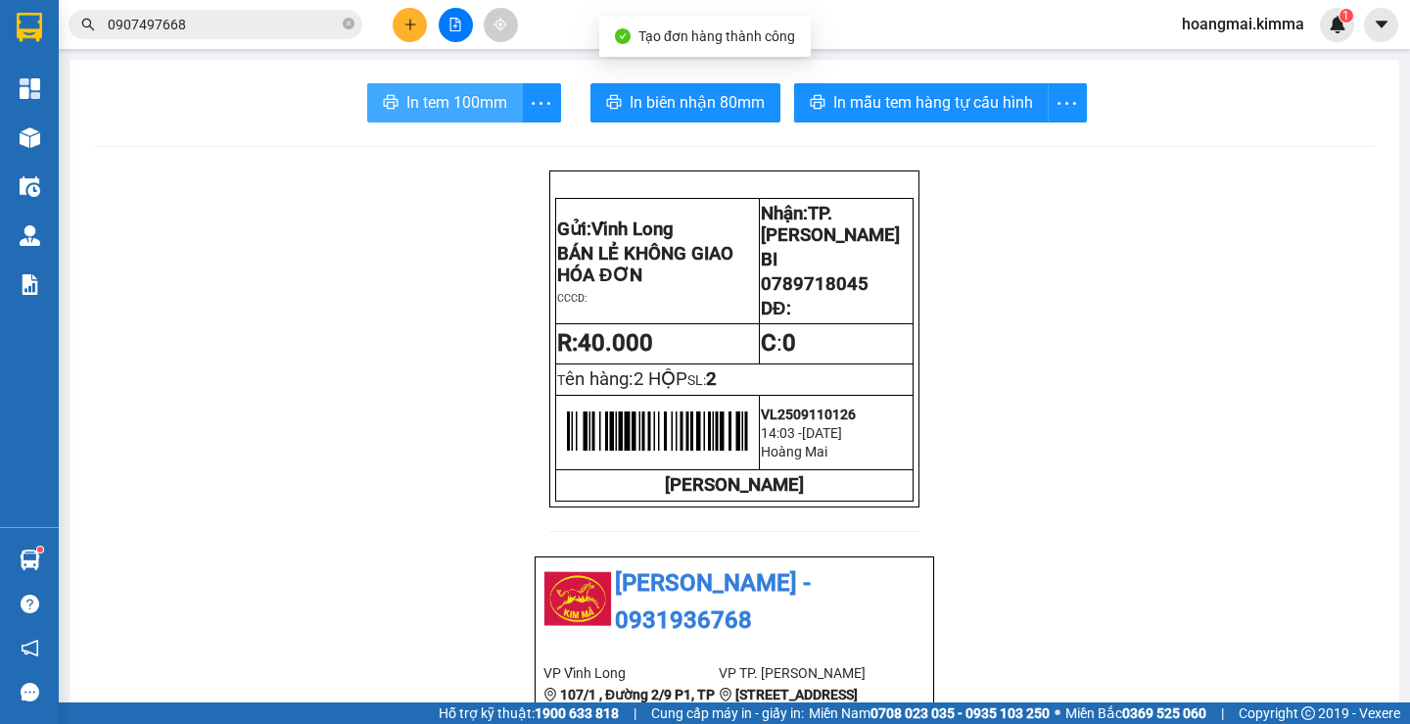
click at [465, 102] on span "In tem 100mm" at bounding box center [456, 102] width 101 height 24
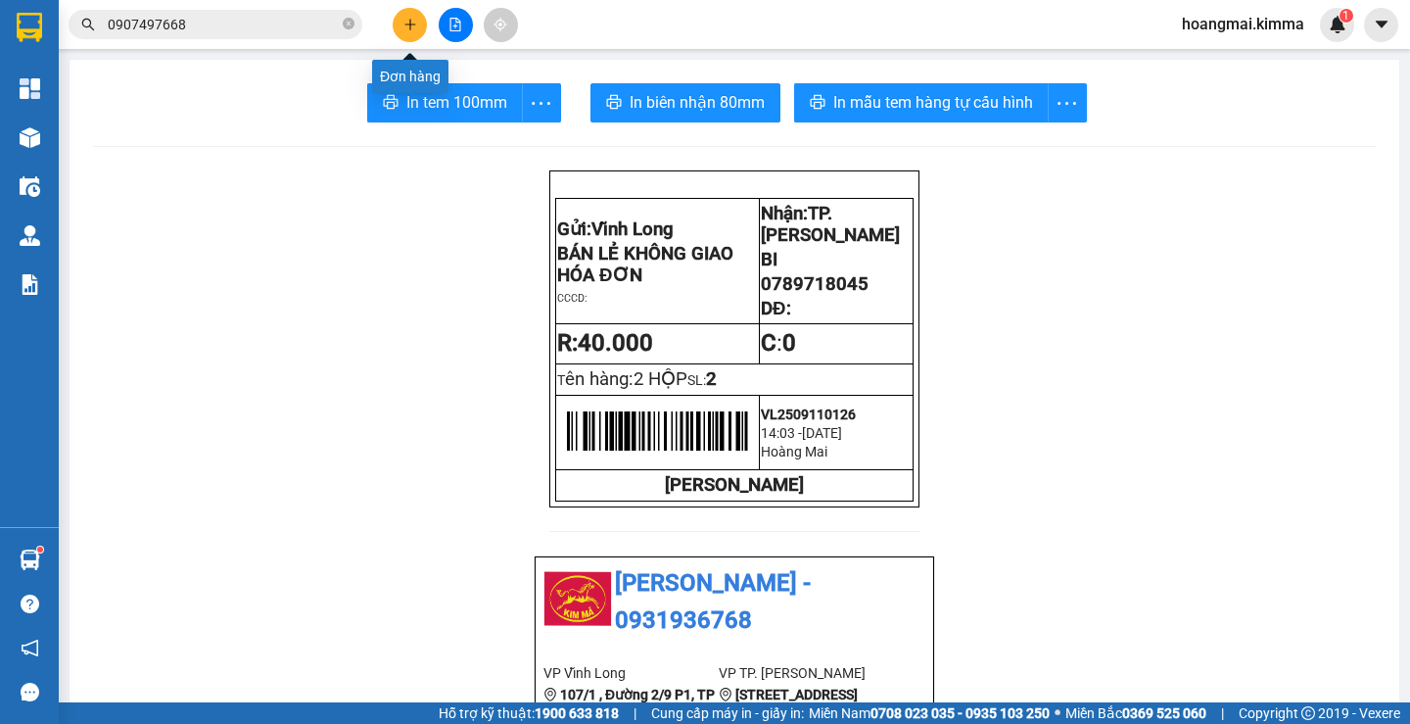
click at [413, 12] on button at bounding box center [410, 25] width 34 height 34
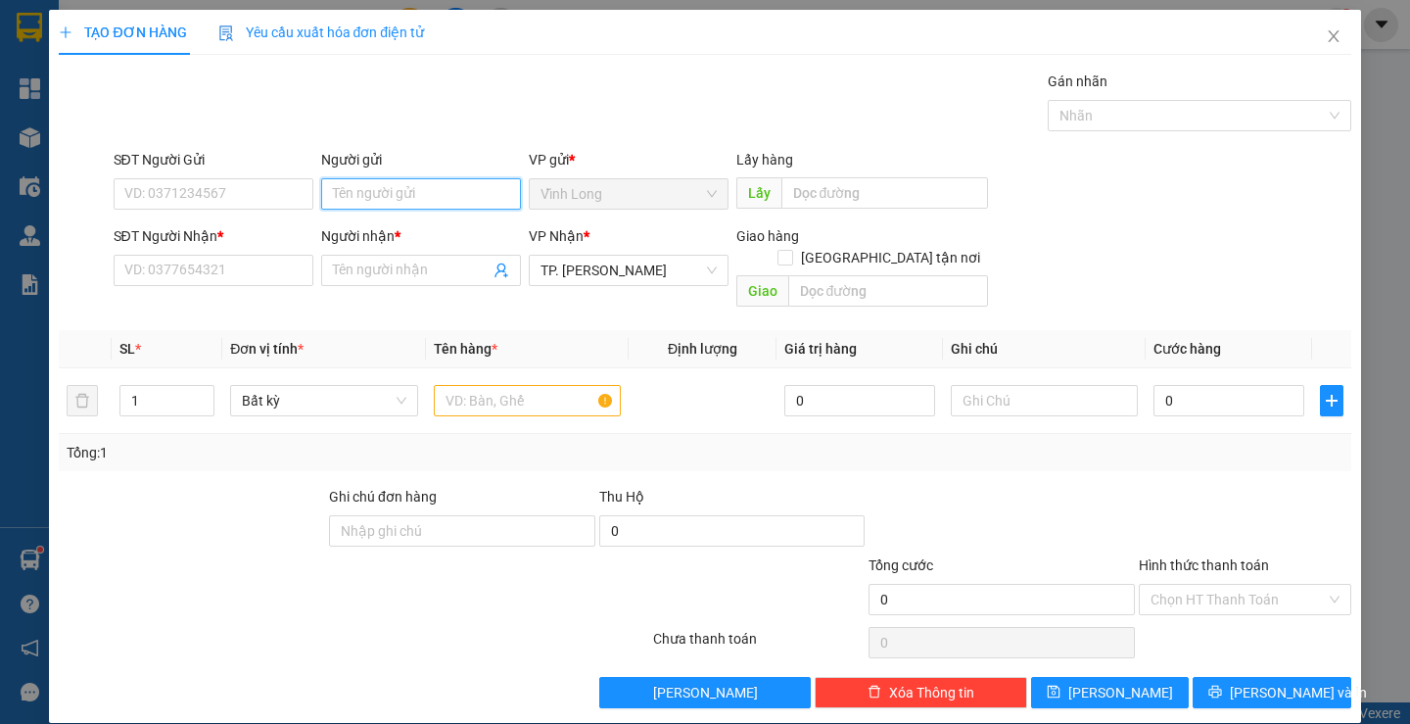
click at [456, 192] on input "Người gửi" at bounding box center [421, 193] width 200 height 31
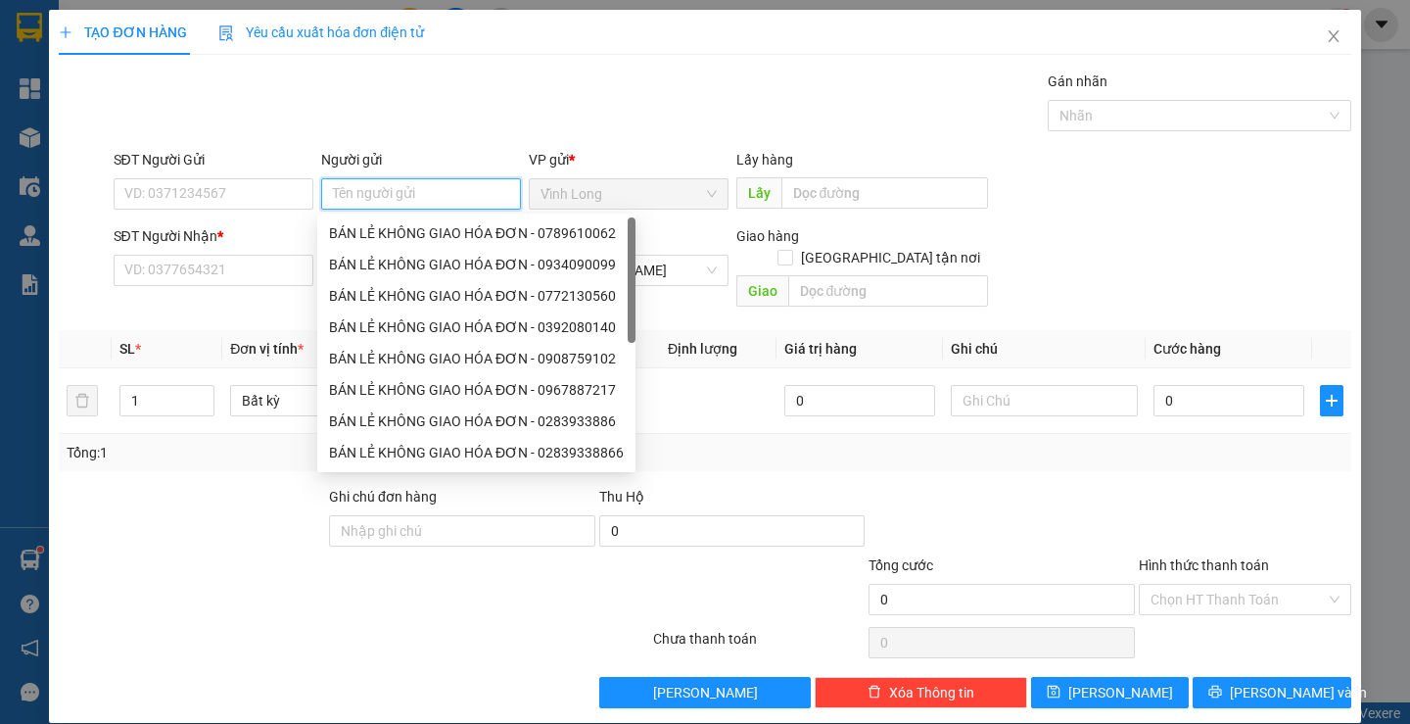
type input "B"
click at [391, 226] on div "BÁN LẺ KHÔNG GIAO HÓA ĐƠN - 0789610062" at bounding box center [476, 233] width 295 height 22
type input "0789610062"
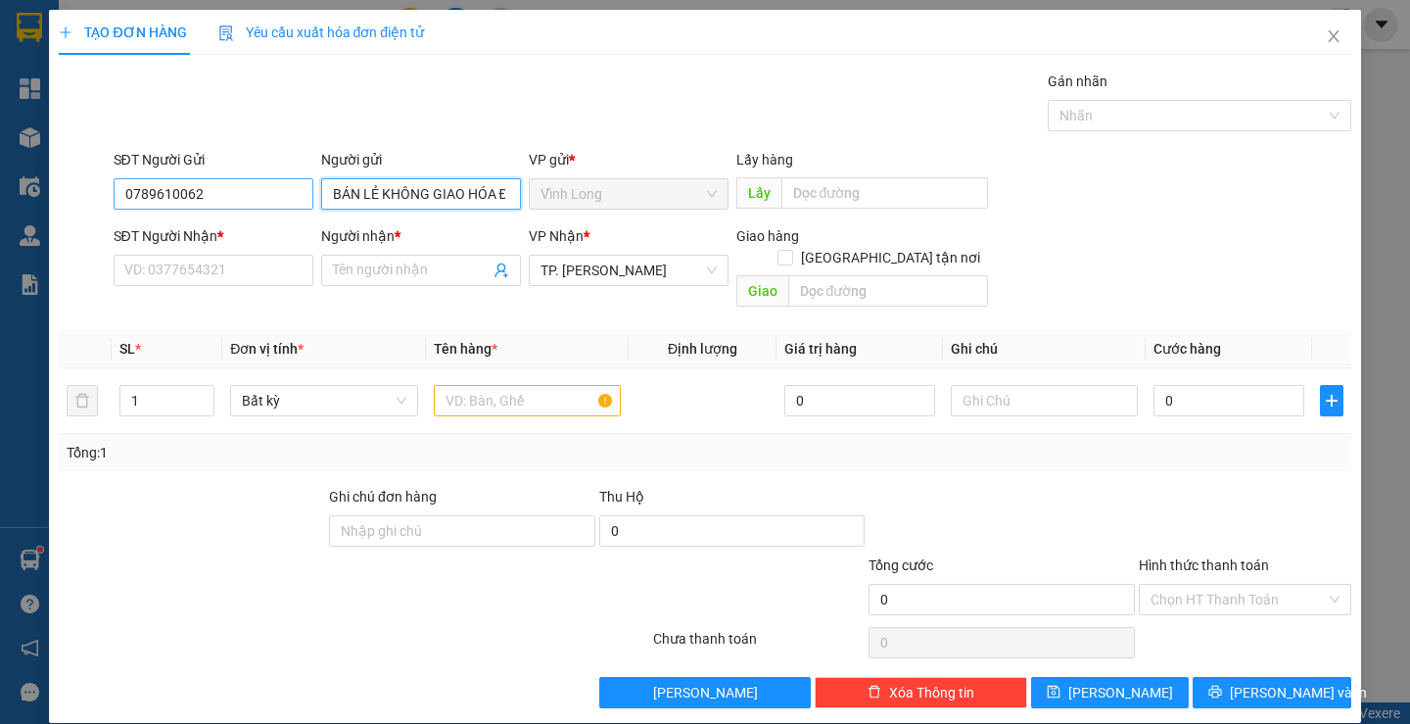
type input "BÁN LẺ KHÔNG GIAO HÓA ĐƠN"
click at [276, 184] on input "0789610062" at bounding box center [214, 193] width 200 height 31
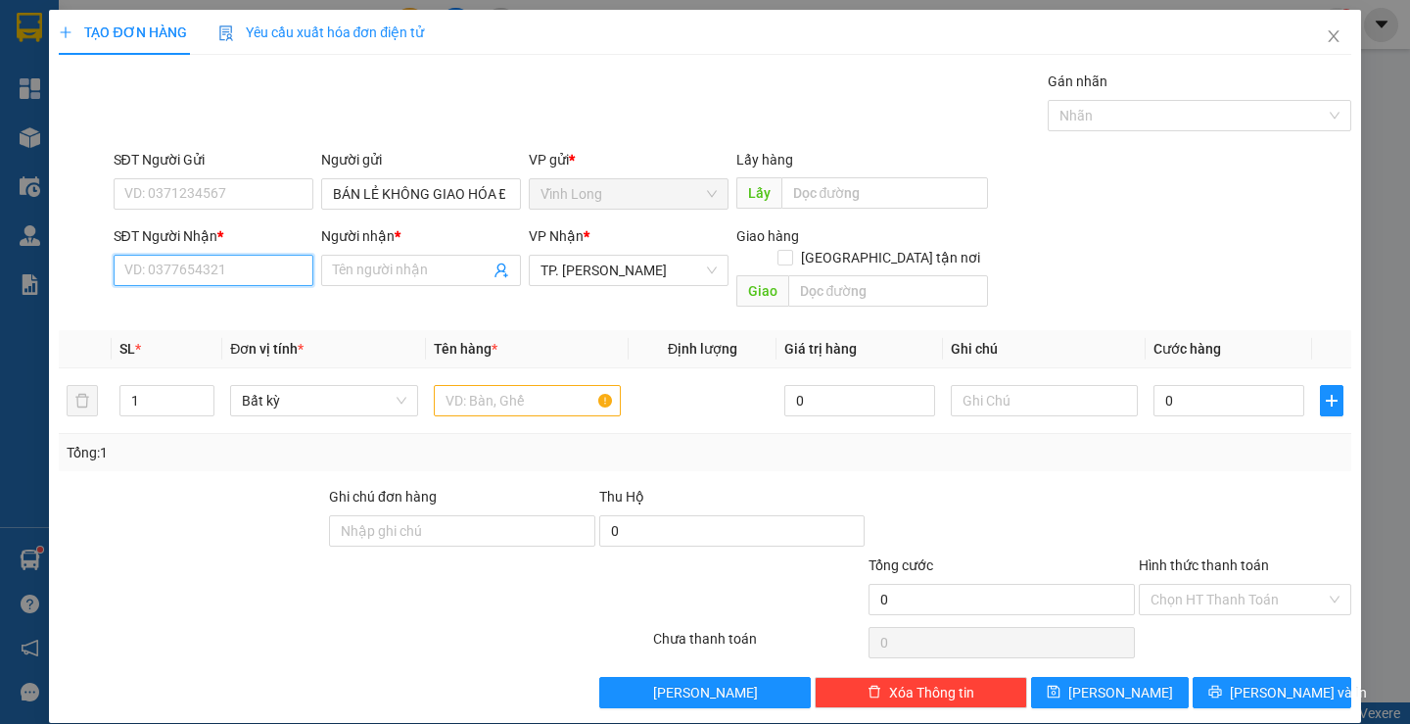
click at [269, 269] on input "SĐT Người Nhận *" at bounding box center [214, 270] width 200 height 31
click at [516, 385] on input "text" at bounding box center [527, 400] width 187 height 31
type input "THÙNG MUSS"
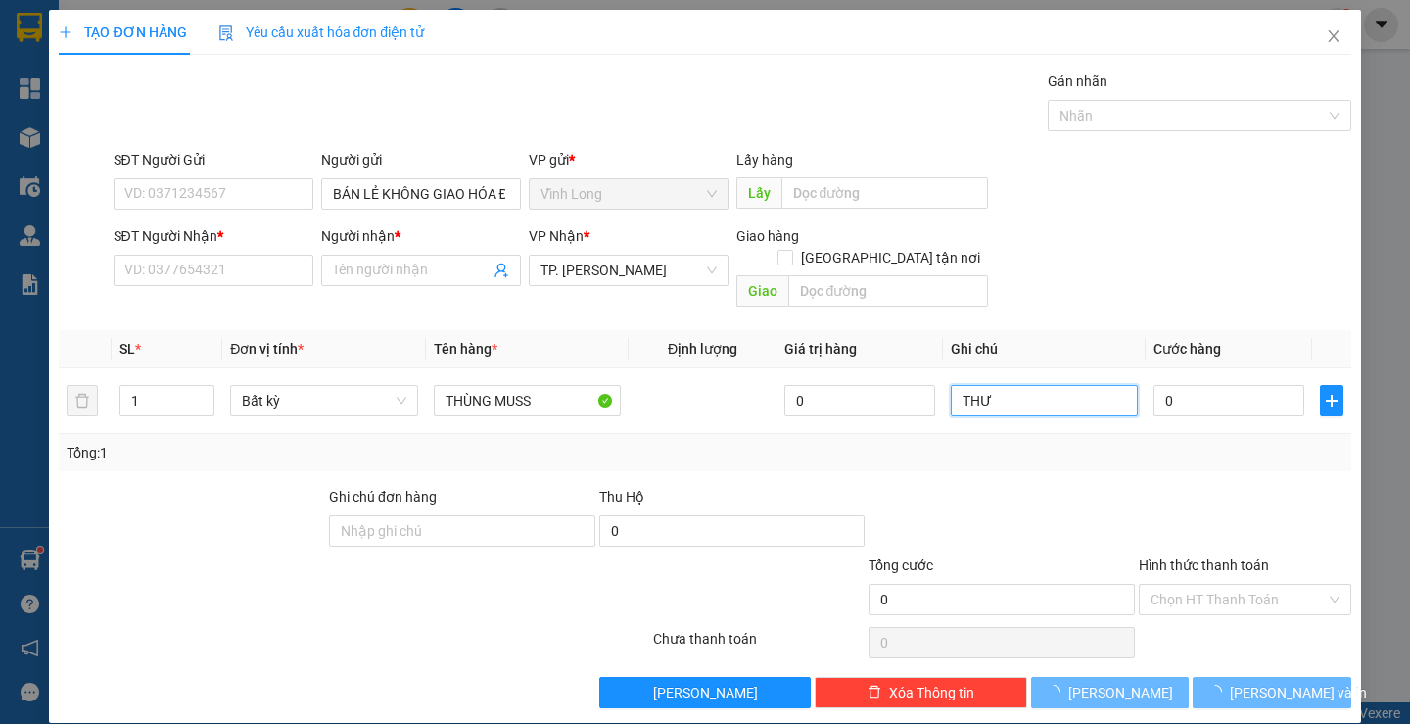
type input "THƯ"
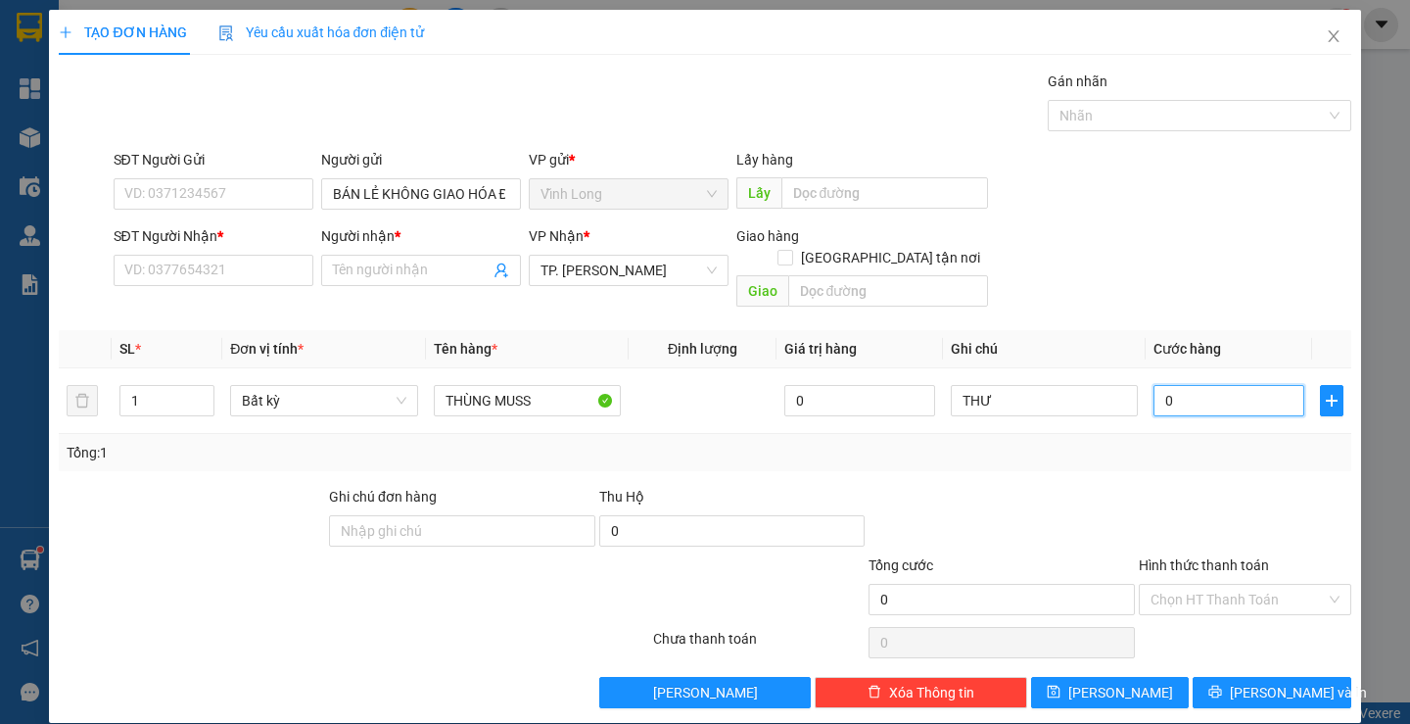
type input "2"
type input "20"
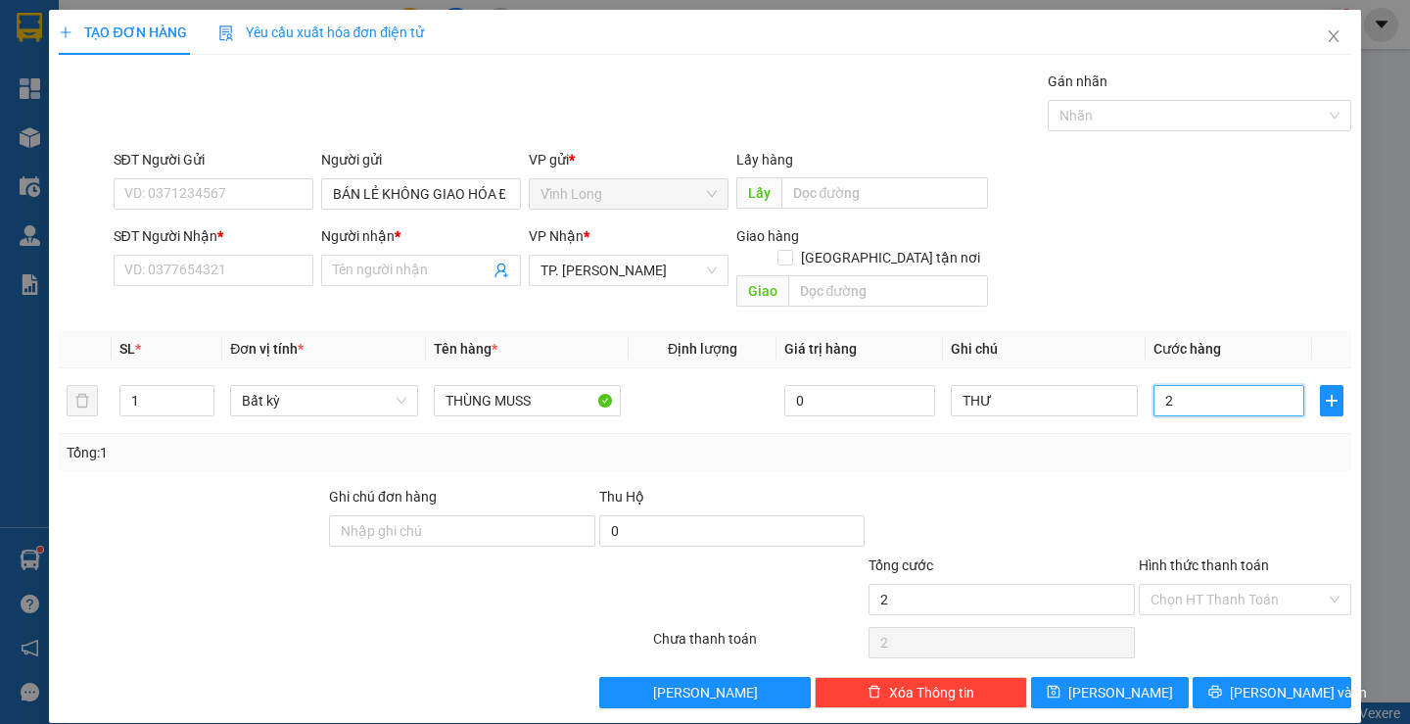
type input "20"
type input "20.000"
click at [1197, 486] on div at bounding box center [1245, 520] width 216 height 69
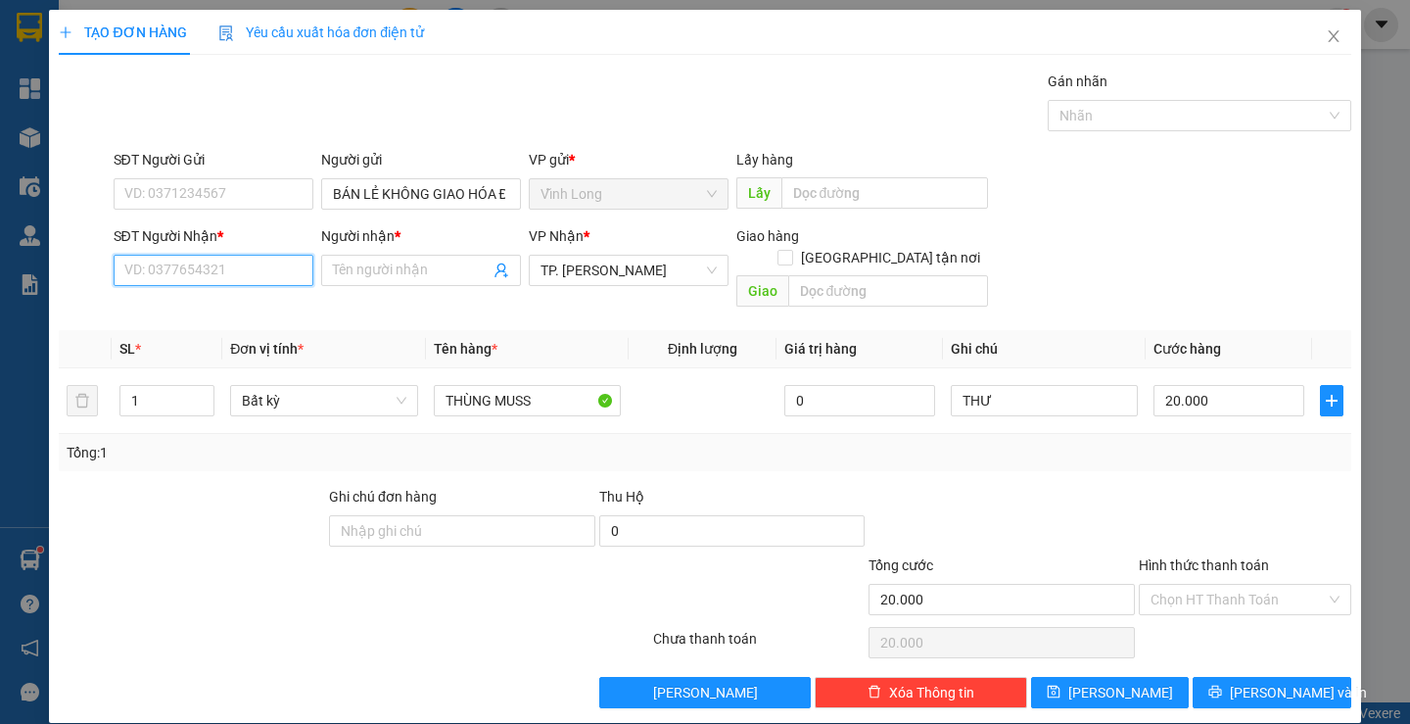
click at [274, 269] on input "SĐT Người Nhận *" at bounding box center [214, 270] width 200 height 31
click at [1229, 381] on div "20.000" at bounding box center [1229, 400] width 151 height 39
click at [1232, 385] on input "20.000" at bounding box center [1229, 400] width 151 height 31
type input "3"
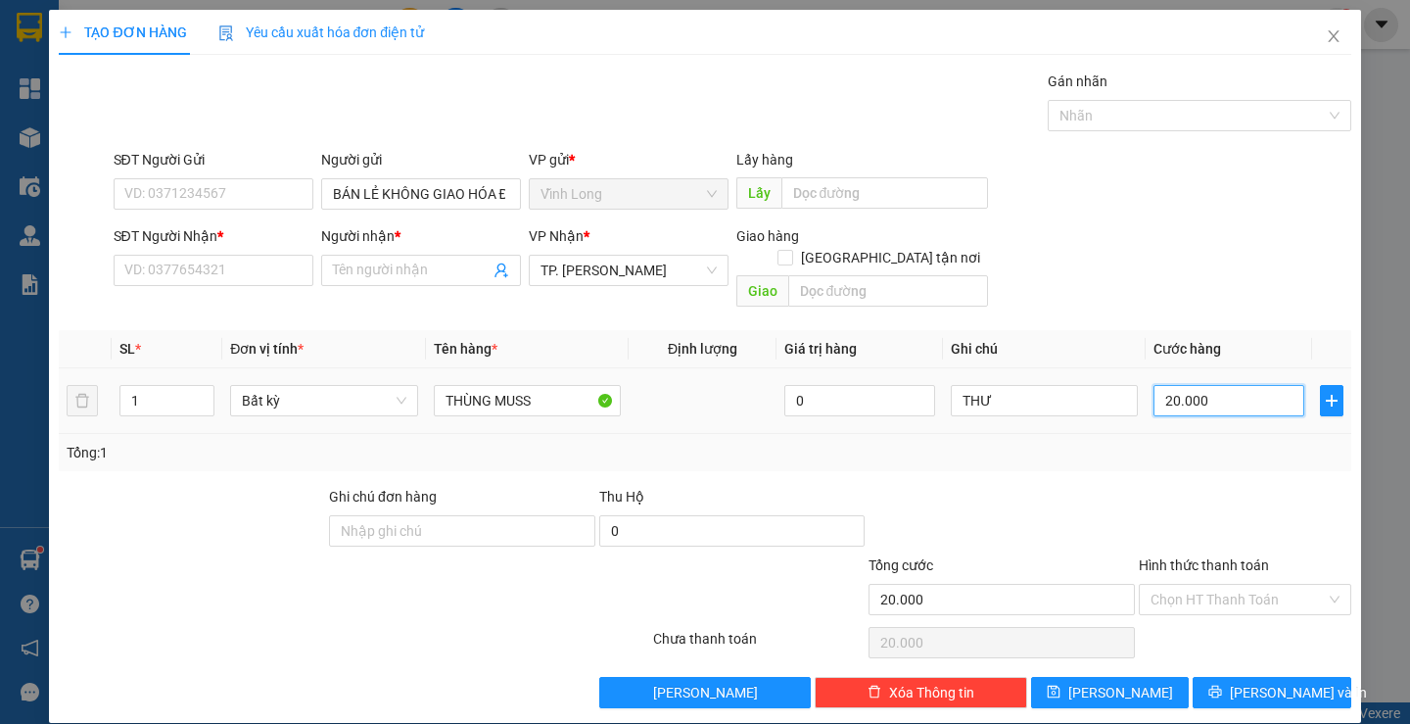
type input "3"
type input "30"
type input "30.000"
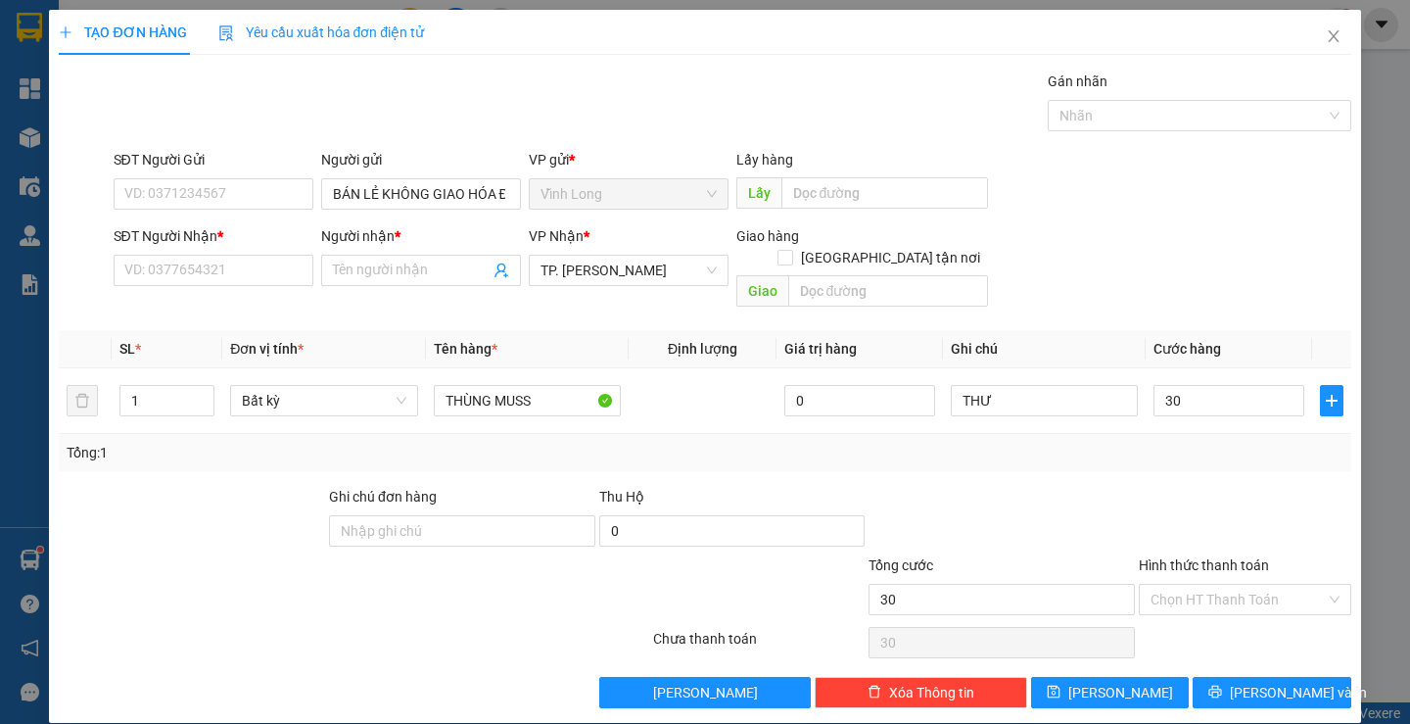
type input "30.000"
click at [1208, 486] on div at bounding box center [1245, 520] width 216 height 69
click at [280, 272] on input "SĐT Người Nhận *" at bounding box center [214, 270] width 200 height 31
click at [187, 277] on input "SĐT Người Nhận *" at bounding box center [214, 270] width 200 height 31
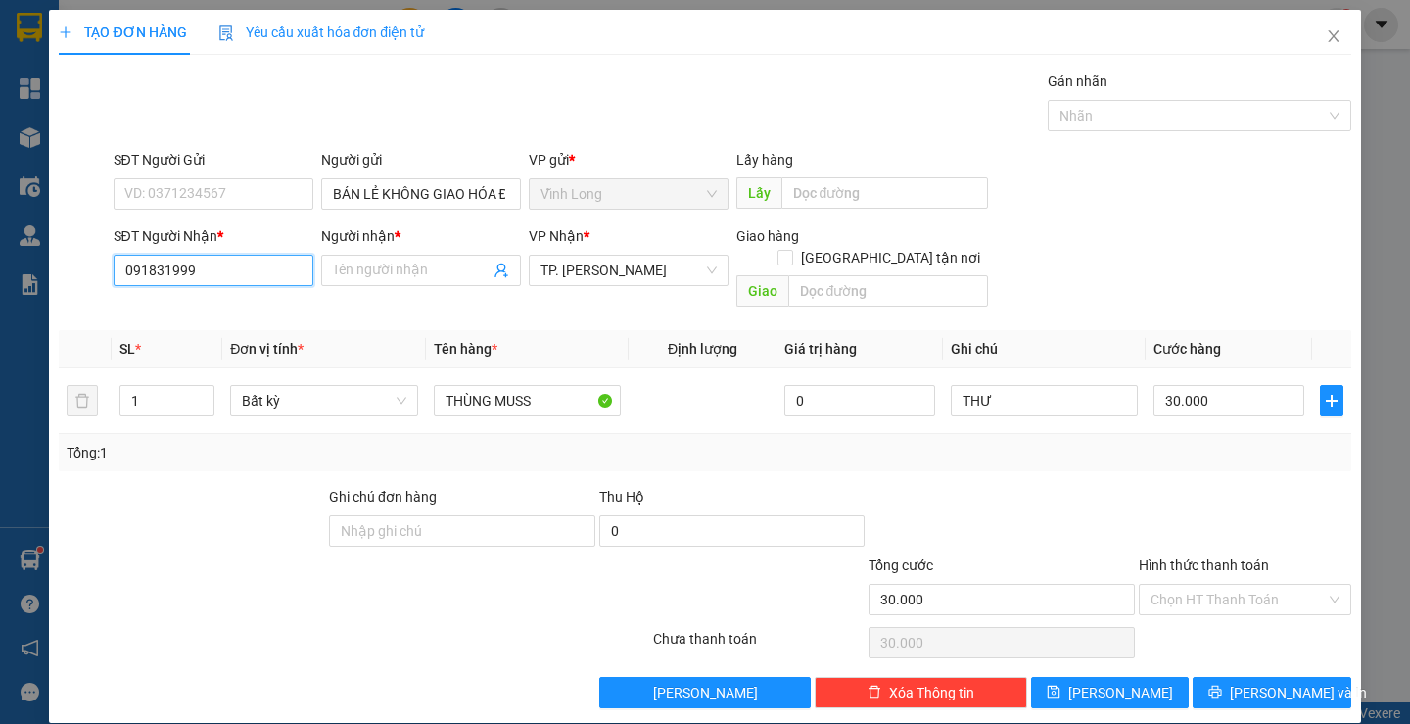
type input "0918319999"
click at [213, 307] on div "0918319999 - CÔ NGA" at bounding box center [210, 310] width 174 height 22
type input "CÔ NGA"
type input "0918319999"
click at [1240, 486] on div at bounding box center [1245, 520] width 216 height 69
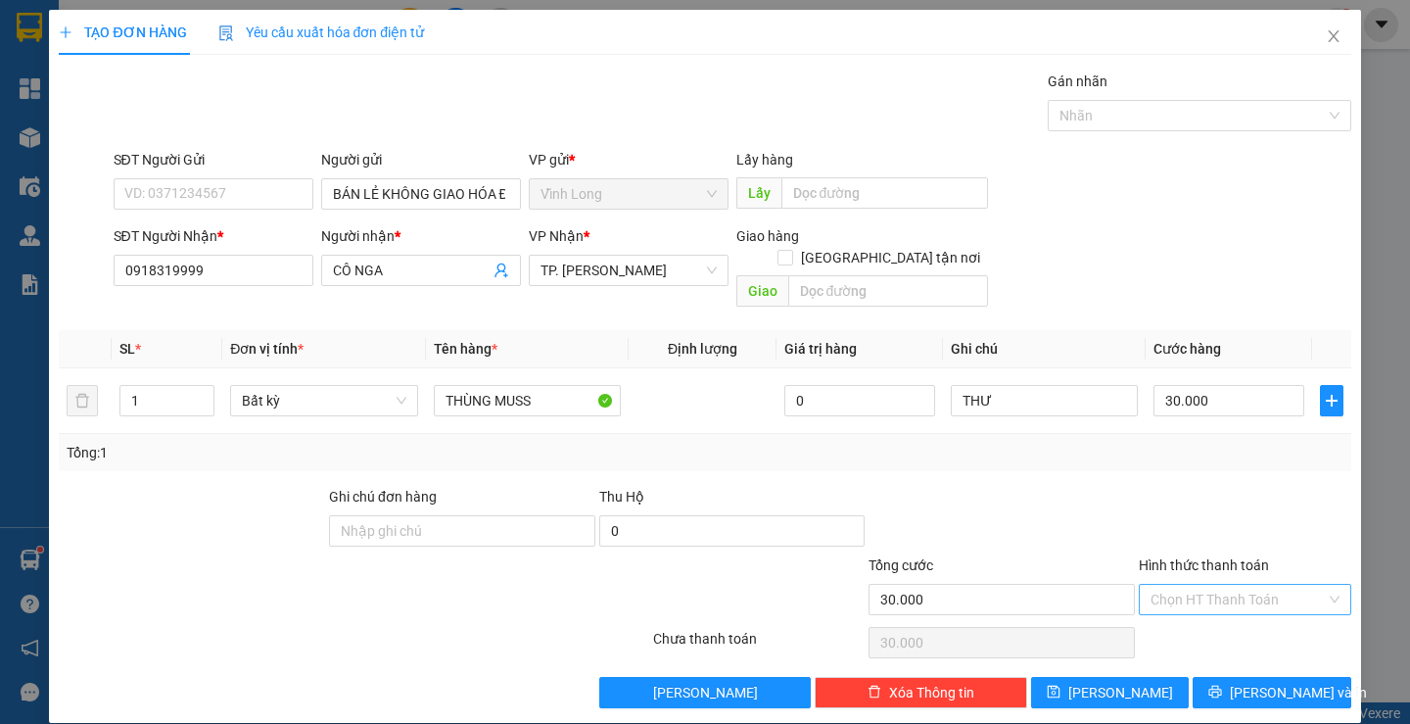
click at [1212, 585] on input "Hình thức thanh toán" at bounding box center [1238, 599] width 175 height 29
click at [1203, 611] on div "Tại văn phòng" at bounding box center [1233, 617] width 186 height 22
type input "0"
click at [1229, 677] on button "[PERSON_NAME] và In" at bounding box center [1272, 692] width 158 height 31
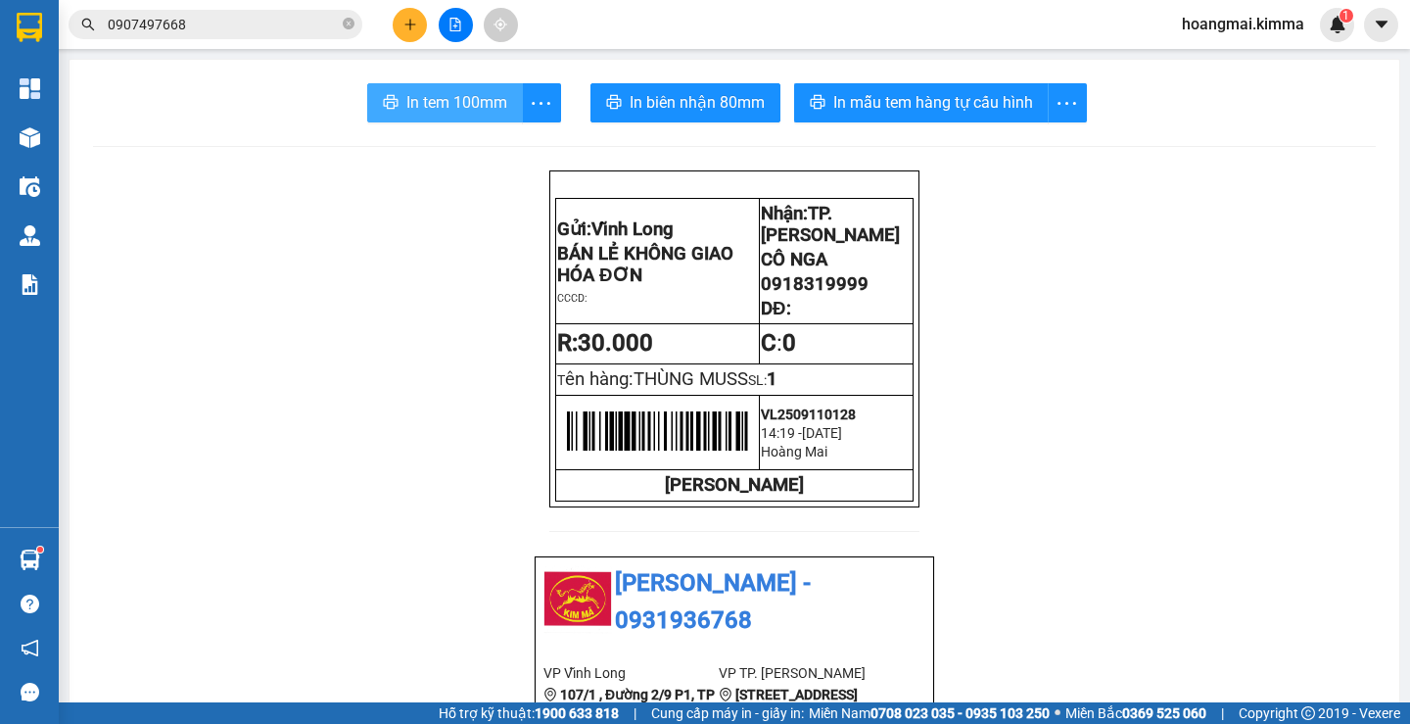
click at [459, 120] on button "In tem 100mm" at bounding box center [445, 102] width 156 height 39
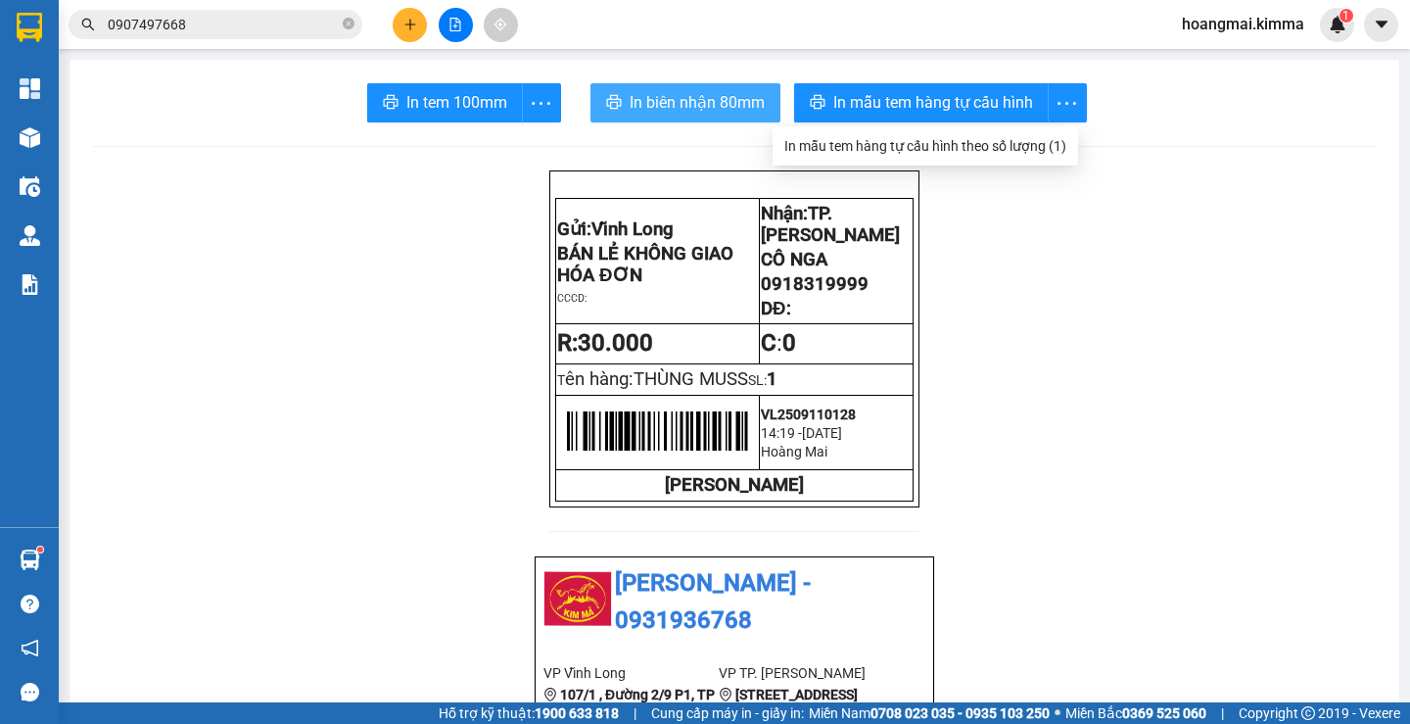
click at [674, 106] on span "In biên nhận 80mm" at bounding box center [697, 102] width 135 height 24
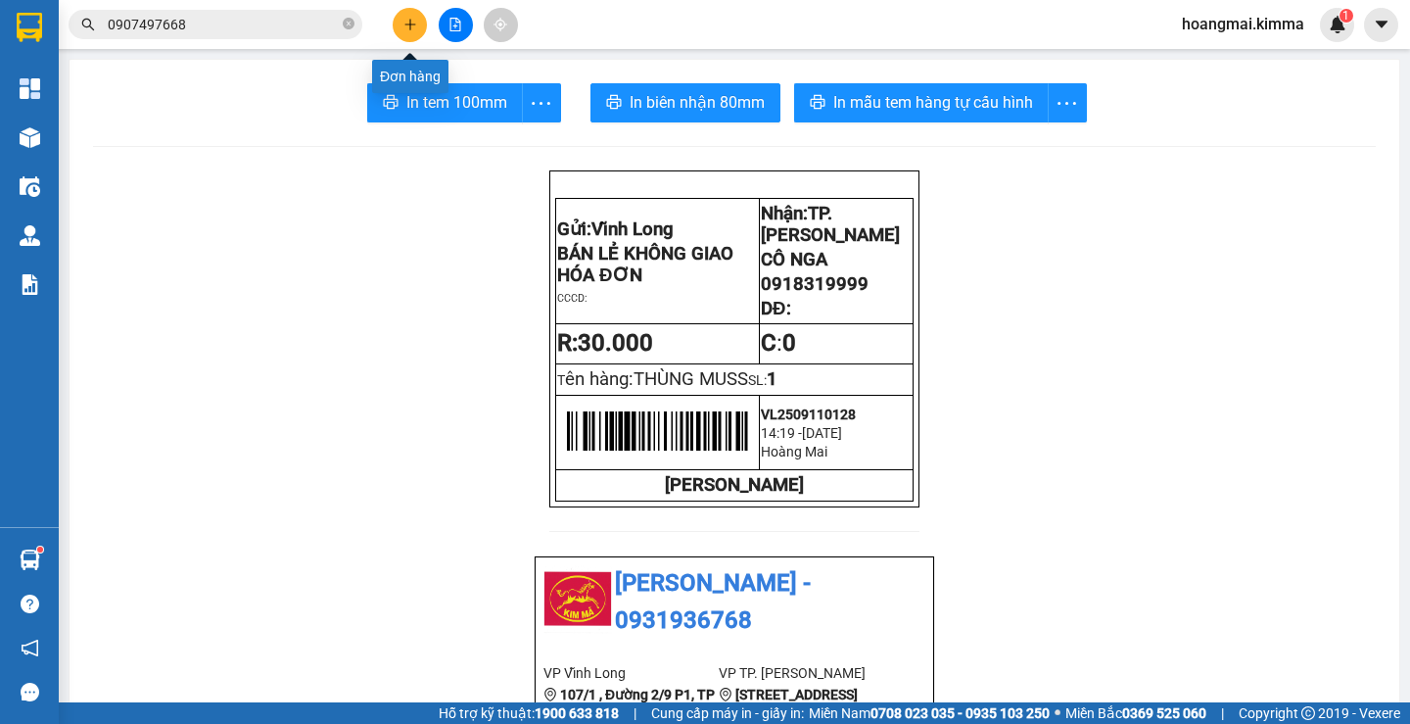
click at [400, 24] on button at bounding box center [410, 25] width 34 height 34
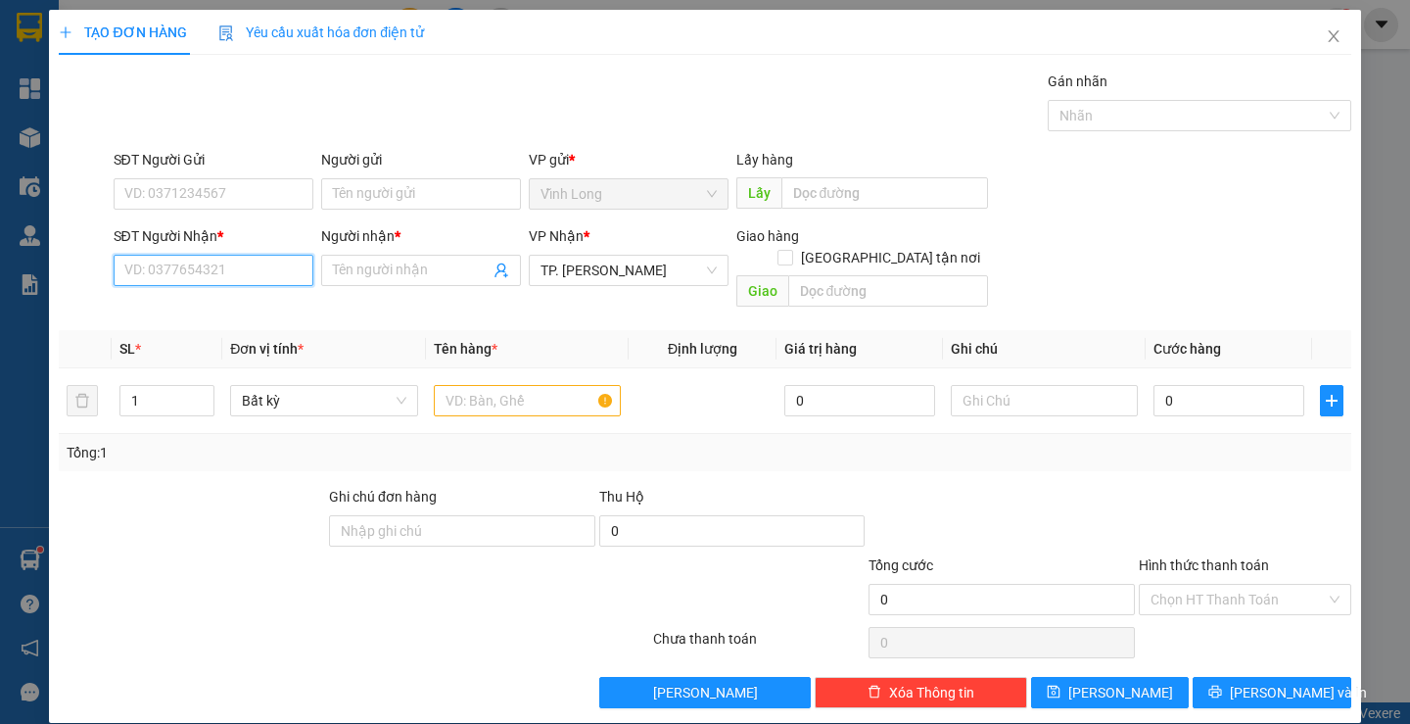
click at [232, 264] on input "SĐT Người Nhận *" at bounding box center [214, 270] width 200 height 31
type input "0901418370"
click at [225, 313] on div "0901418370 - LỘC" at bounding box center [210, 310] width 174 height 22
type input "LỘC"
checkbox input "true"
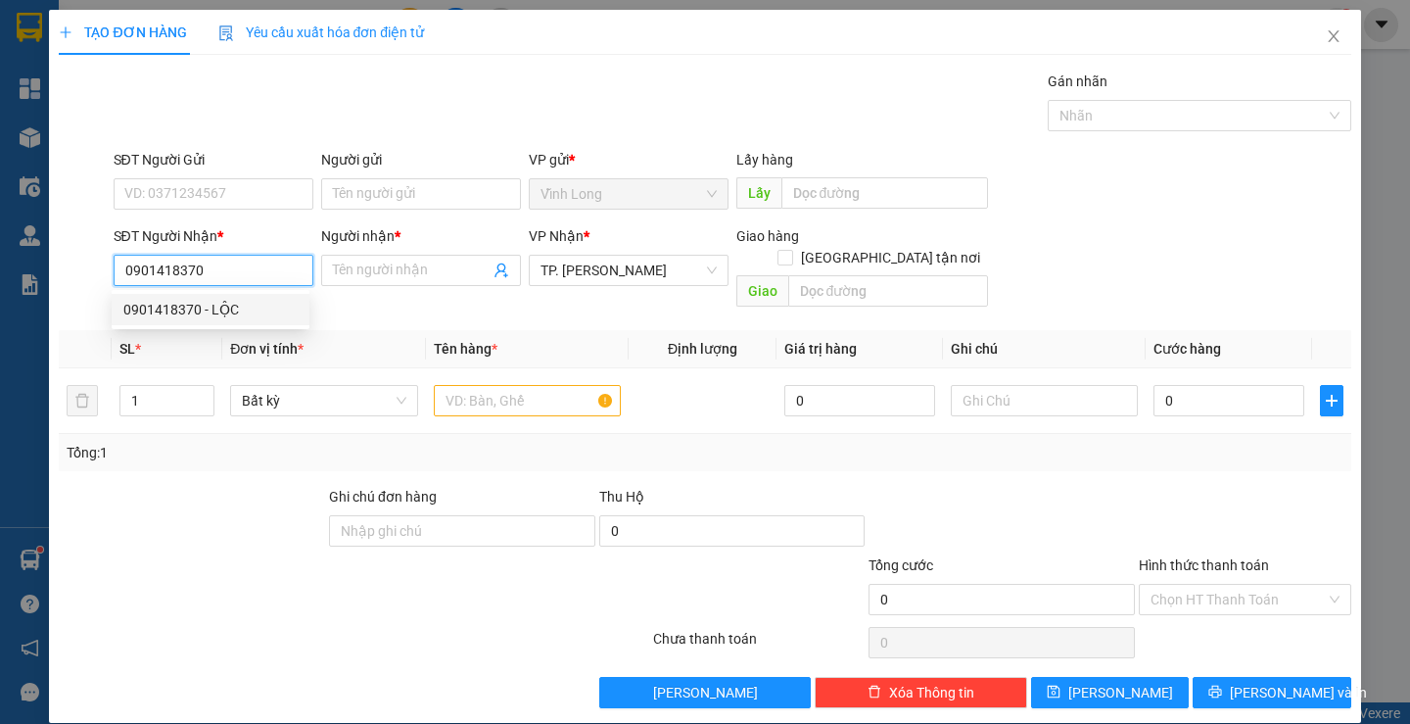
type input "147/4 [PERSON_NAME] P11 Q PHÚ NHUẬN"
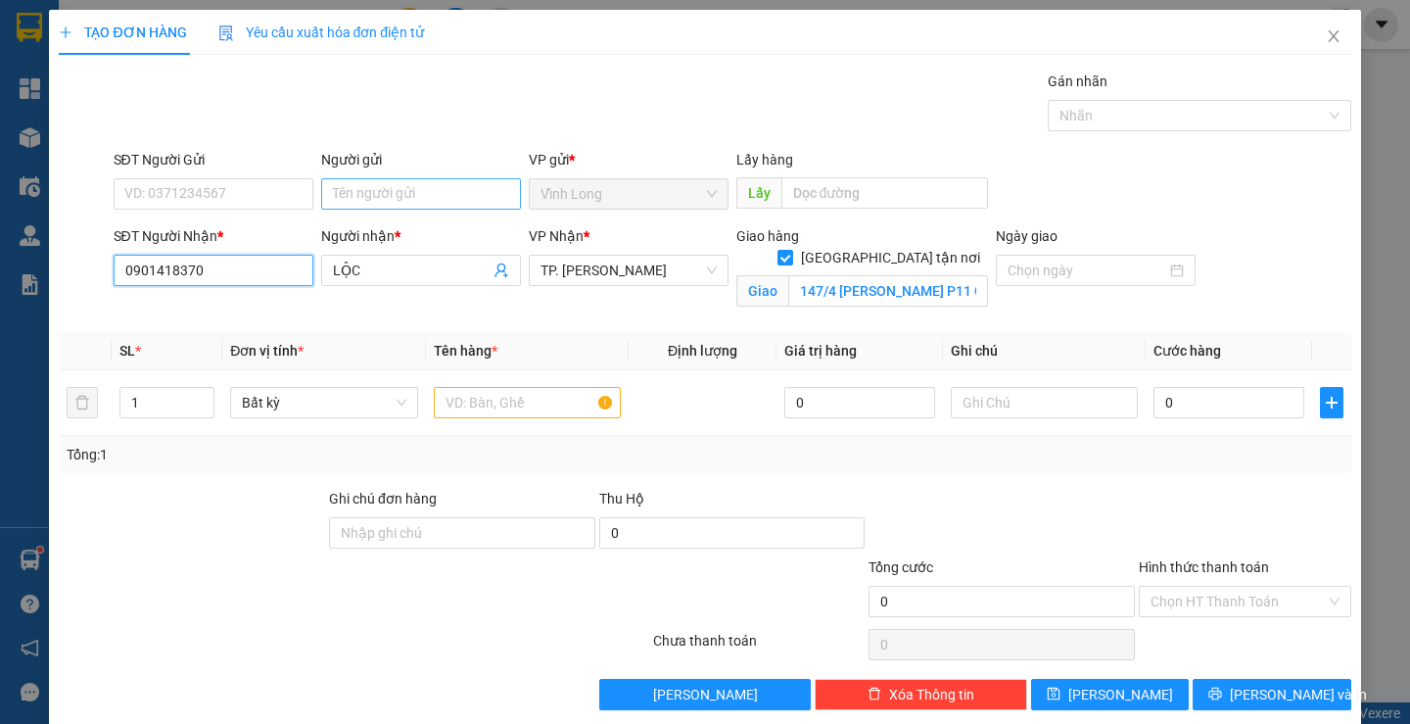
type input "0901418370"
drag, startPoint x: 389, startPoint y: 189, endPoint x: 370, endPoint y: 221, distance: 37.3
click at [382, 204] on input "Người gửi" at bounding box center [421, 193] width 200 height 31
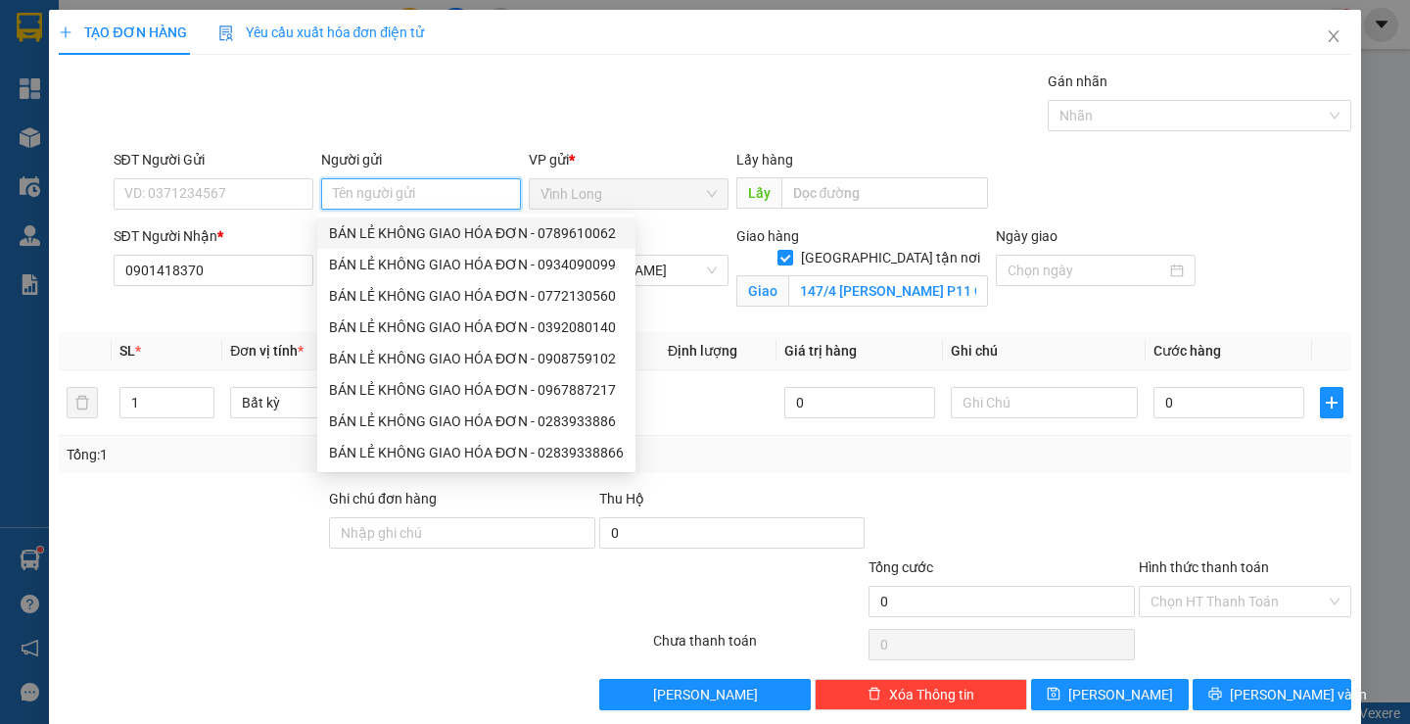
click at [405, 229] on div "BÁN LẺ KHÔNG GIAO HÓA ĐƠN - 0789610062" at bounding box center [476, 233] width 295 height 22
type input "0789610062"
type input "BÁN LẺ KHÔNG GIAO HÓA ĐƠN"
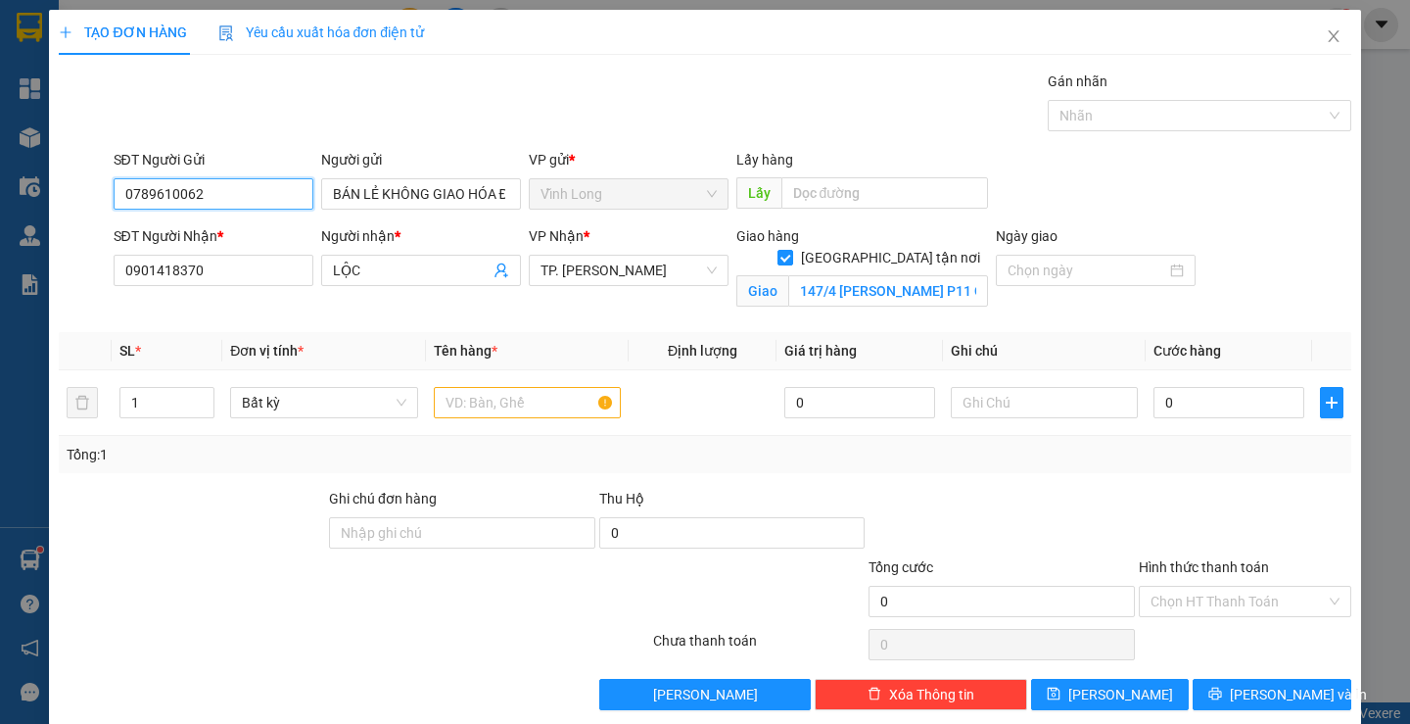
click at [272, 205] on input "0789610062" at bounding box center [214, 193] width 200 height 31
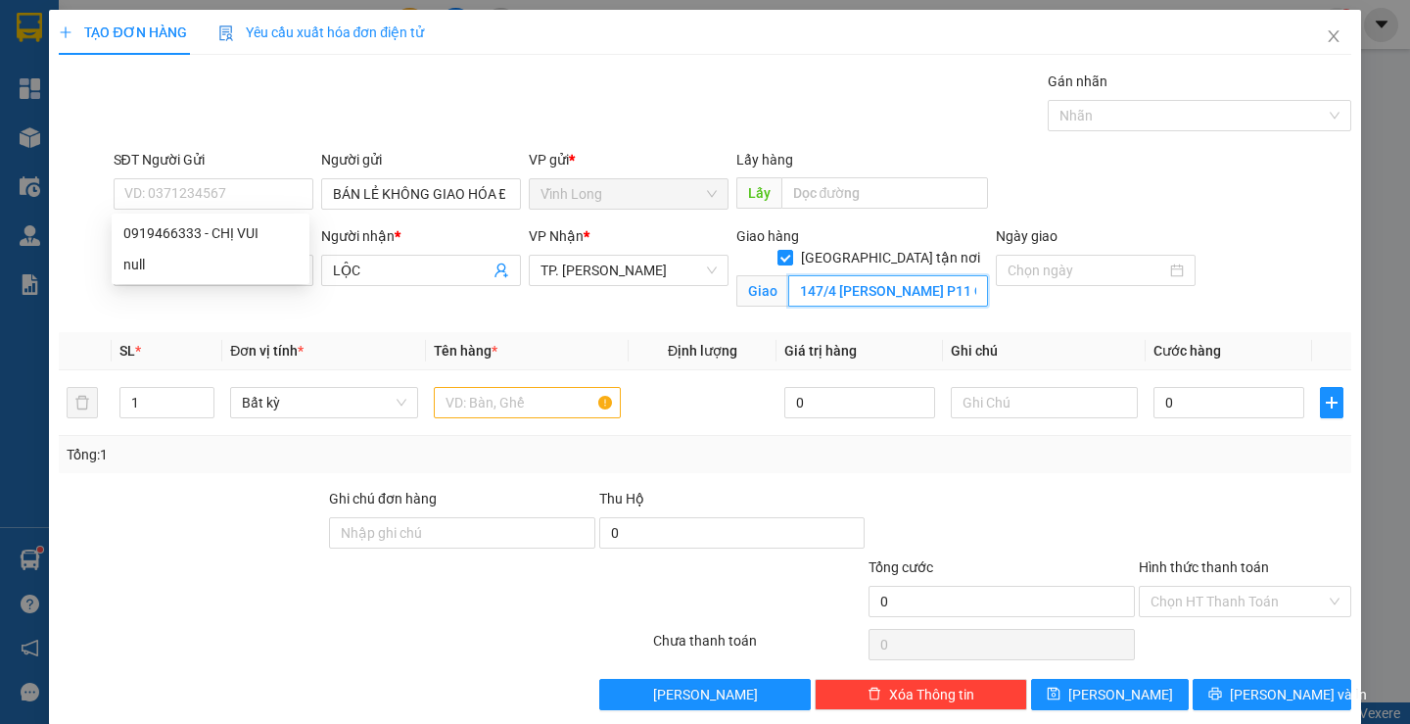
click at [937, 275] on input "147/4 [PERSON_NAME] P11 Q PHÚ NHUẬN" at bounding box center [889, 290] width 200 height 31
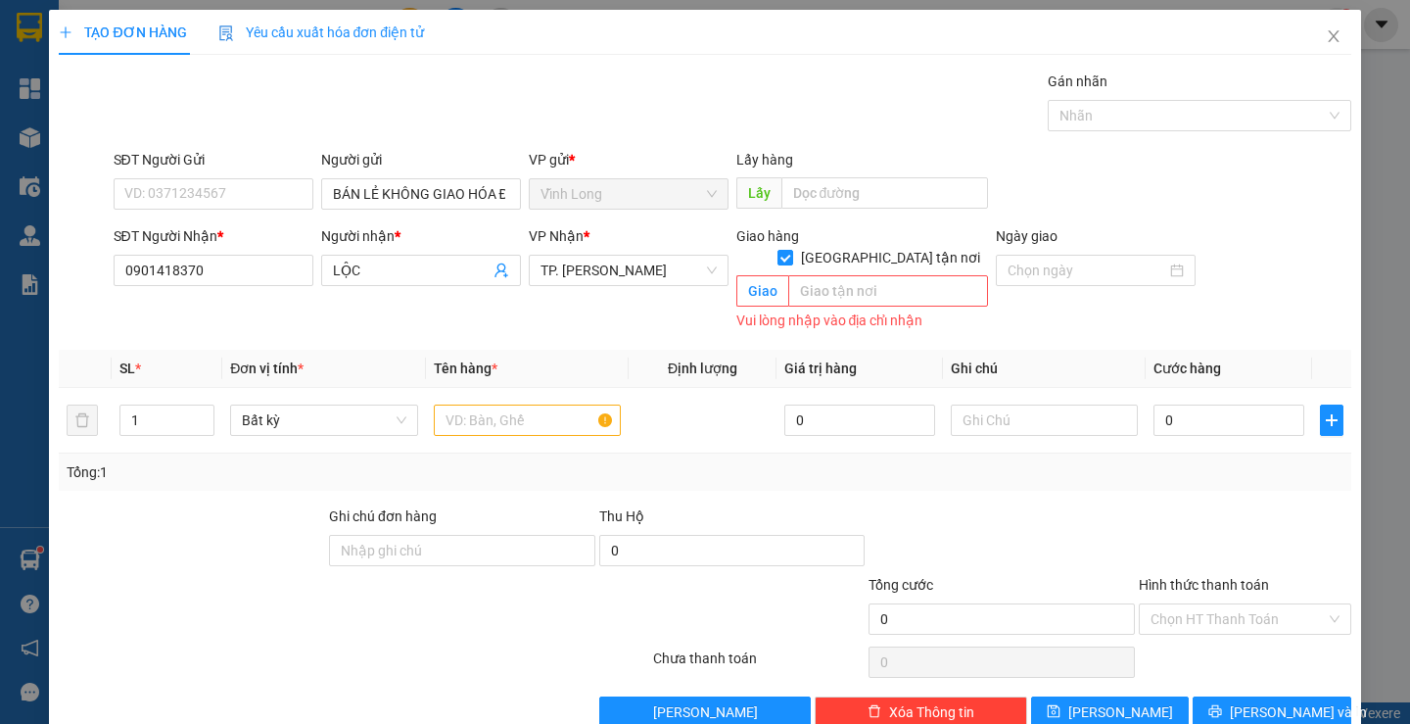
drag, startPoint x: 876, startPoint y: 242, endPoint x: 877, endPoint y: 255, distance: 12.8
click at [793, 250] on span at bounding box center [786, 258] width 16 height 16
click at [791, 250] on input "[GEOGRAPHIC_DATA] tận nơi" at bounding box center [785, 257] width 14 height 14
checkbox input "false"
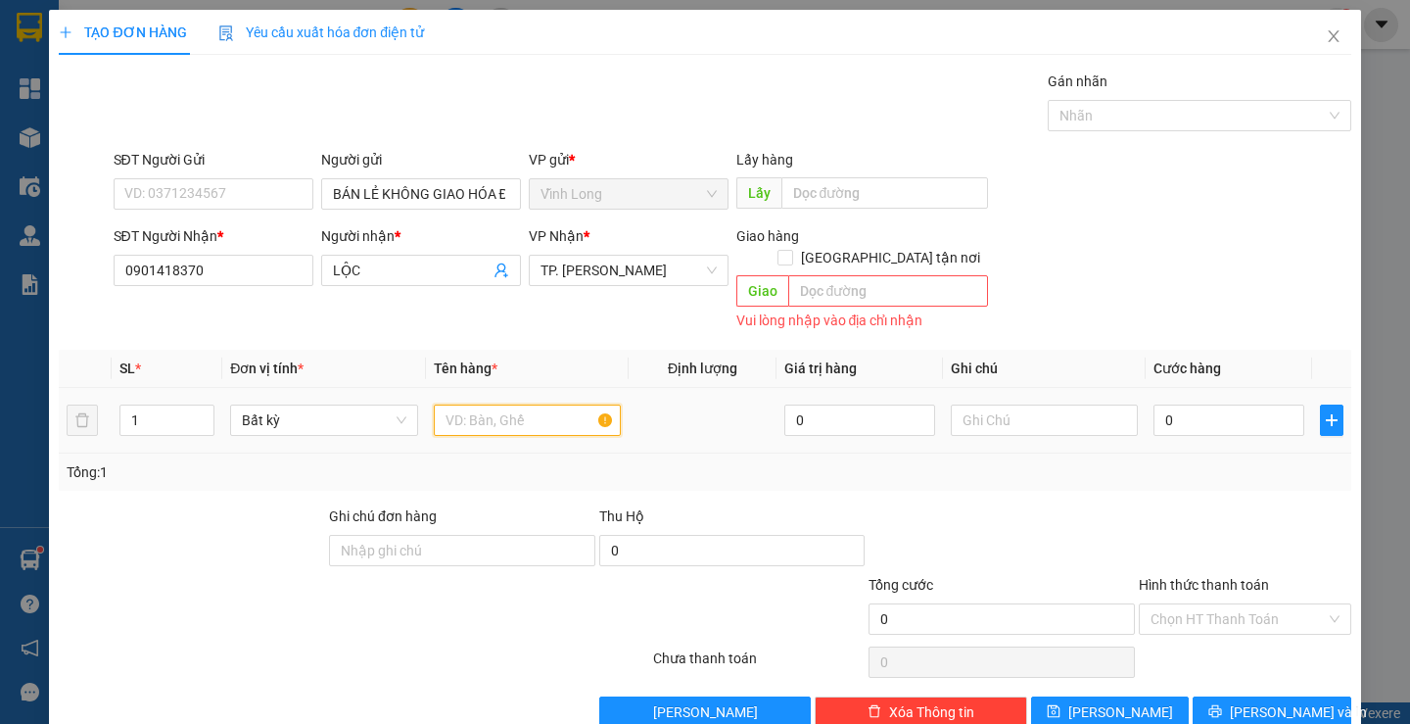
click at [495, 405] on input "text" at bounding box center [527, 420] width 187 height 31
type input "PHONG BÌ"
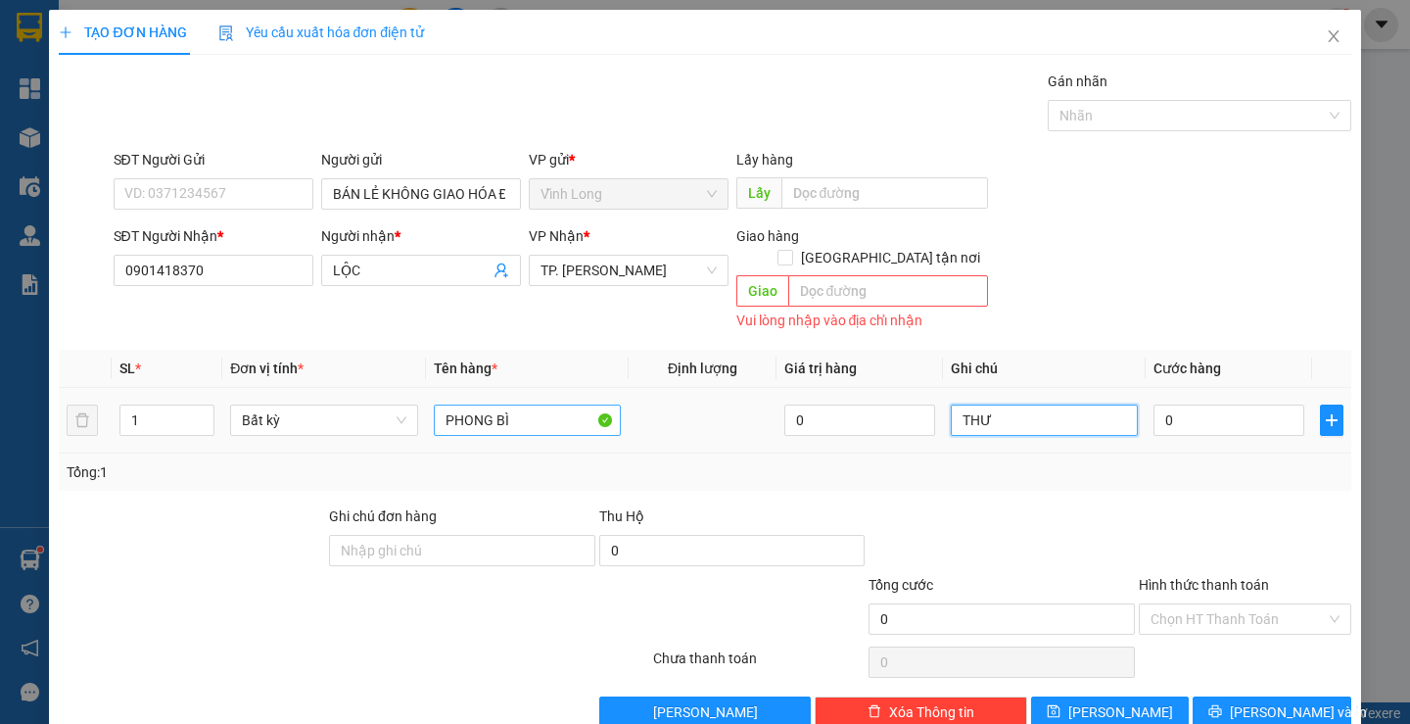
type input "THƯ"
type input "2"
type input "20"
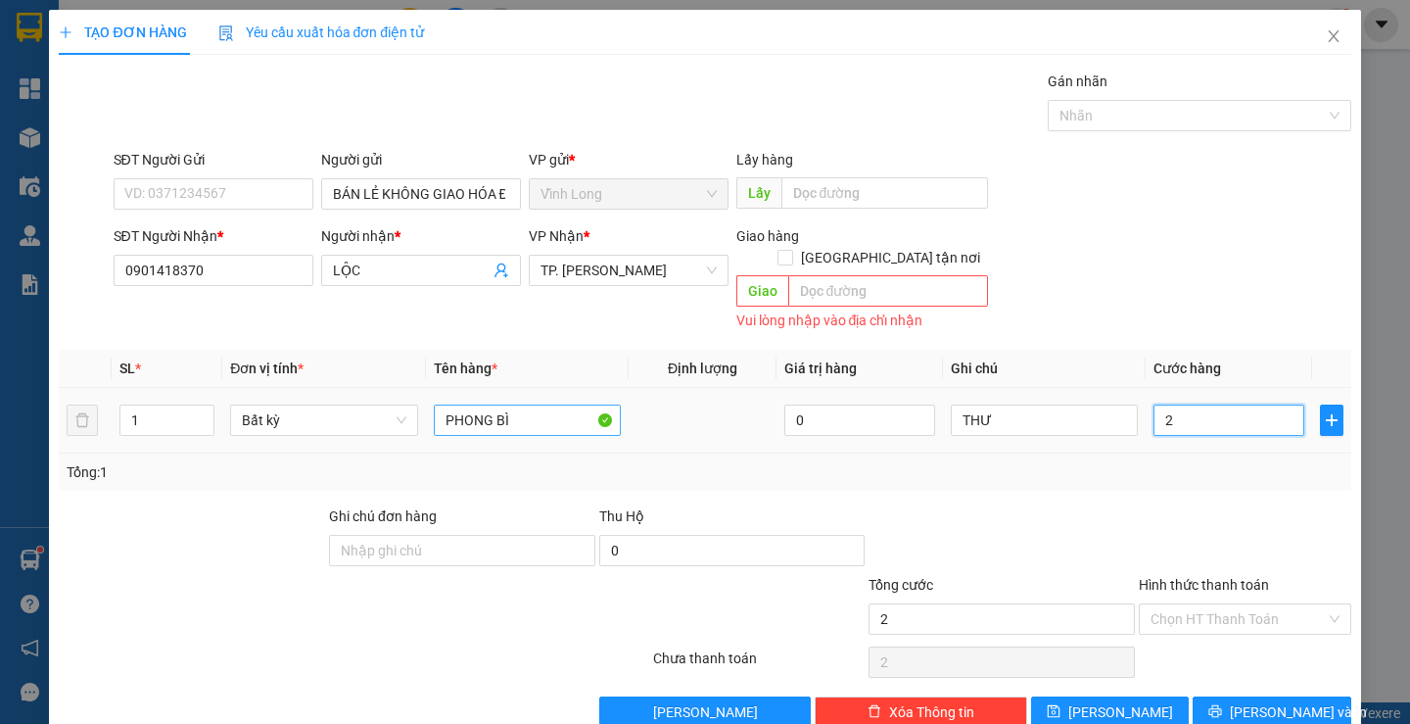
type input "20"
type input "20.000"
click at [1185, 505] on div at bounding box center [1245, 539] width 216 height 69
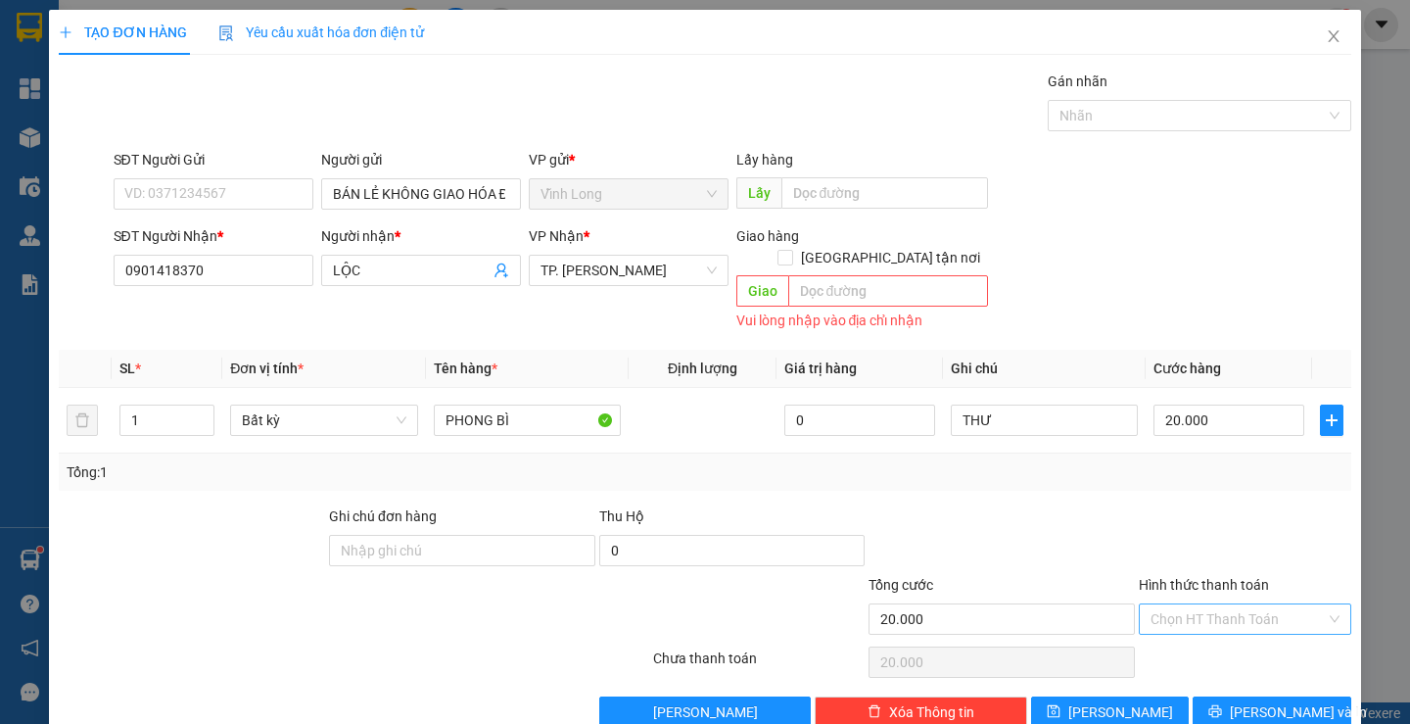
click at [1206, 604] on input "Hình thức thanh toán" at bounding box center [1238, 618] width 175 height 29
click at [1196, 622] on div "Tại văn phòng" at bounding box center [1233, 636] width 210 height 31
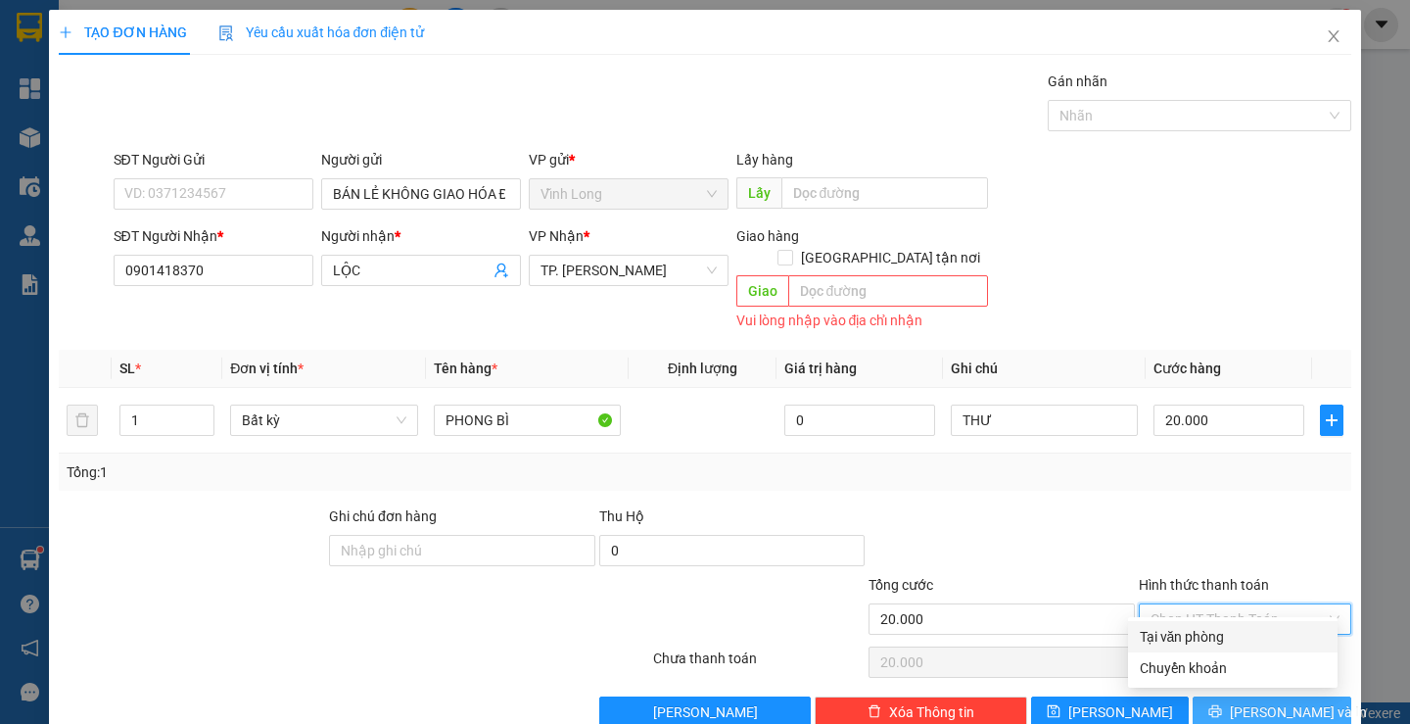
type input "0"
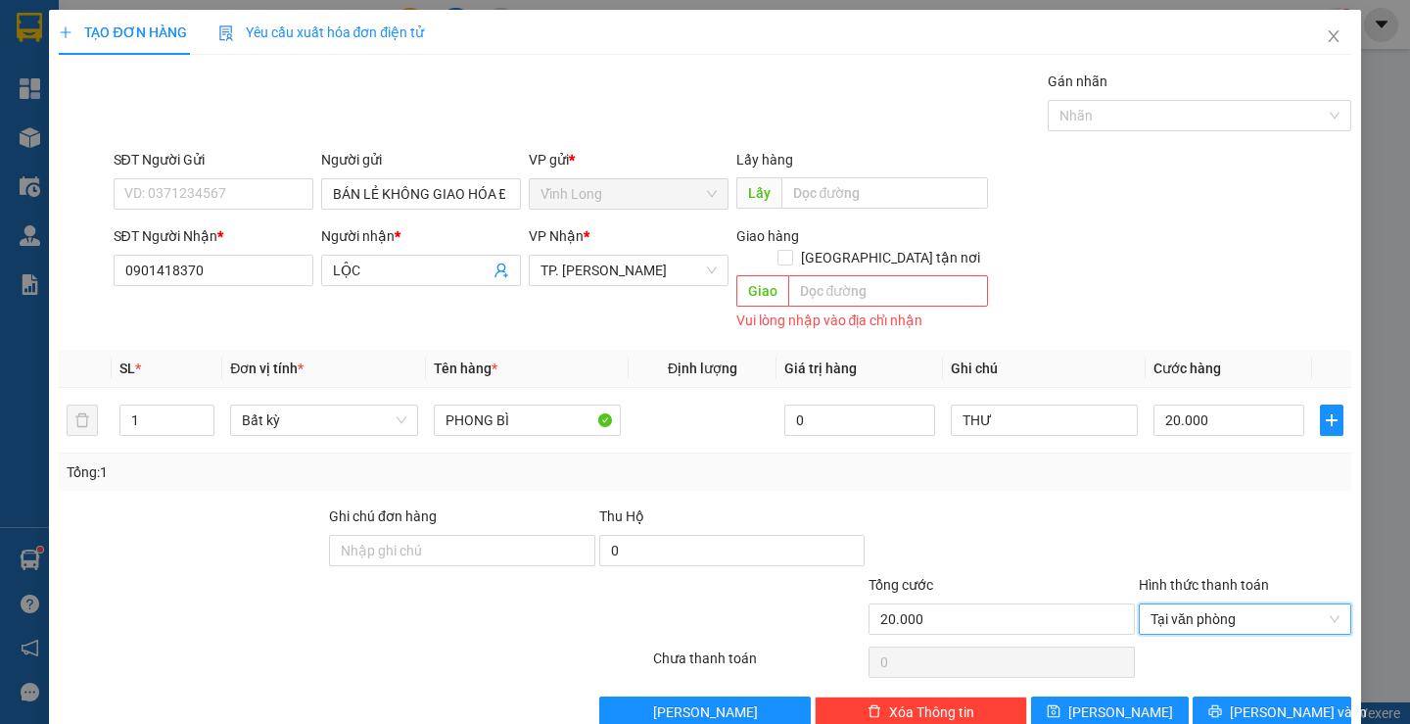
click at [1235, 707] on div "TẠO ĐƠN HÀNG Yêu cầu xuất hóa đơn điện tử Transit Pickup Surcharge Ids Transit …" at bounding box center [705, 376] width 1312 height 733
click at [1255, 701] on span "[PERSON_NAME] và In" at bounding box center [1298, 712] width 137 height 22
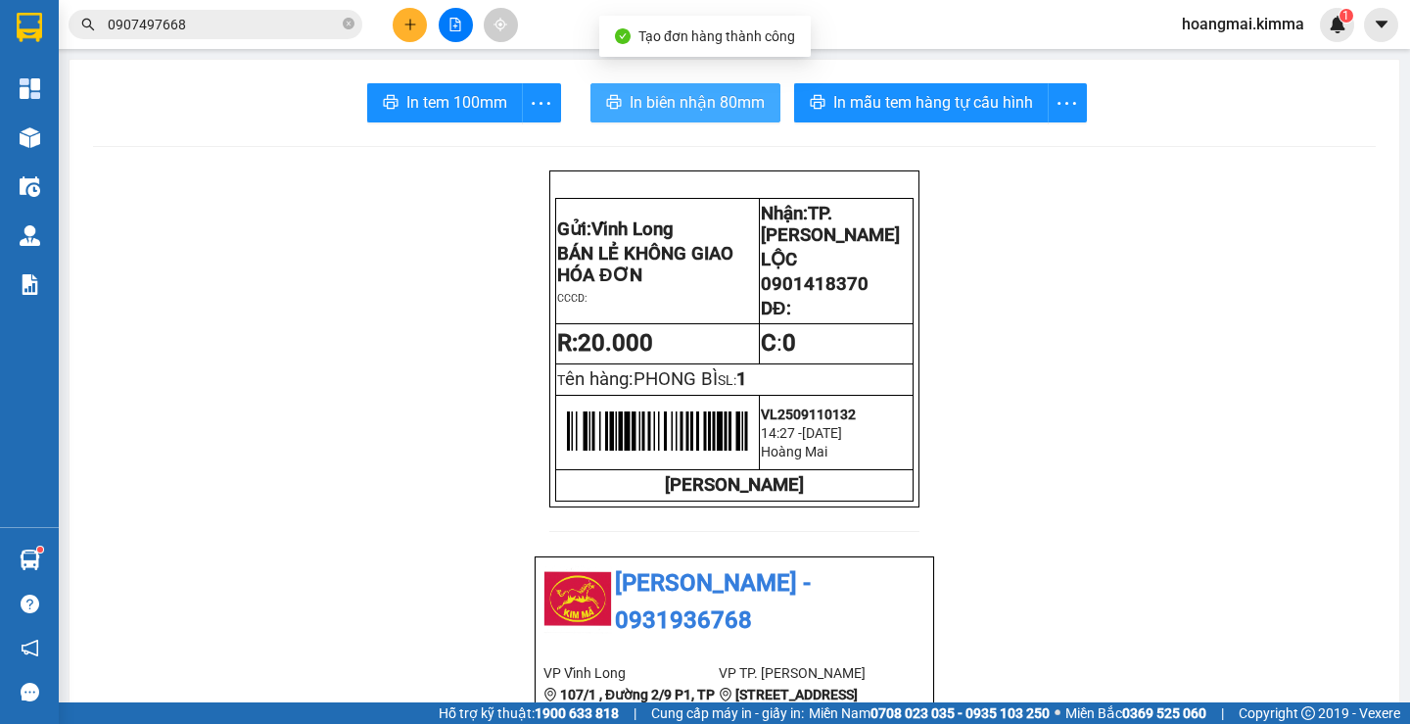
drag, startPoint x: 683, startPoint y: 97, endPoint x: 669, endPoint y: 111, distance: 19.4
click at [674, 103] on span "In biên nhận 80mm" at bounding box center [697, 102] width 135 height 24
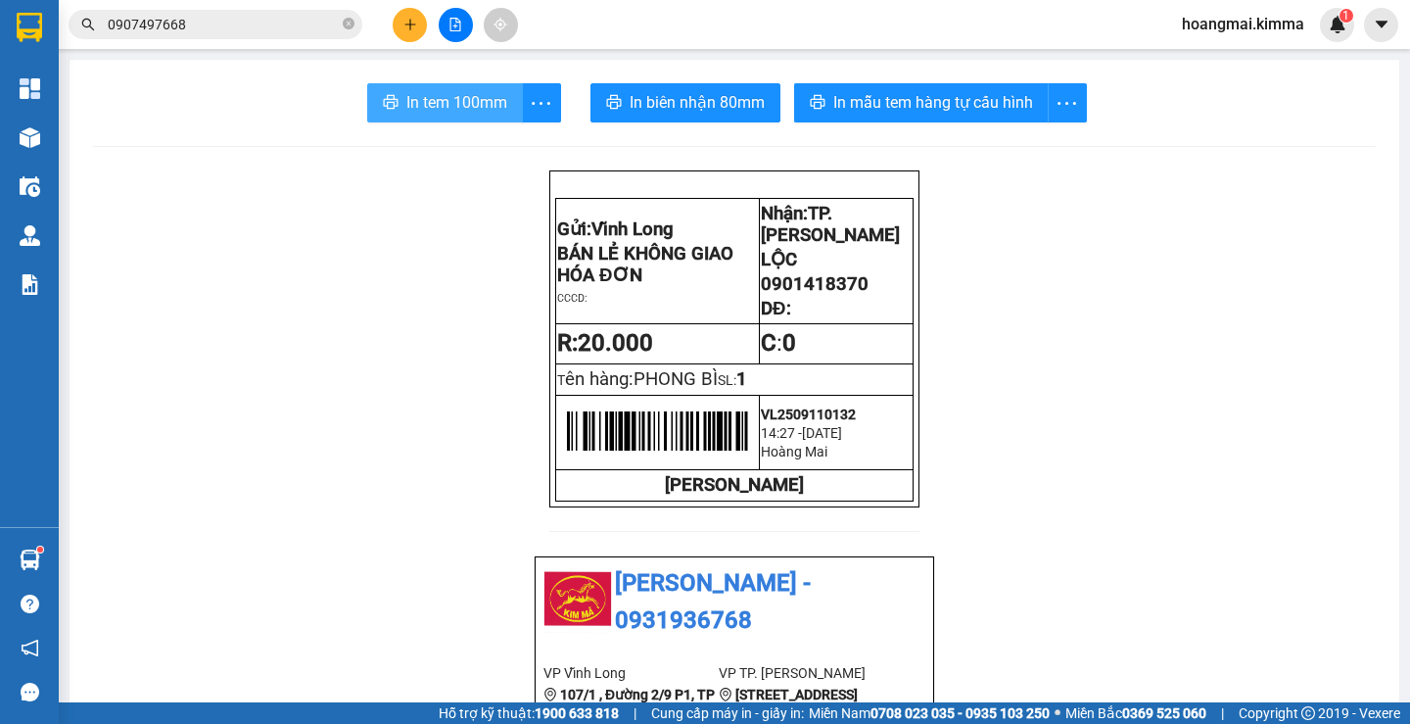
click at [463, 107] on span "In tem 100mm" at bounding box center [456, 102] width 101 height 24
